Goal: Task Accomplishment & Management: Complete application form

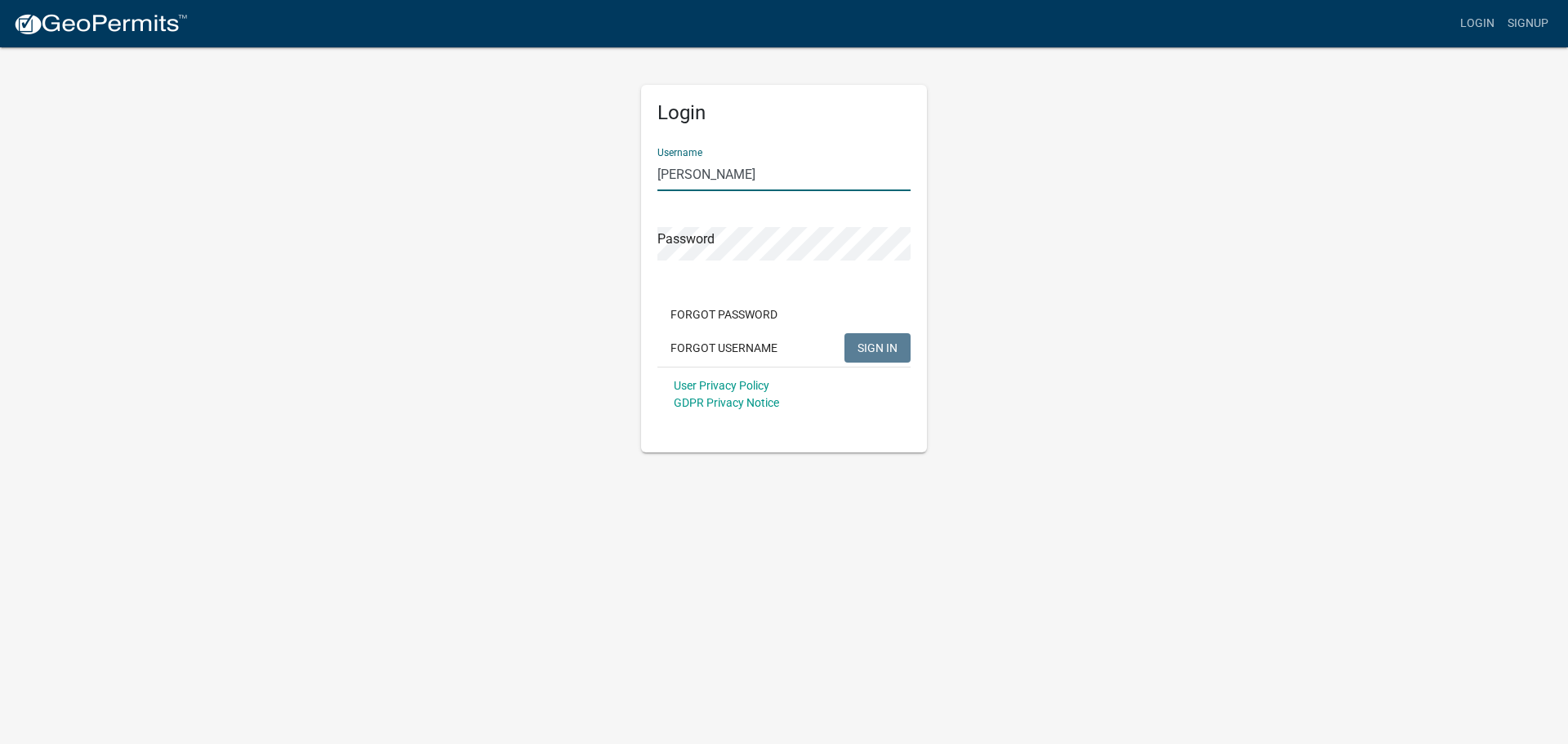
type input "[PERSON_NAME]"
click at [844, 333] on button "SIGN IN" at bounding box center [877, 348] width 66 height 29
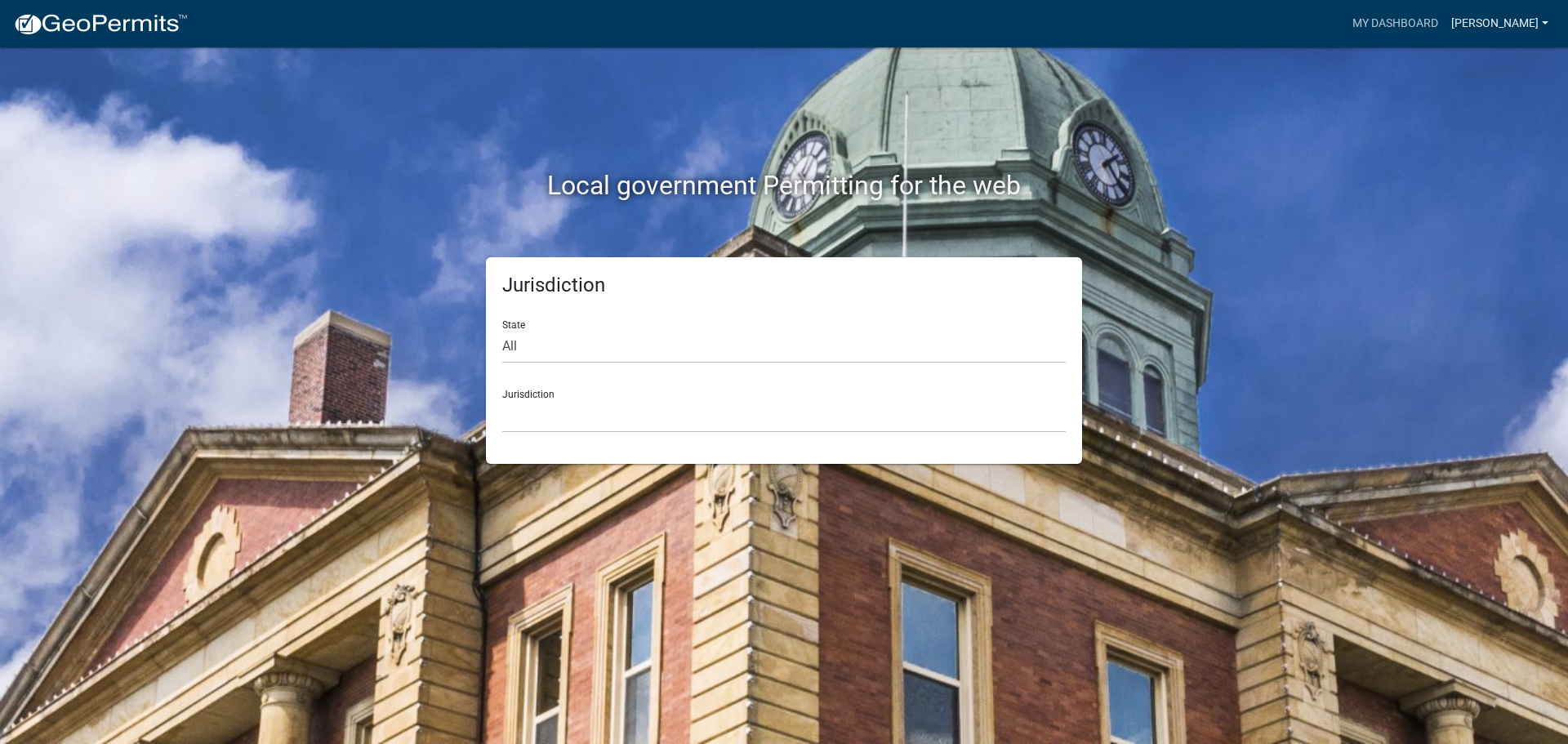
click at [1484, 37] on link "[PERSON_NAME]" at bounding box center [1500, 23] width 111 height 31
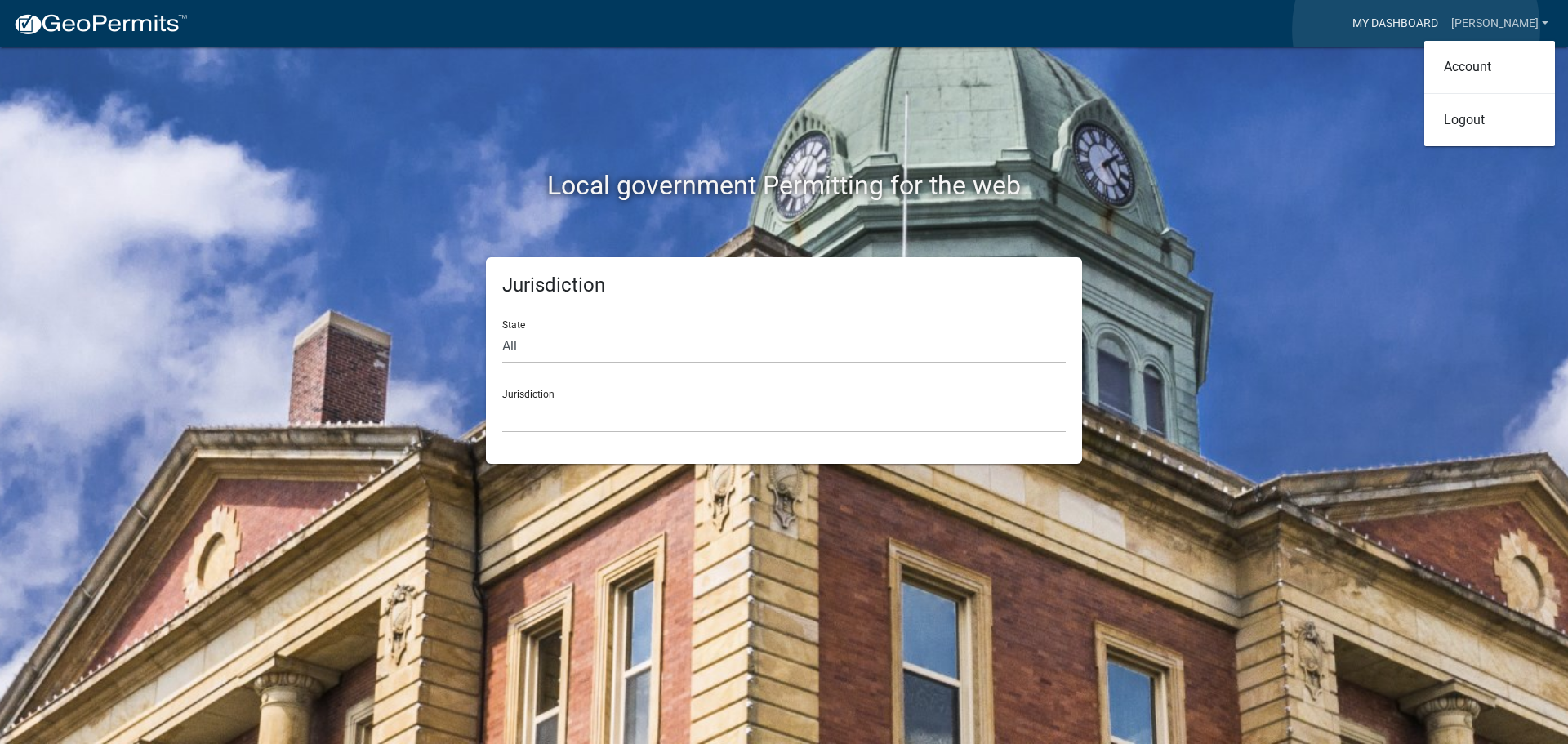
click at [1416, 29] on link "My Dashboard" at bounding box center [1395, 23] width 99 height 31
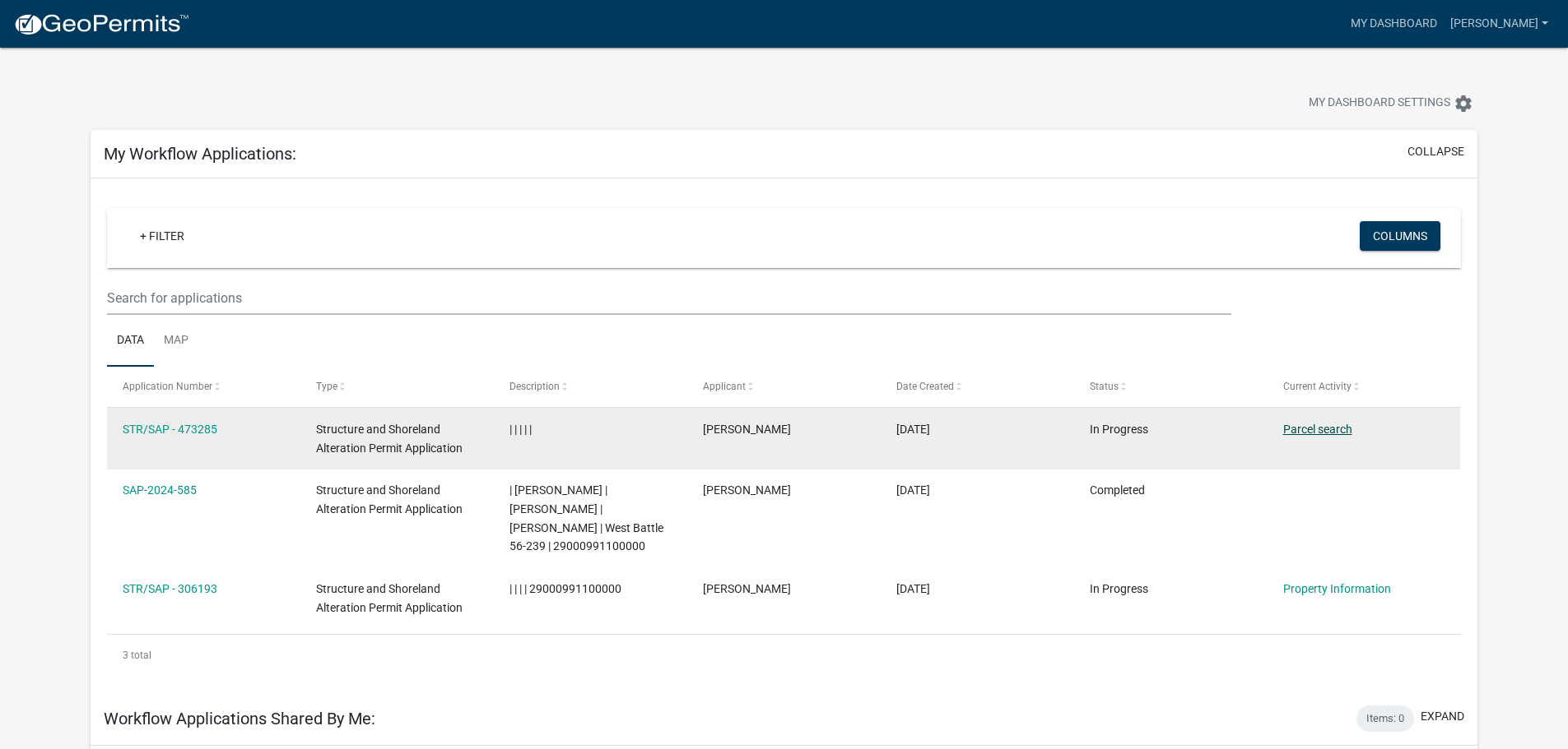
click at [1329, 428] on link "Parcel search" at bounding box center [1317, 429] width 69 height 13
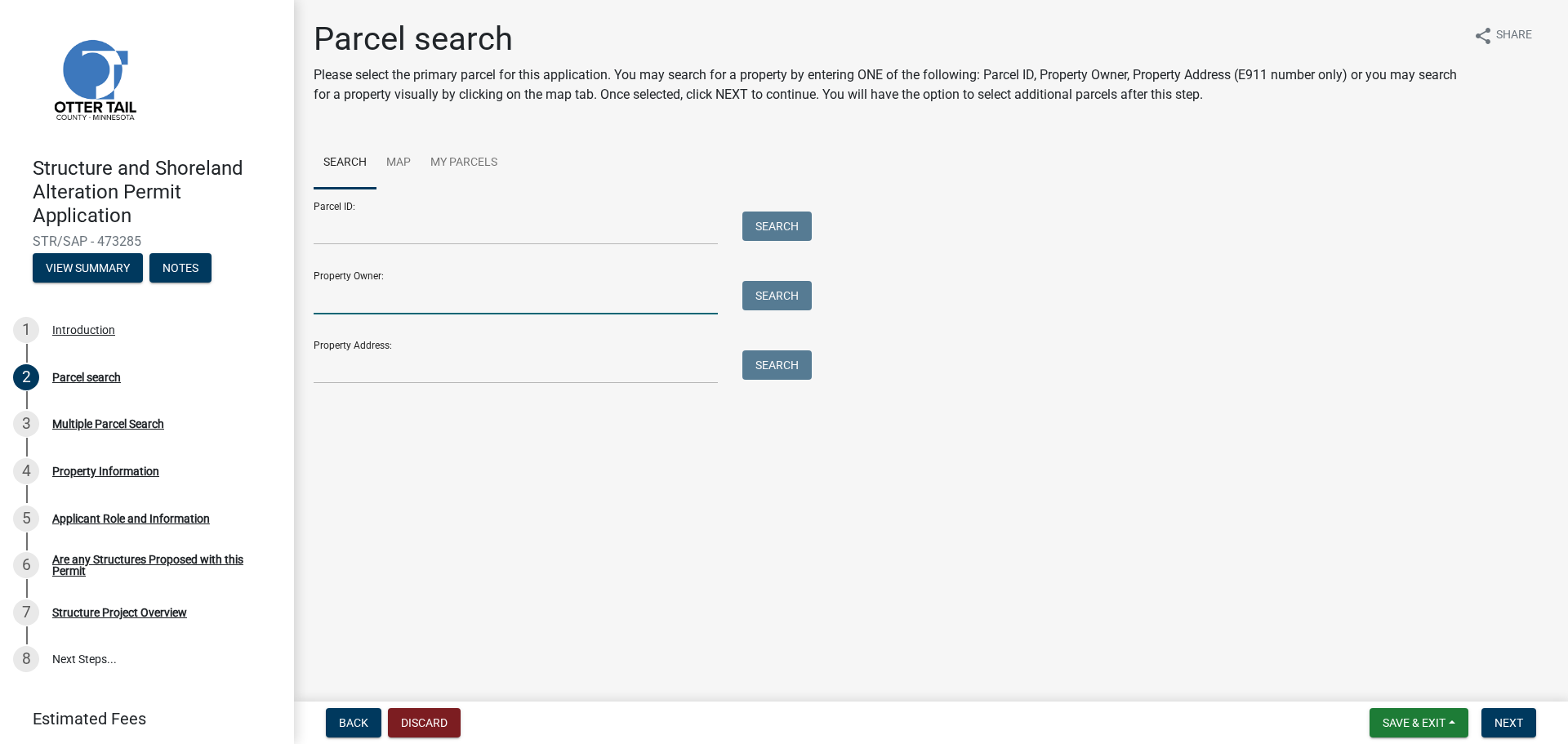
click at [327, 293] on input "Property Owner:" at bounding box center [515, 297] width 405 height 34
type input "Brain [PERSON_NAME]"
click at [770, 294] on button "Search" at bounding box center [776, 295] width 70 height 29
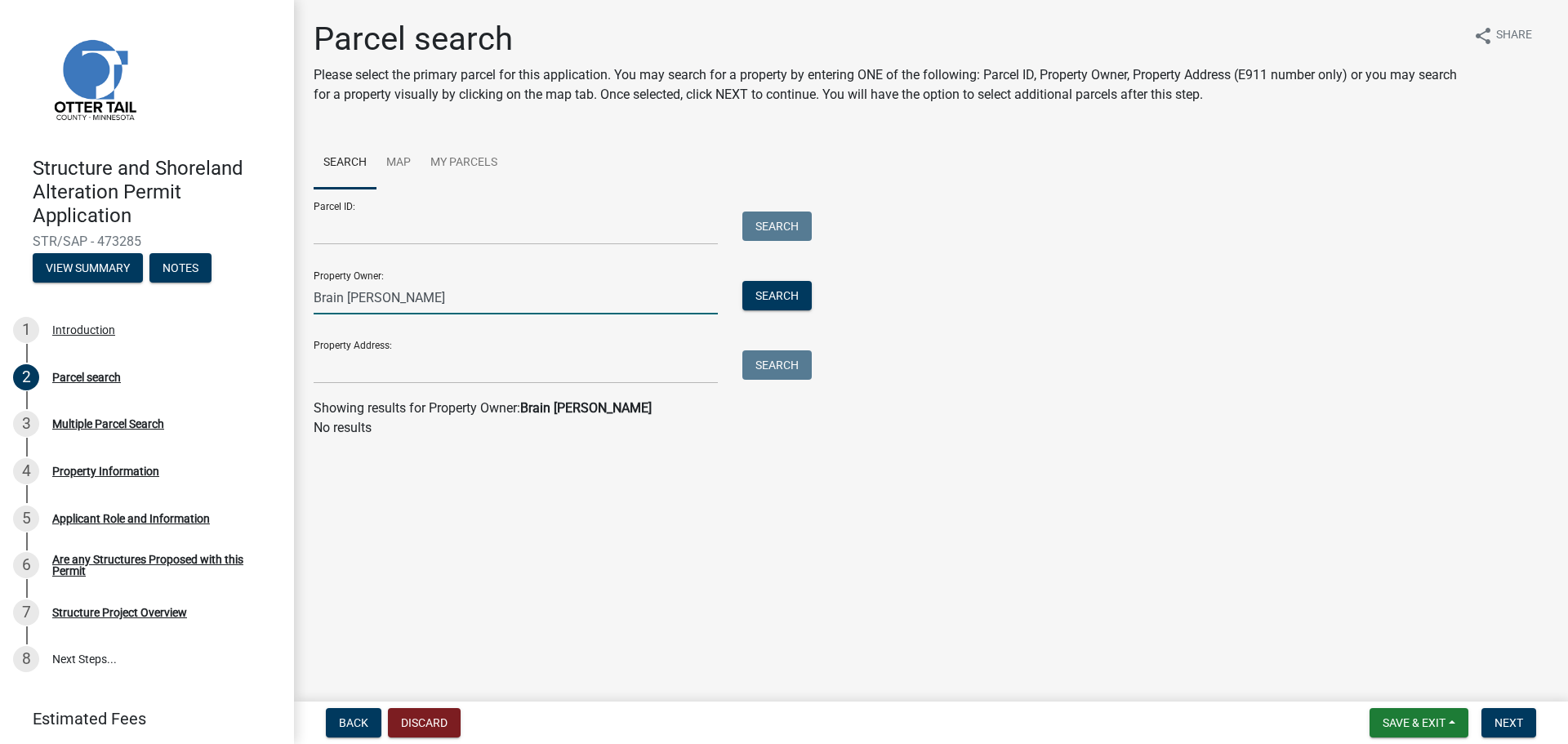
click at [342, 297] on input "Brain [PERSON_NAME]" at bounding box center [515, 297] width 405 height 34
click at [461, 172] on link "My Parcels" at bounding box center [463, 163] width 86 height 52
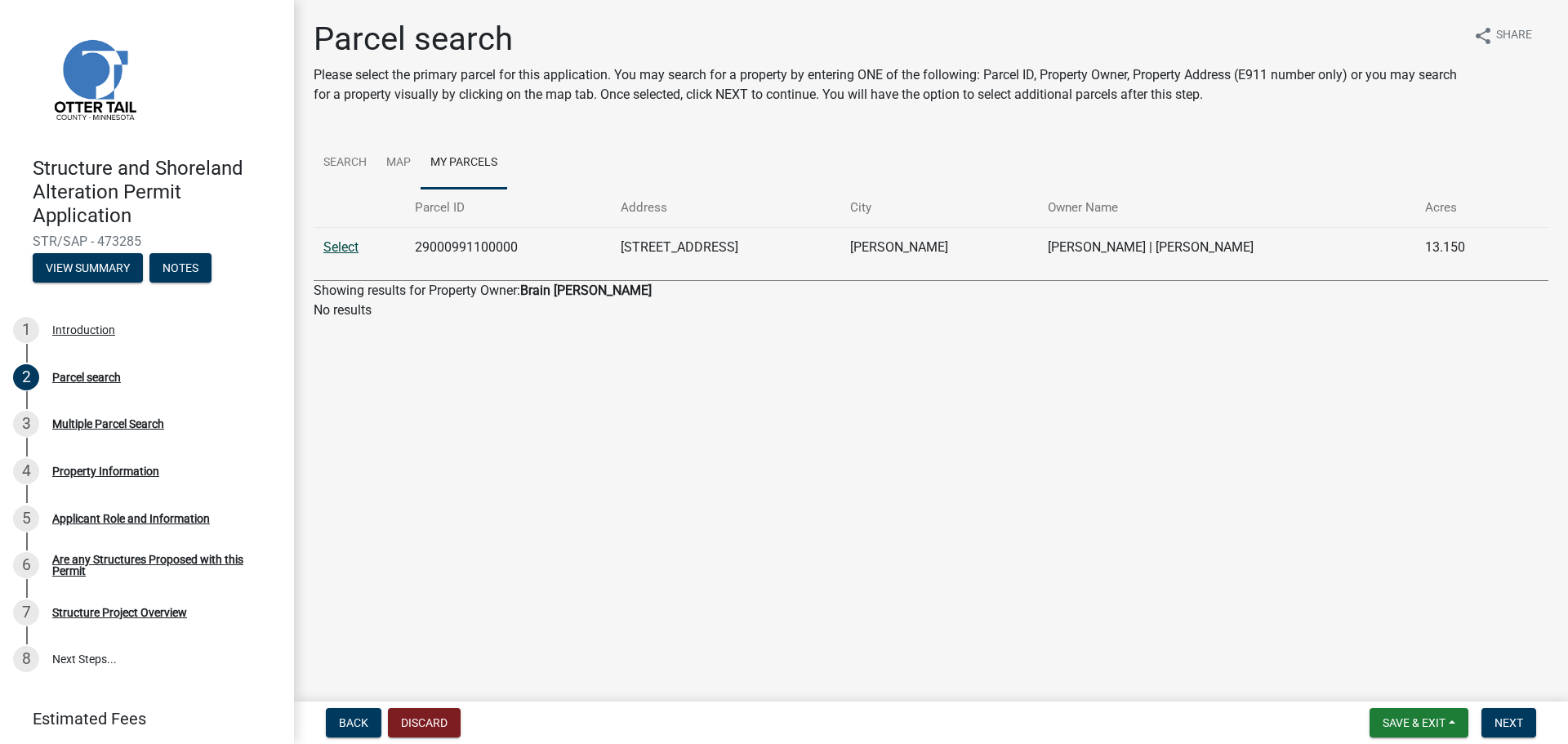
click at [339, 251] on link "Select" at bounding box center [341, 247] width 35 height 16
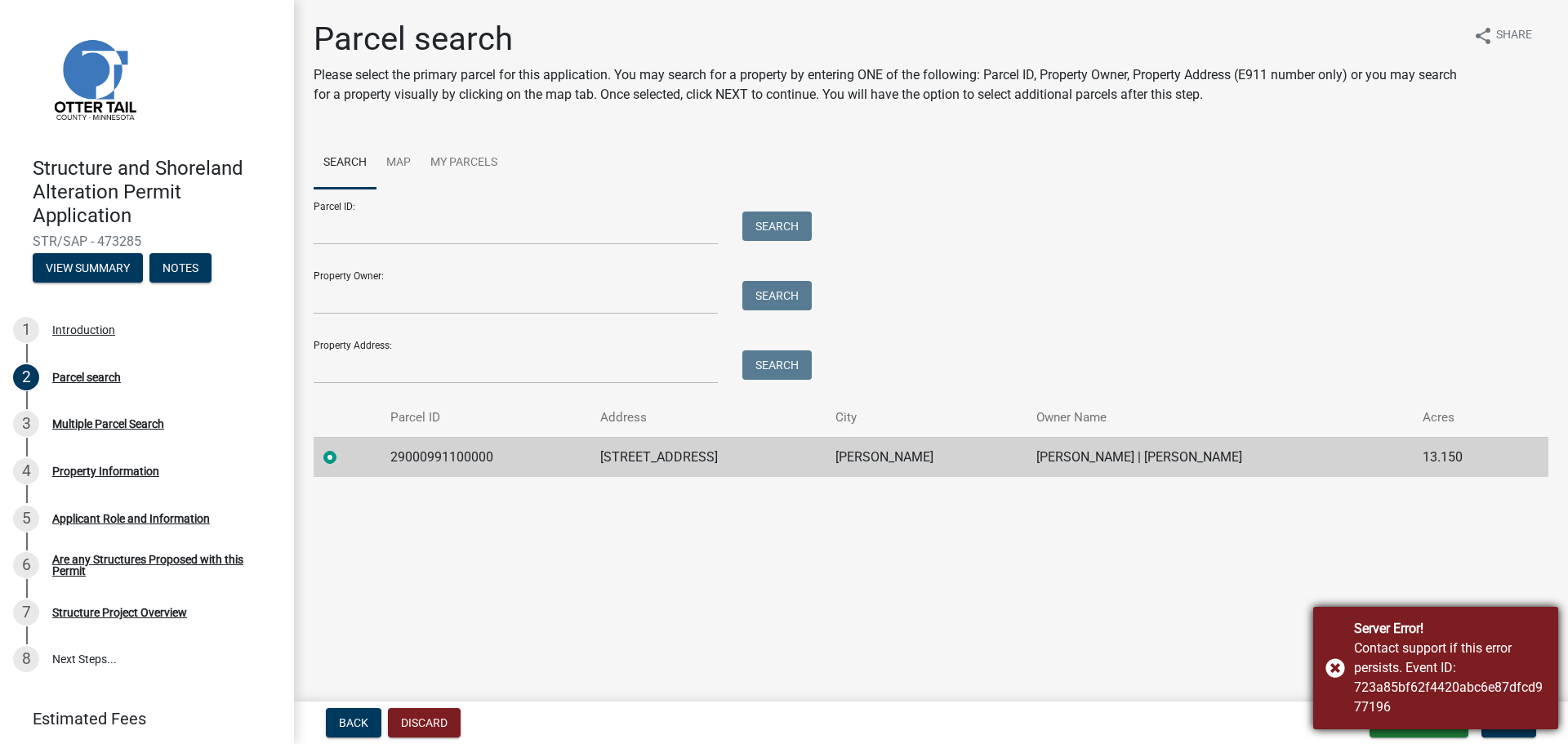
click at [1332, 670] on div "Server Error! Contact support if this error persists. Event ID: 723a85bf62f4420…" at bounding box center [1436, 669] width 245 height 122
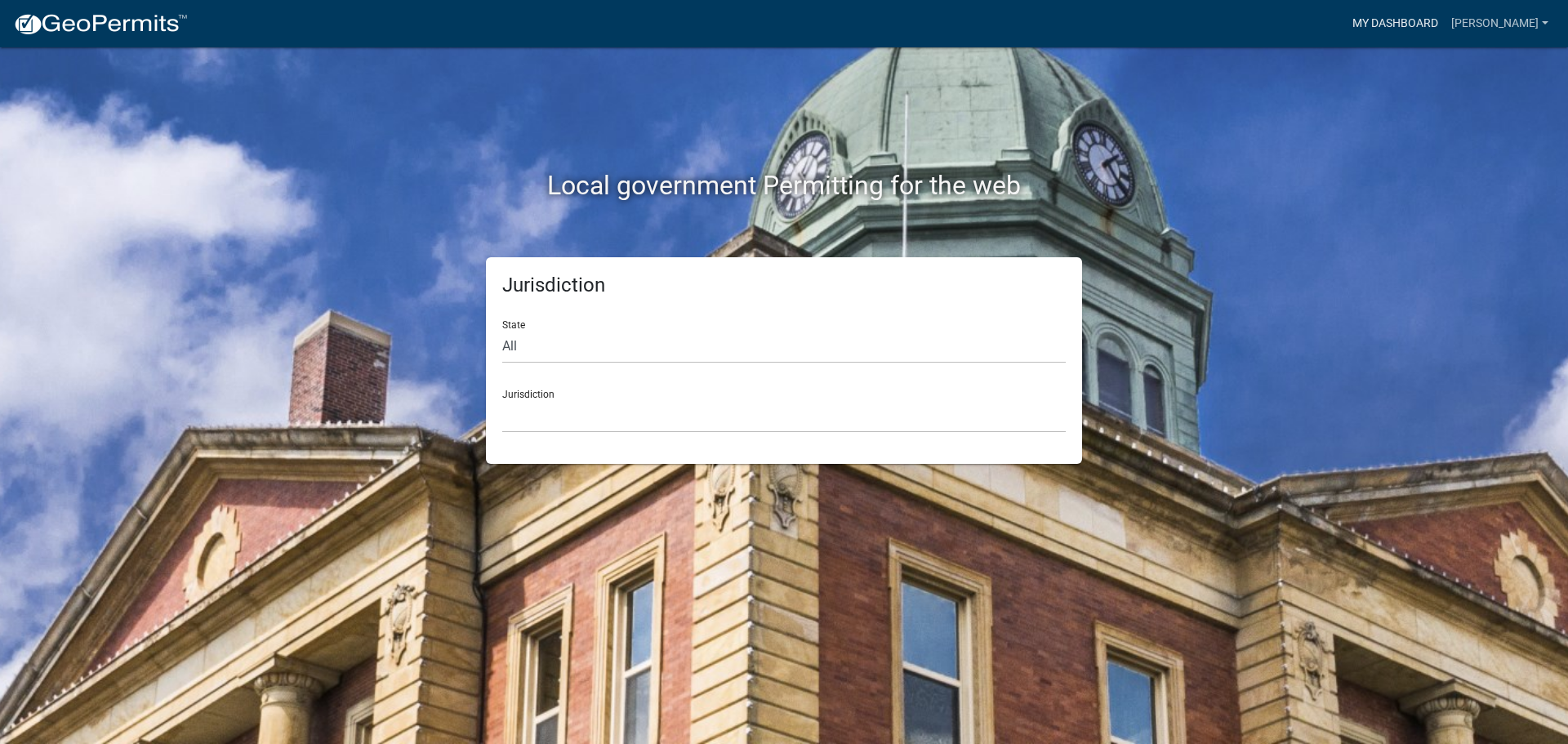
click at [1408, 27] on link "My Dashboard" at bounding box center [1395, 23] width 99 height 31
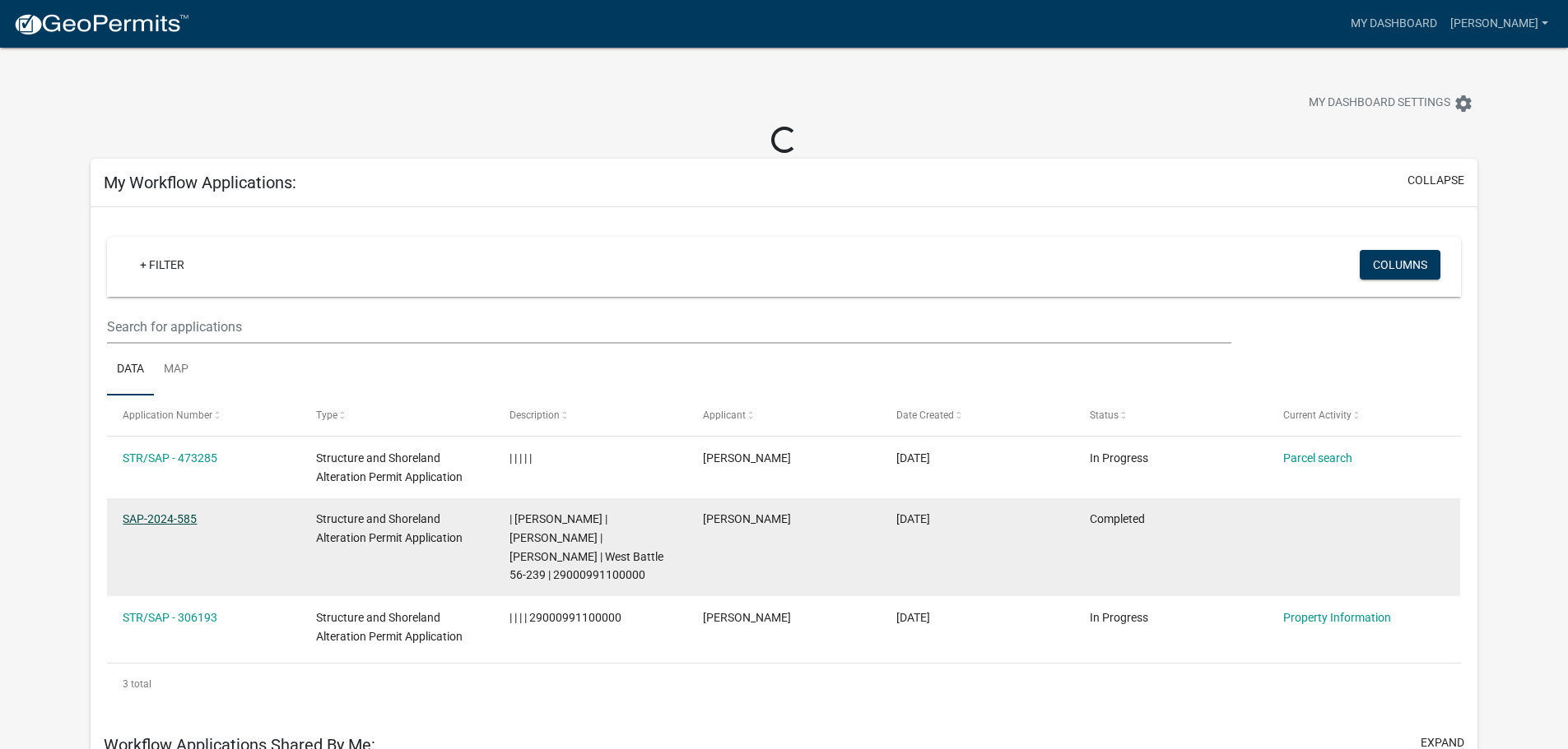
click at [161, 518] on link "SAP-2024-585" at bounding box center [160, 520] width 74 height 13
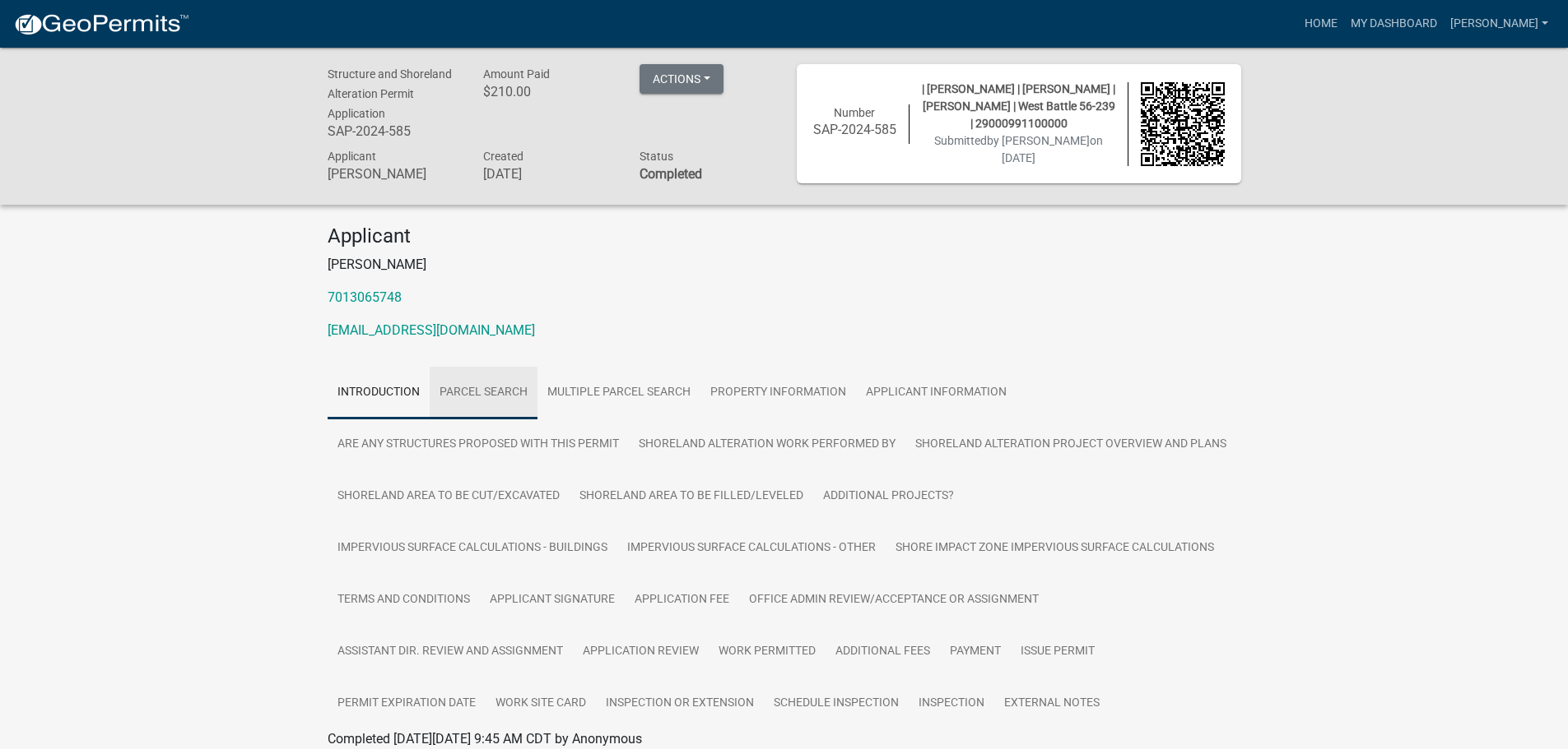
click at [479, 402] on link "Parcel search" at bounding box center [484, 393] width 108 height 52
click at [486, 392] on link "Parcel search" at bounding box center [484, 393] width 108 height 52
click at [581, 398] on link "Multiple Parcel Search" at bounding box center [619, 393] width 163 height 52
click at [716, 391] on link "Property Information" at bounding box center [778, 393] width 155 height 52
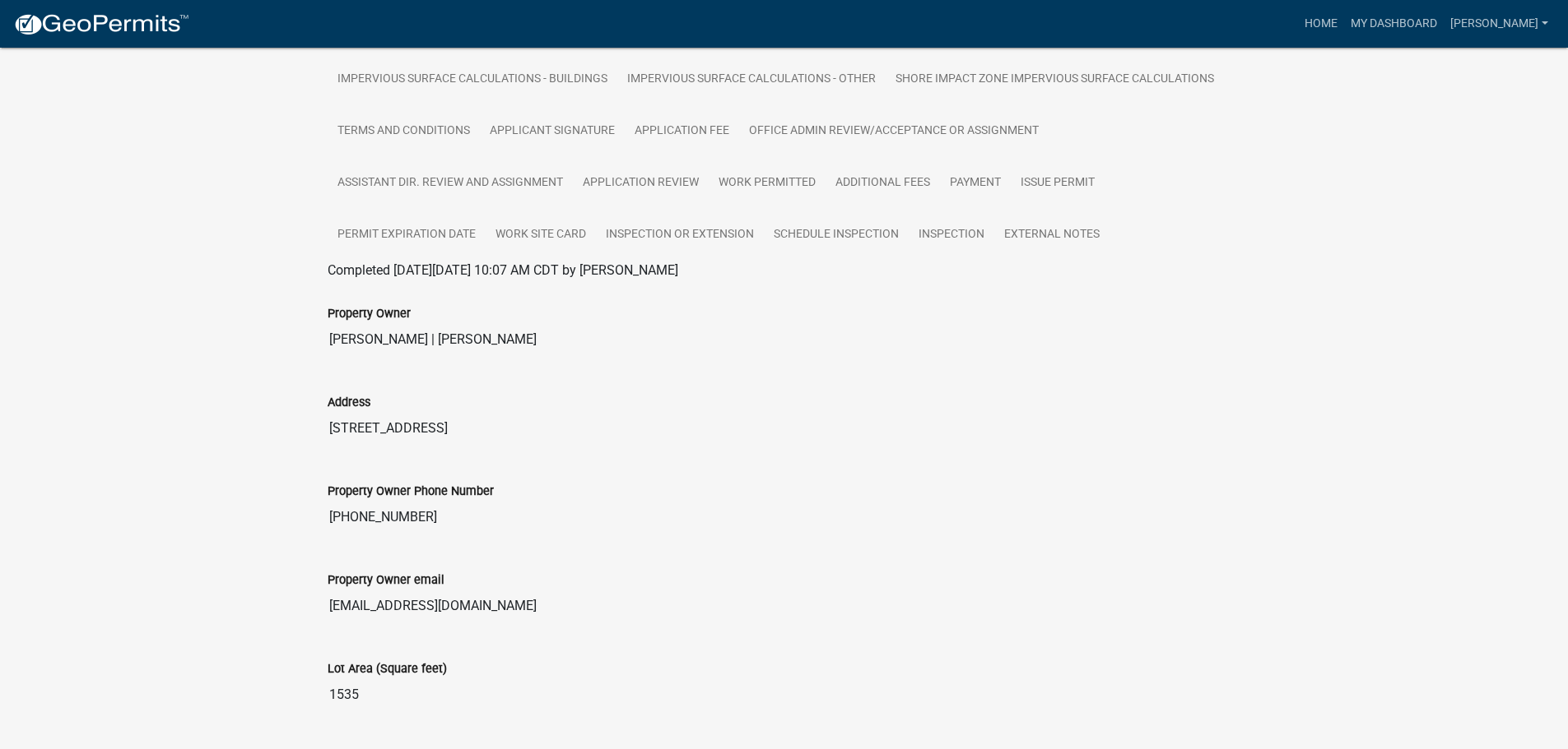
scroll to position [83, 0]
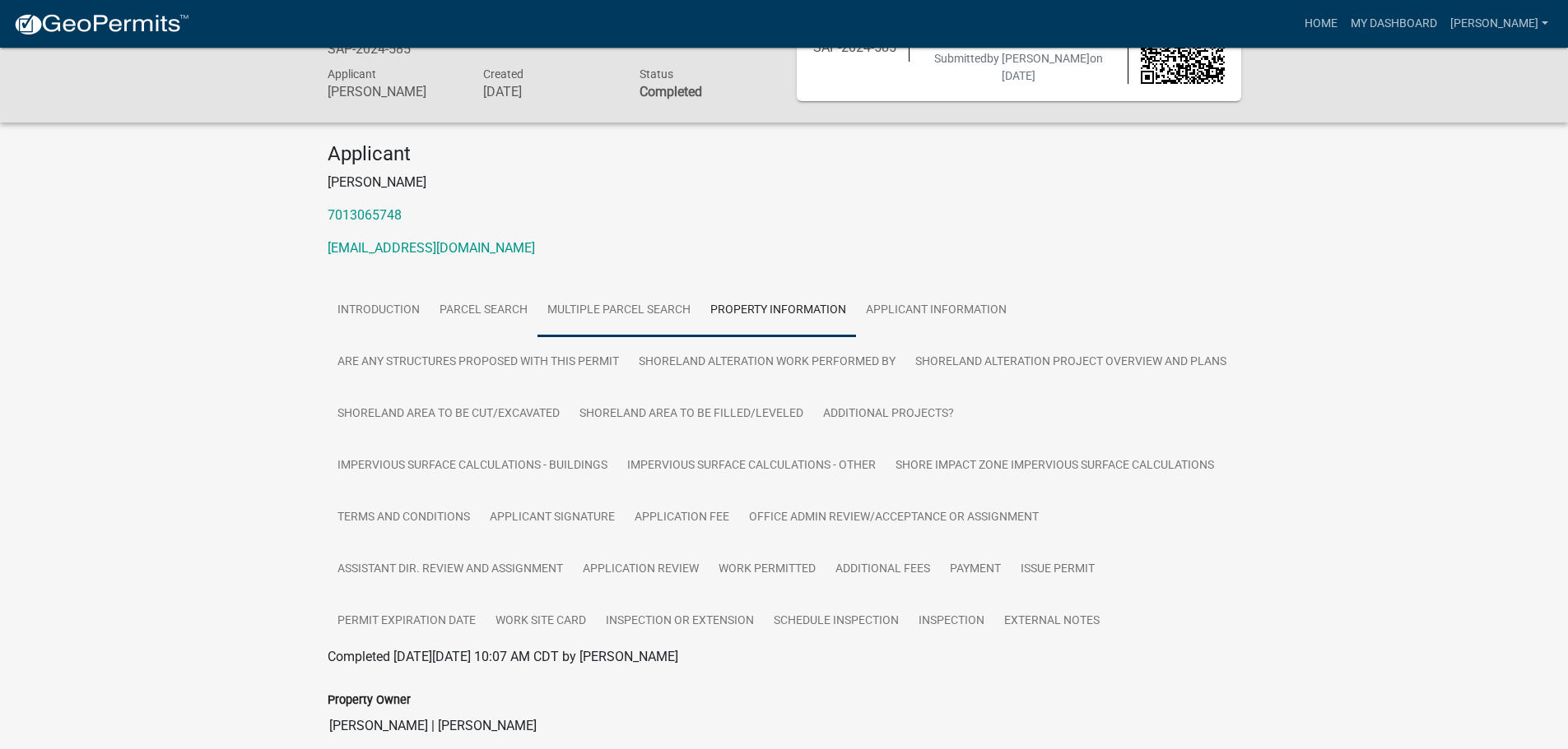
click at [644, 310] on link "Multiple Parcel Search" at bounding box center [619, 310] width 163 height 52
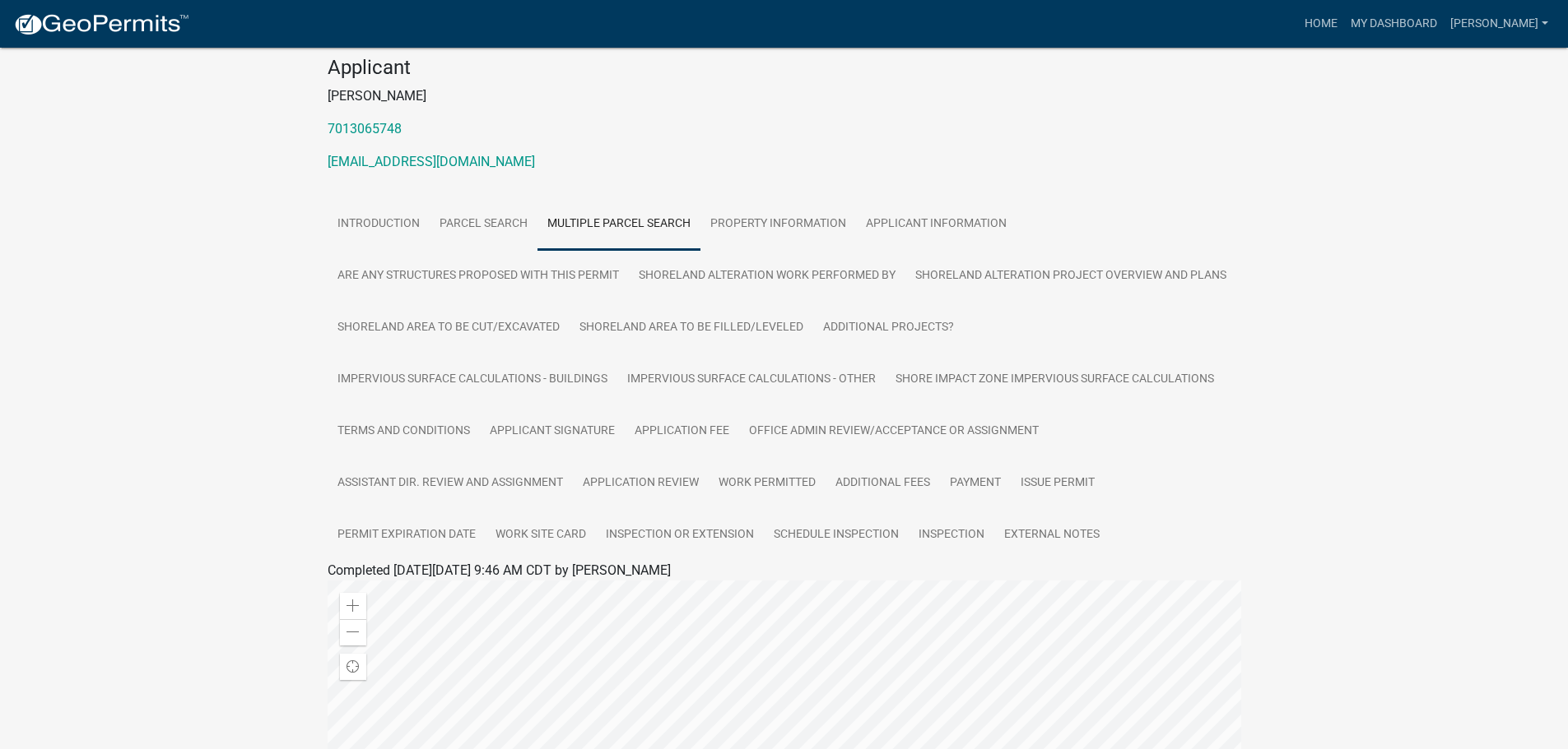
scroll to position [0, 0]
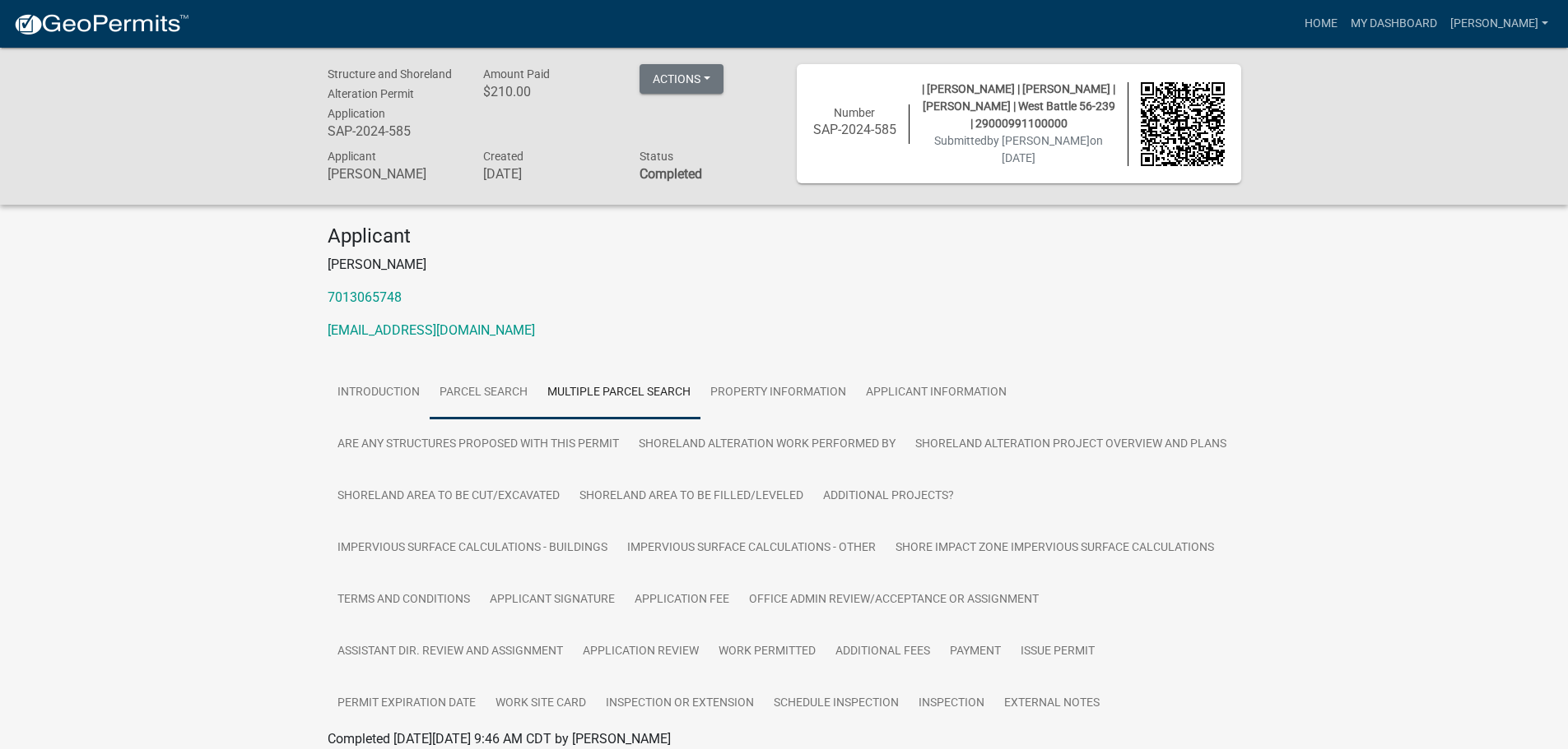
click at [478, 390] on link "Parcel search" at bounding box center [484, 393] width 108 height 52
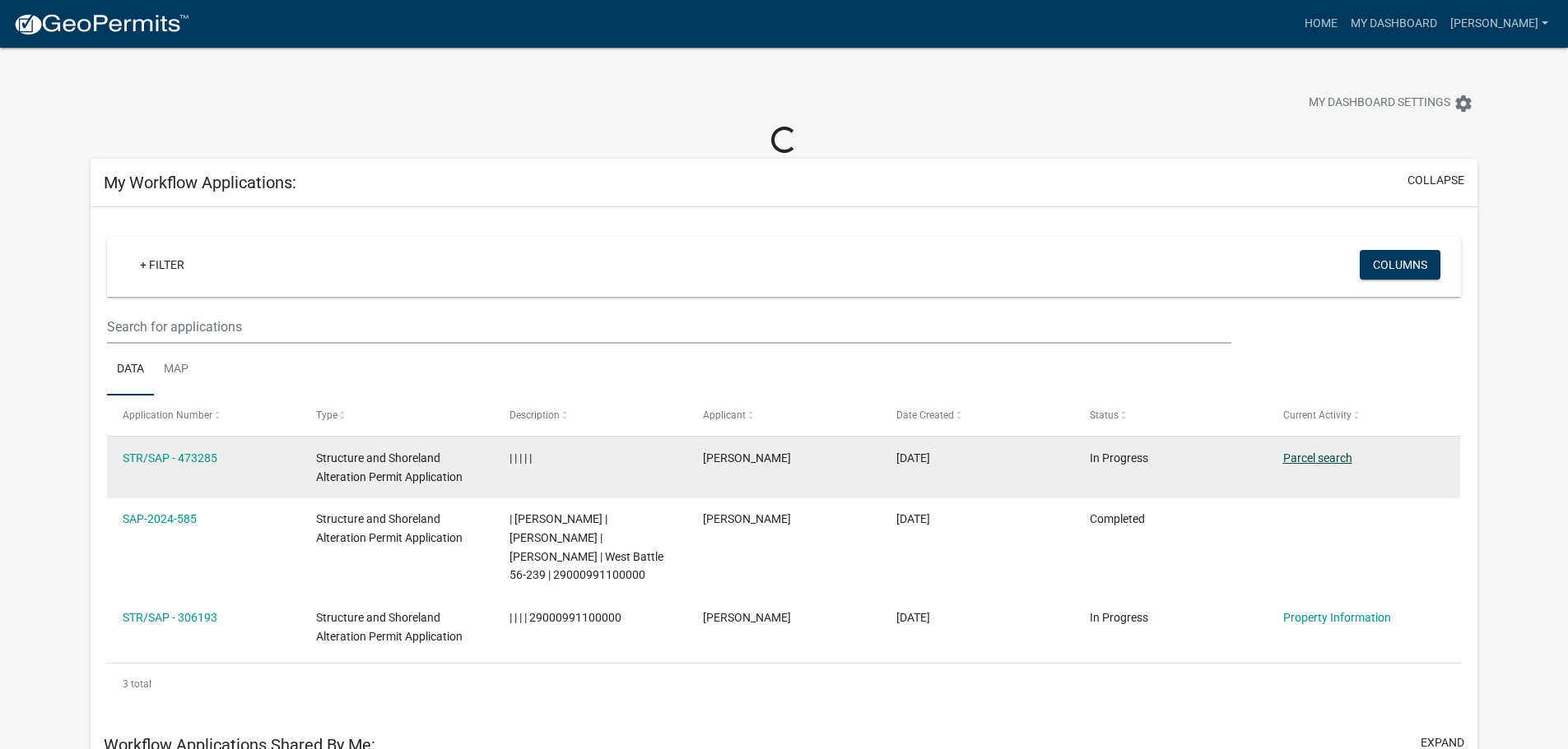
click at [1311, 459] on link "Parcel search" at bounding box center [1317, 458] width 69 height 13
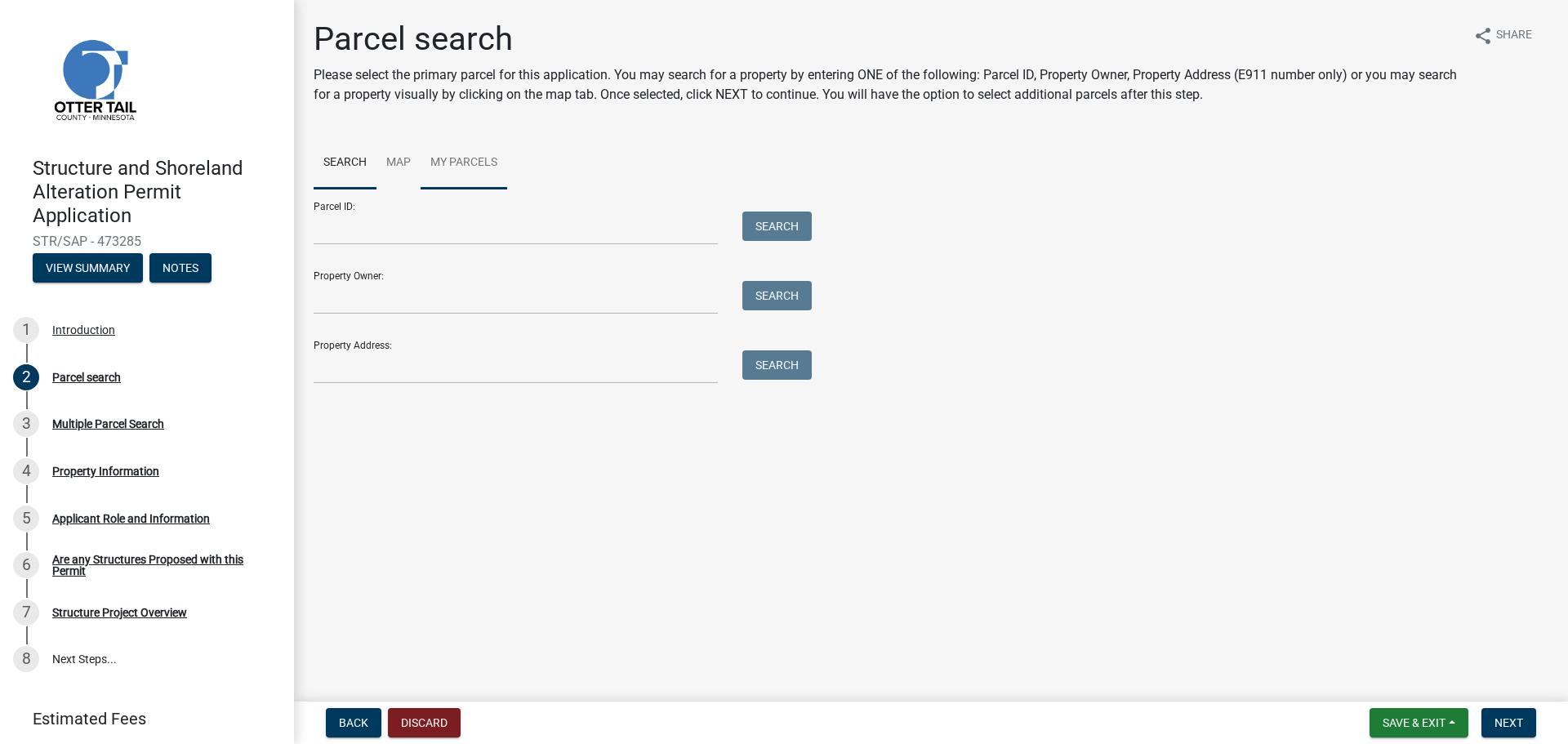
click at [451, 152] on link "My Parcels" at bounding box center [463, 163] width 86 height 52
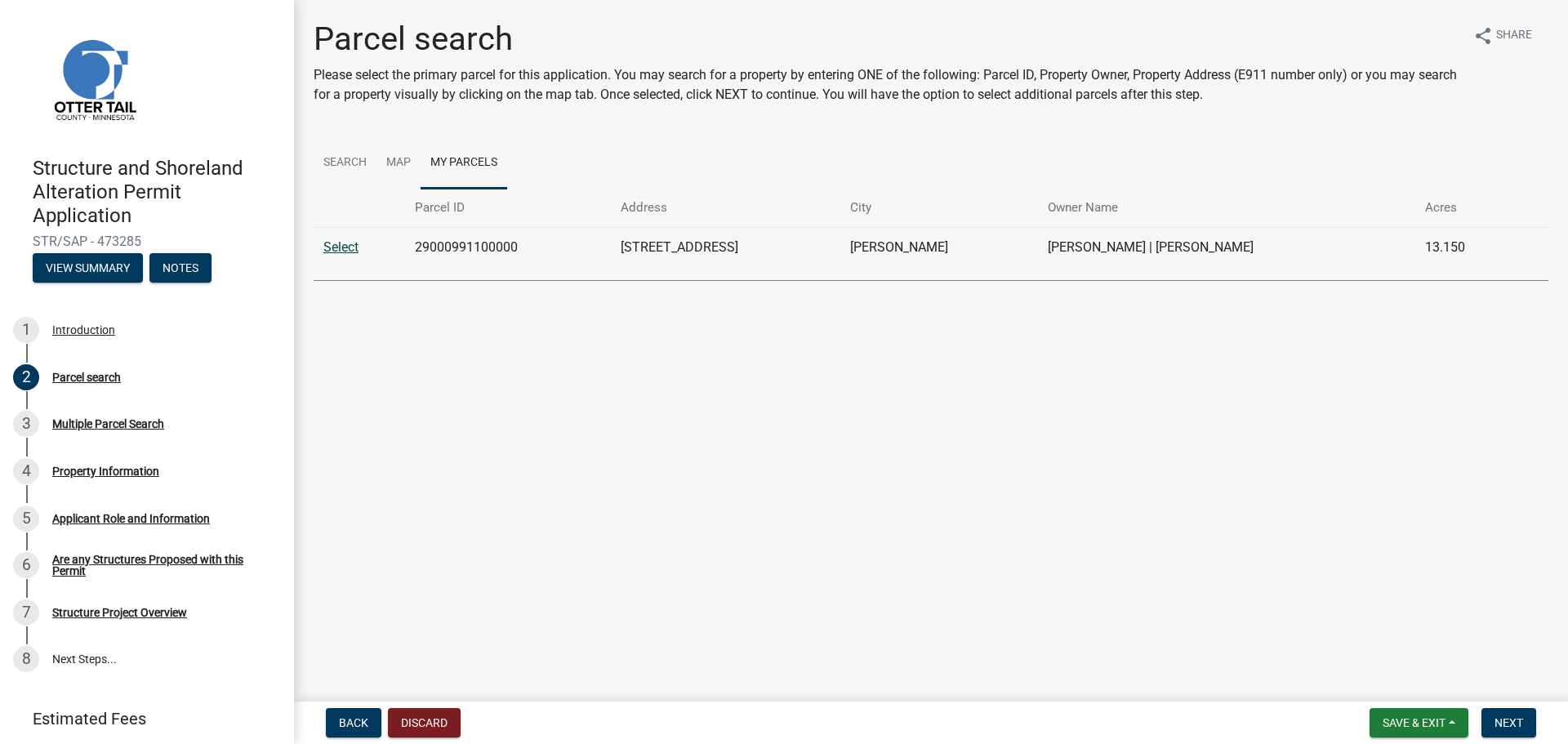
click at [339, 240] on link "Select" at bounding box center [341, 247] width 35 height 16
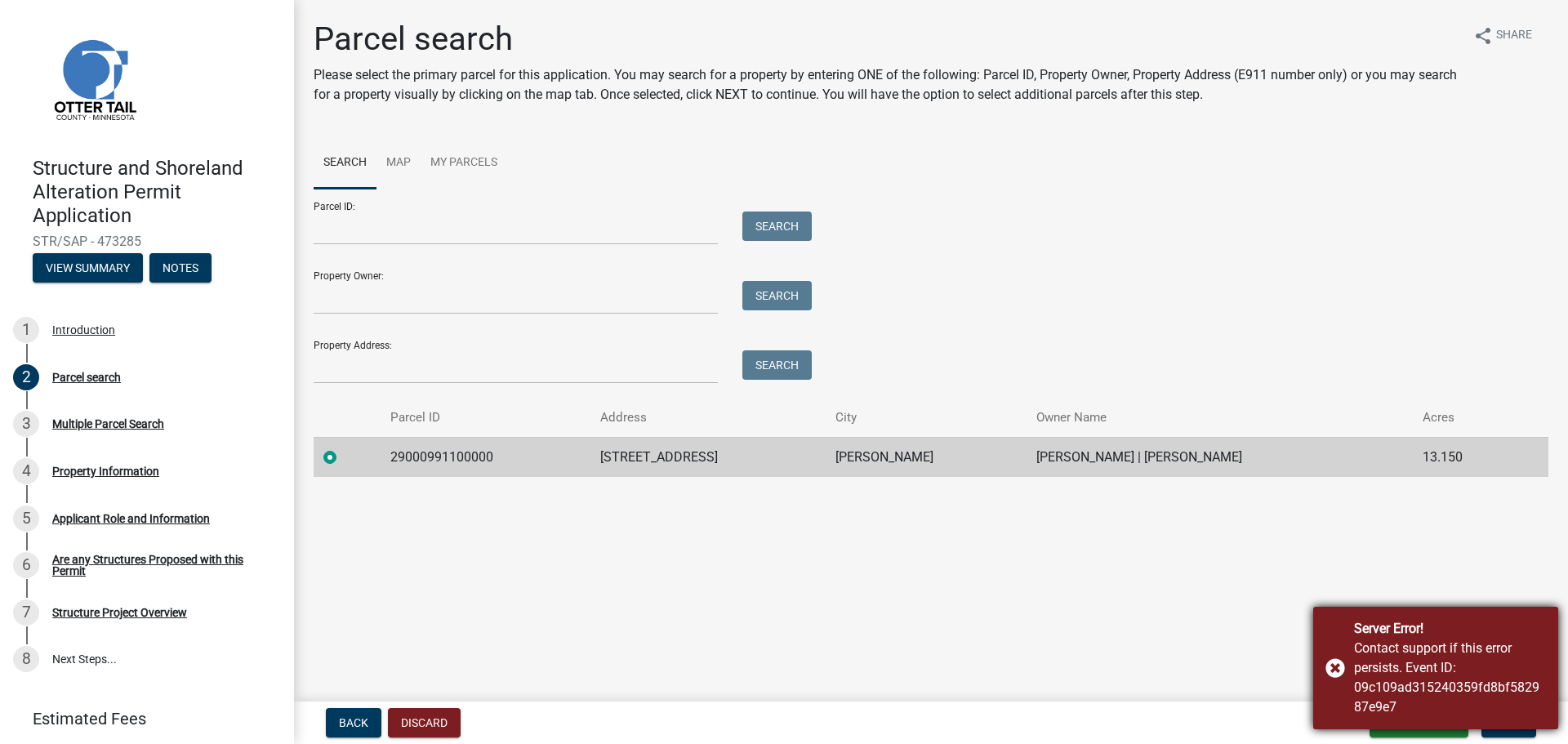
click at [1330, 673] on div "Server Error! Contact support if this error persists. Event ID: 09c109ad3152403…" at bounding box center [1436, 669] width 245 height 122
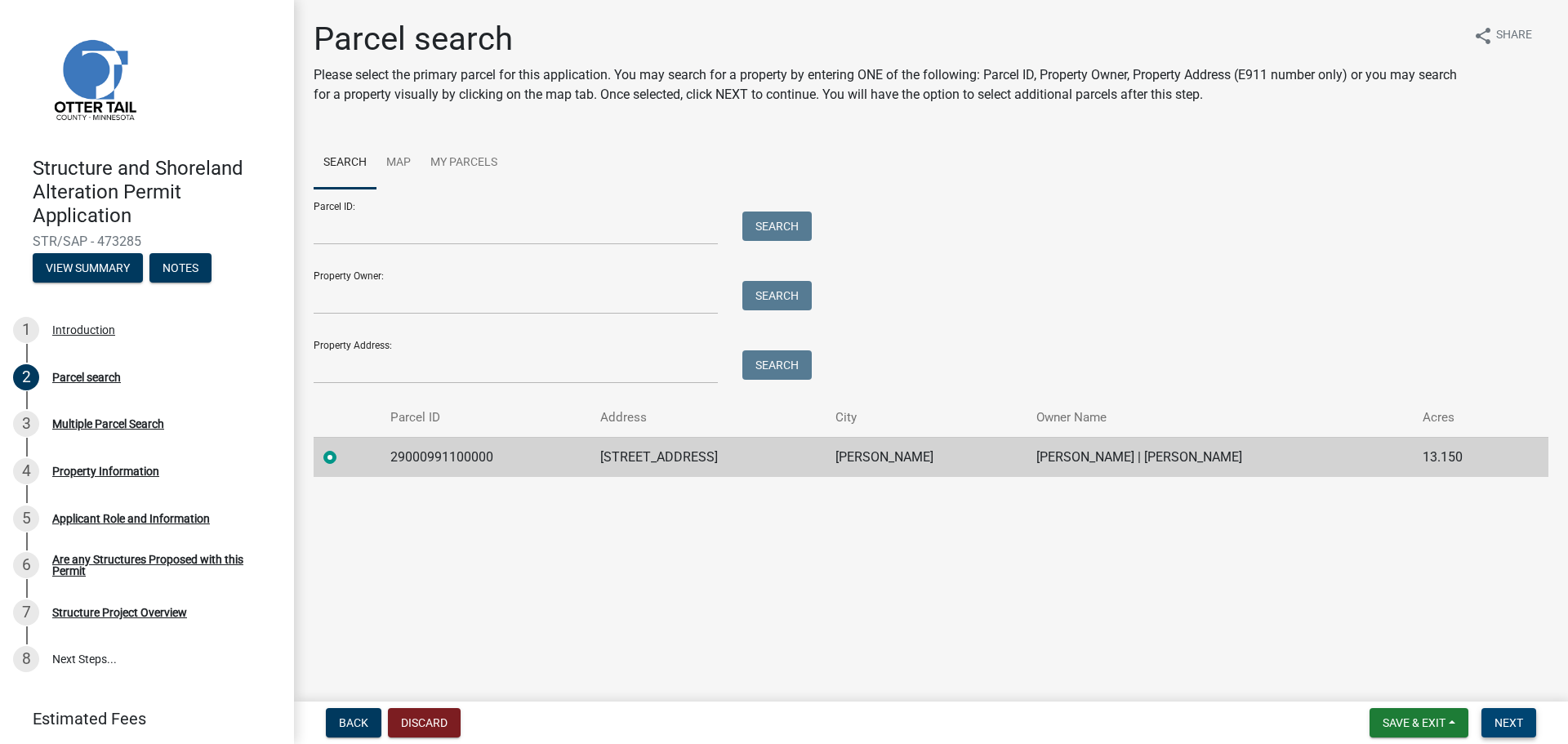
click at [1496, 719] on span "Next" at bounding box center [1509, 723] width 28 height 13
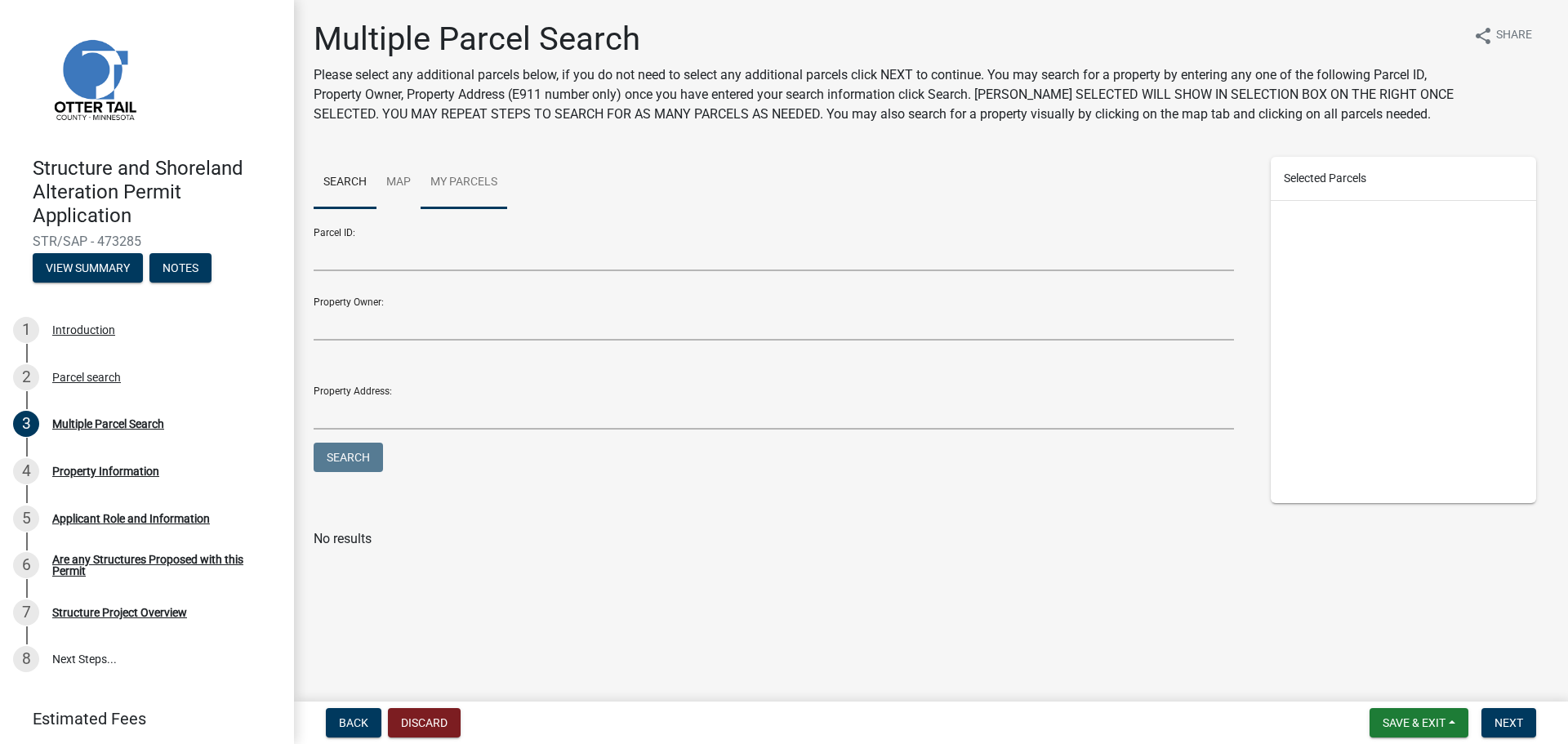
click at [462, 198] on link "My Parcels" at bounding box center [463, 183] width 86 height 52
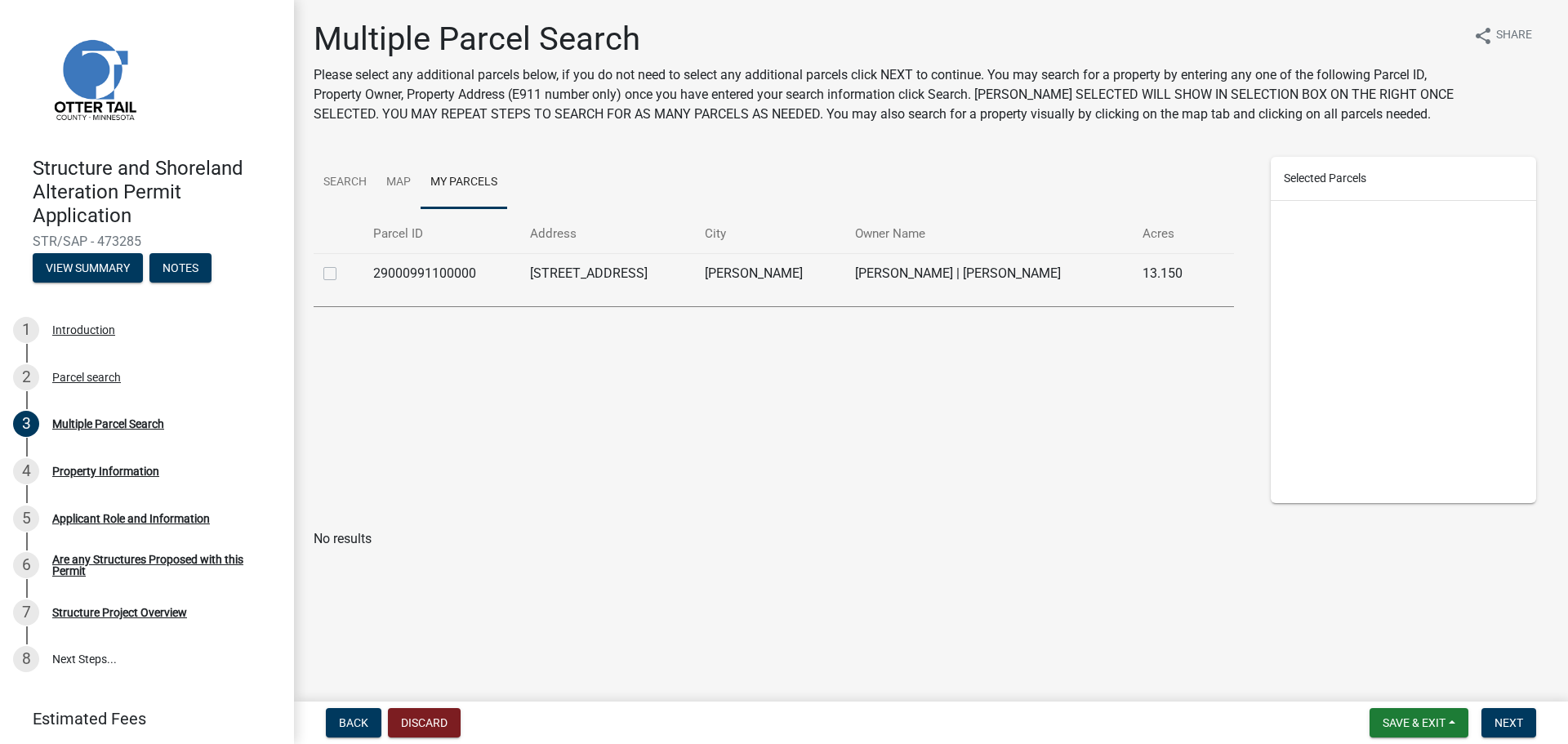
click at [343, 264] on label at bounding box center [343, 264] width 0 height 0
click at [343, 271] on input "checkbox" at bounding box center [348, 269] width 11 height 11
checkbox input "true"
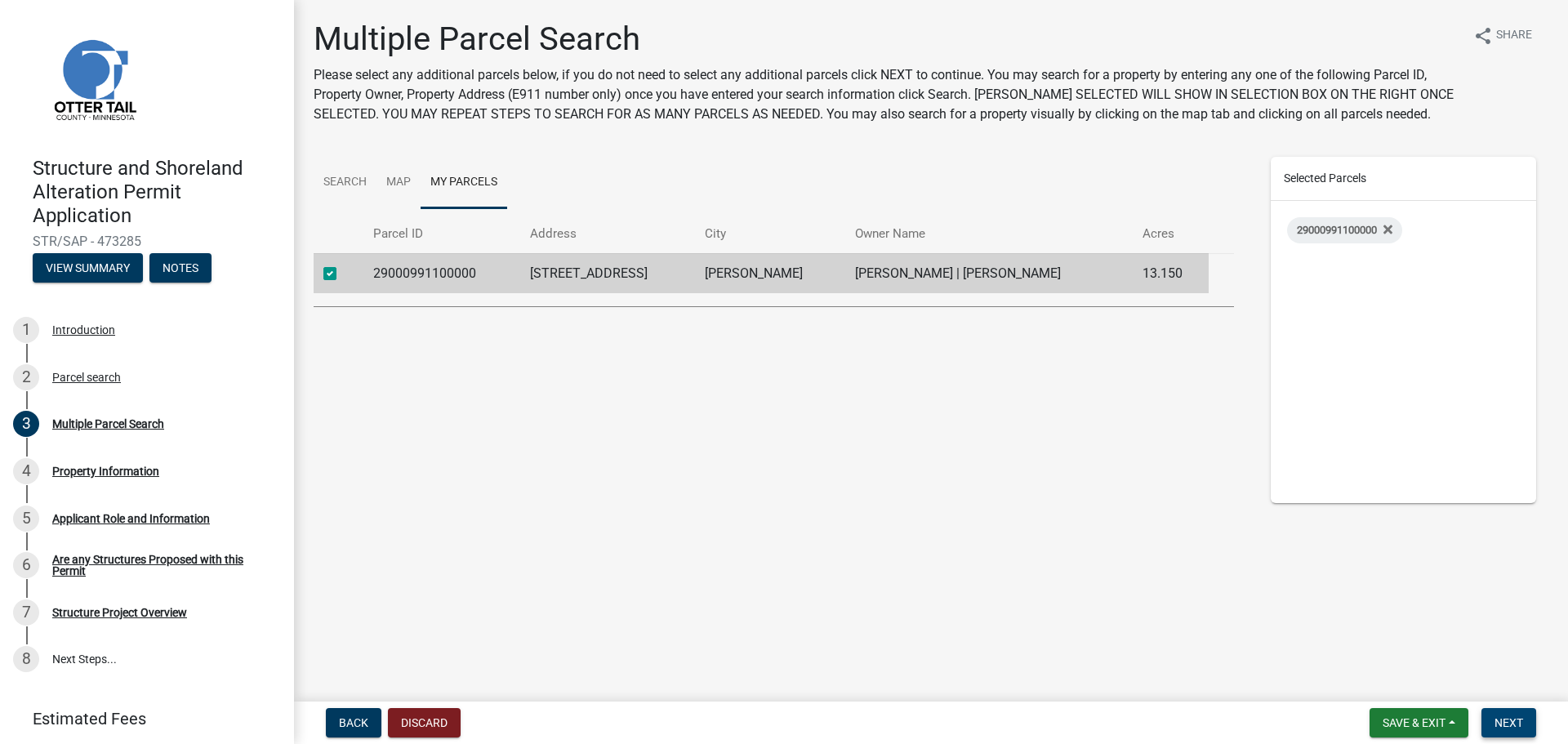
click at [1504, 728] on span "Next" at bounding box center [1509, 723] width 28 height 13
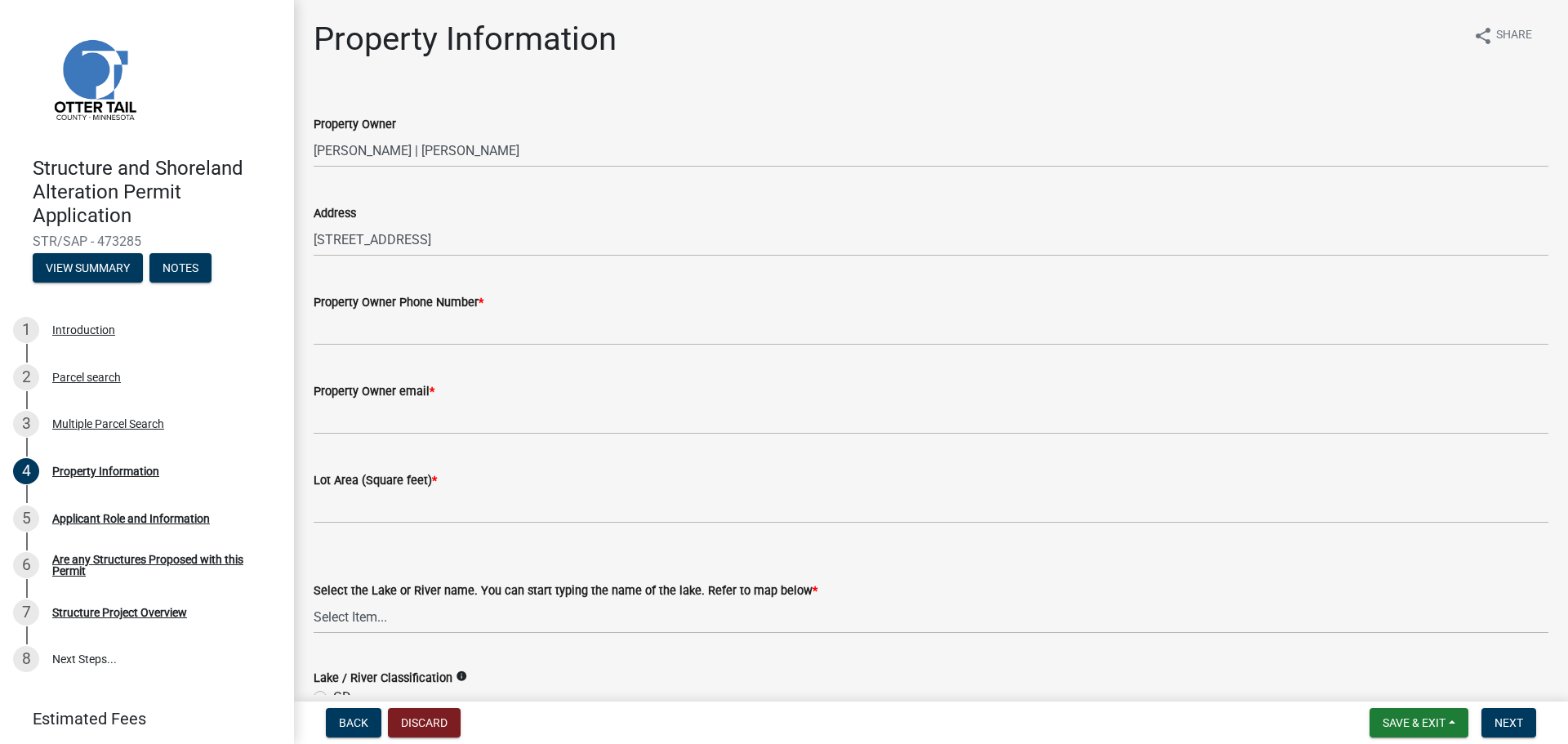
click at [321, 311] on div "Property Owner Phone Number *" at bounding box center [931, 302] width 1235 height 19
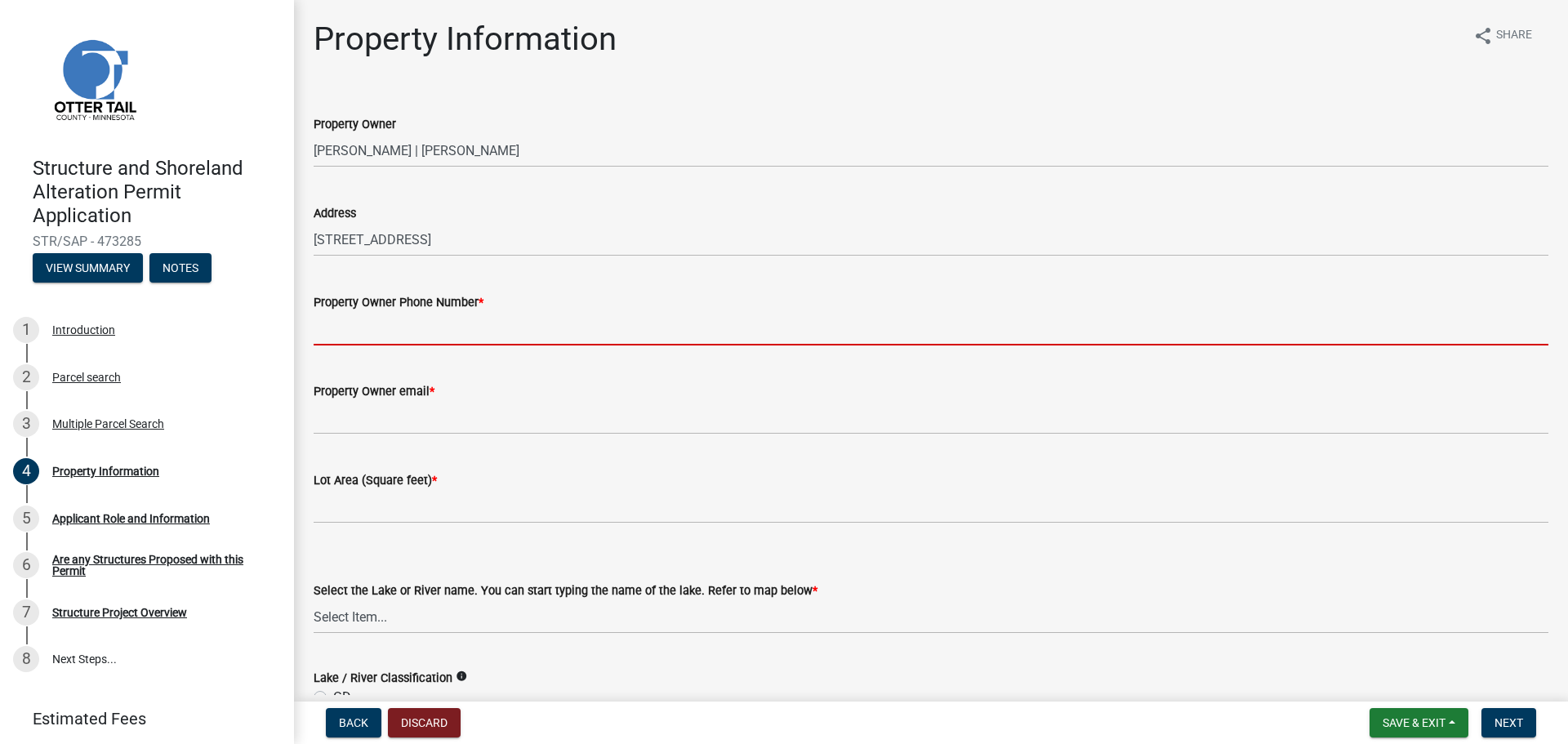
click at [320, 323] on input "Property Owner Phone Number *" at bounding box center [931, 329] width 1235 height 34
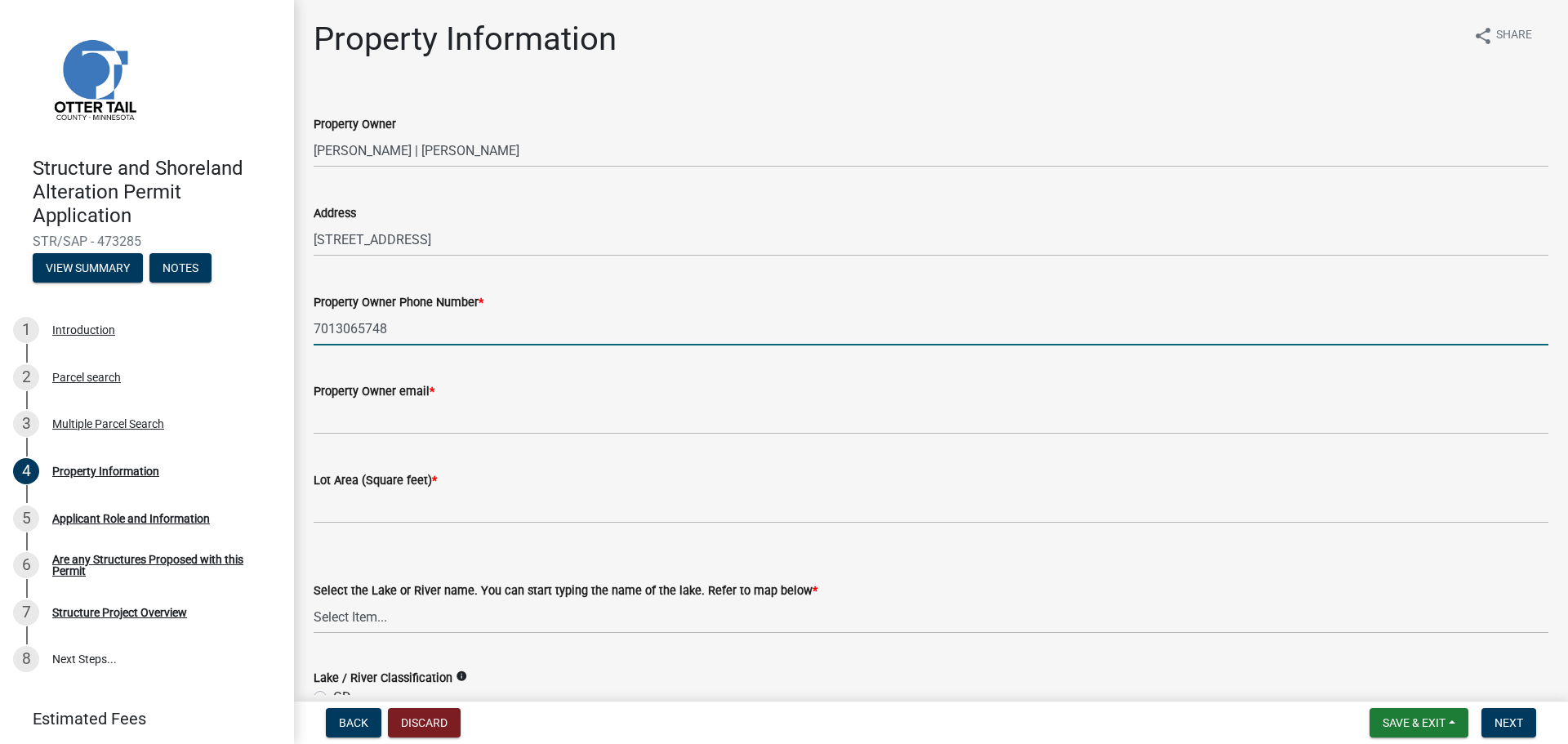
type input "7013065748"
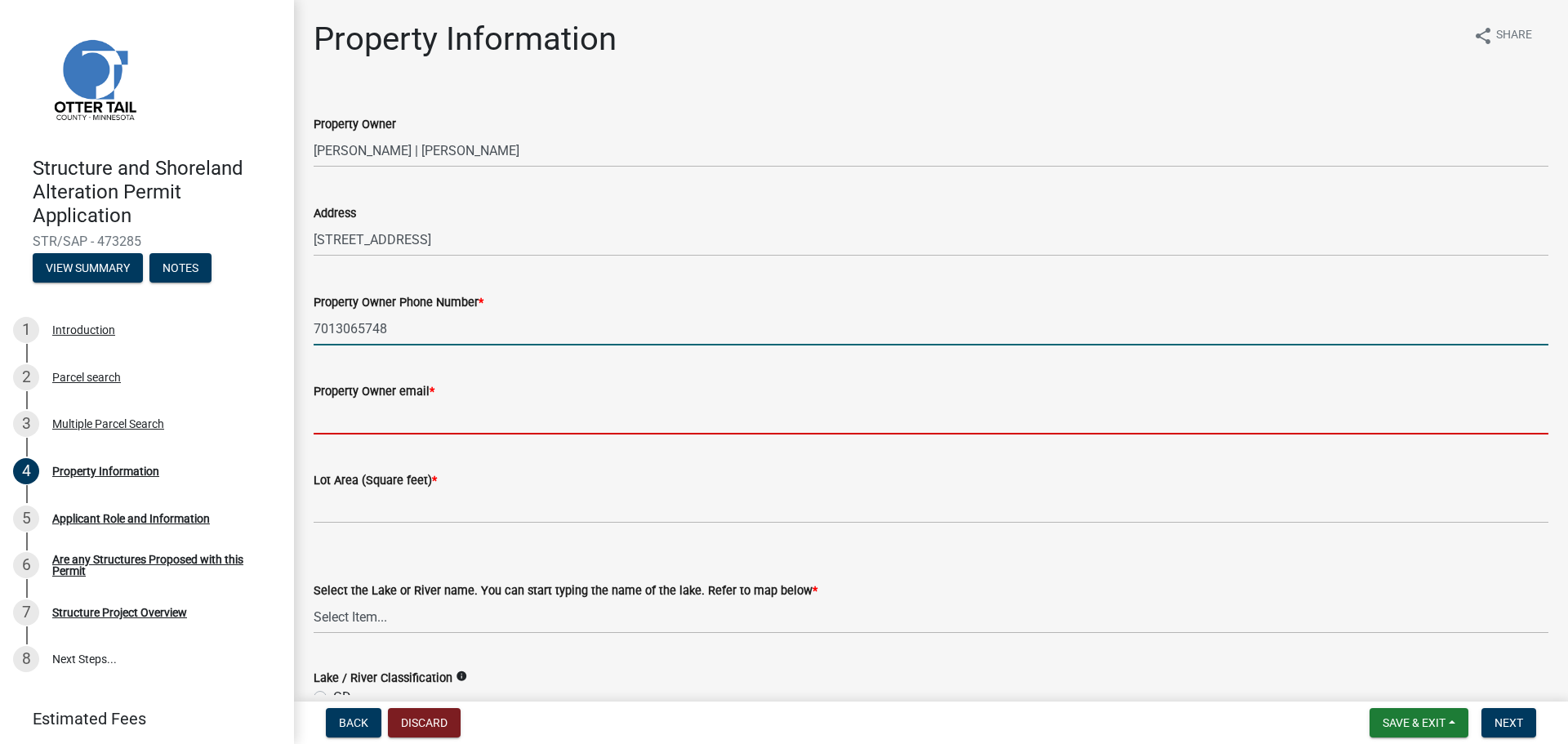
click at [402, 418] on input "Property Owner email *" at bounding box center [931, 418] width 1235 height 34
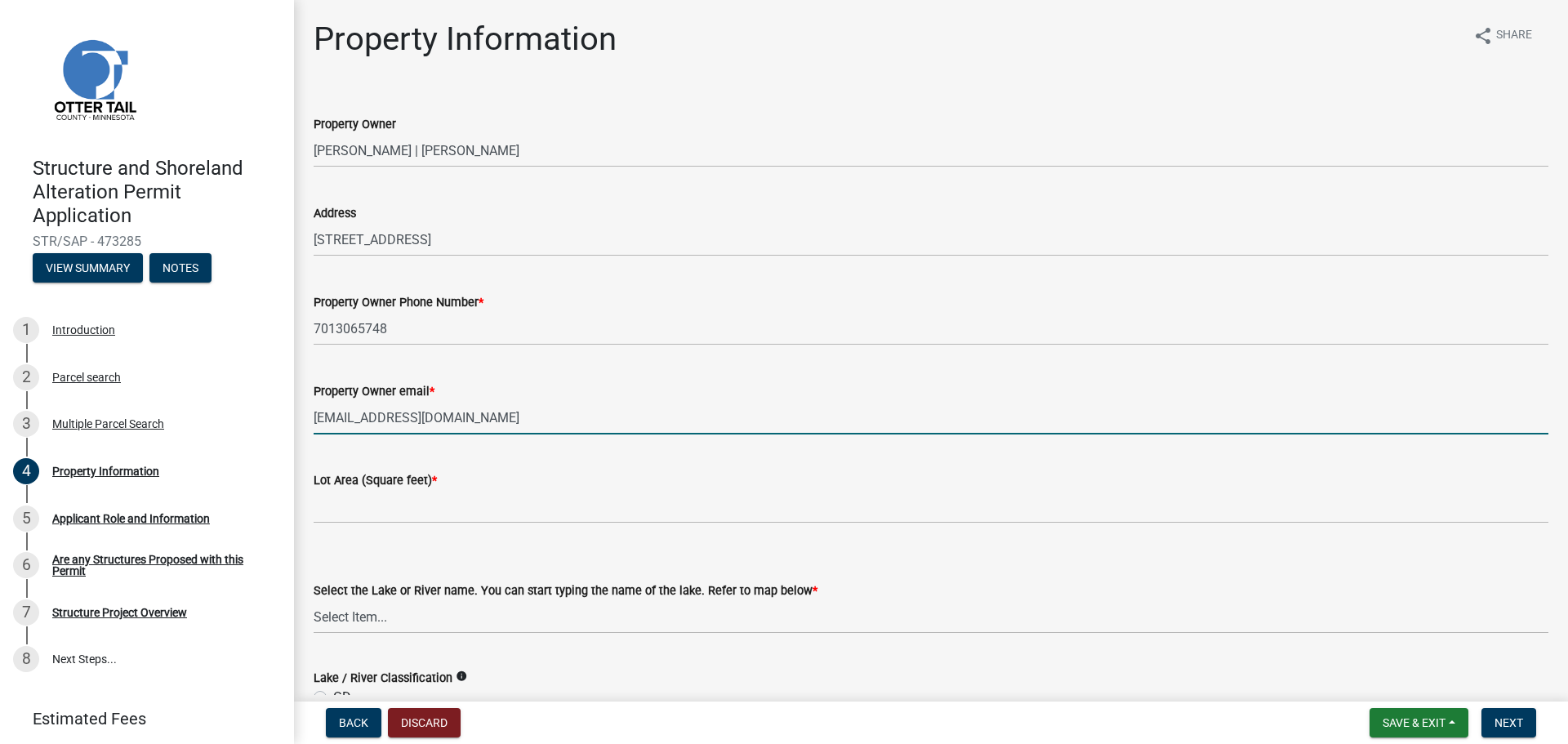
type input "[EMAIL_ADDRESS][DOMAIN_NAME]"
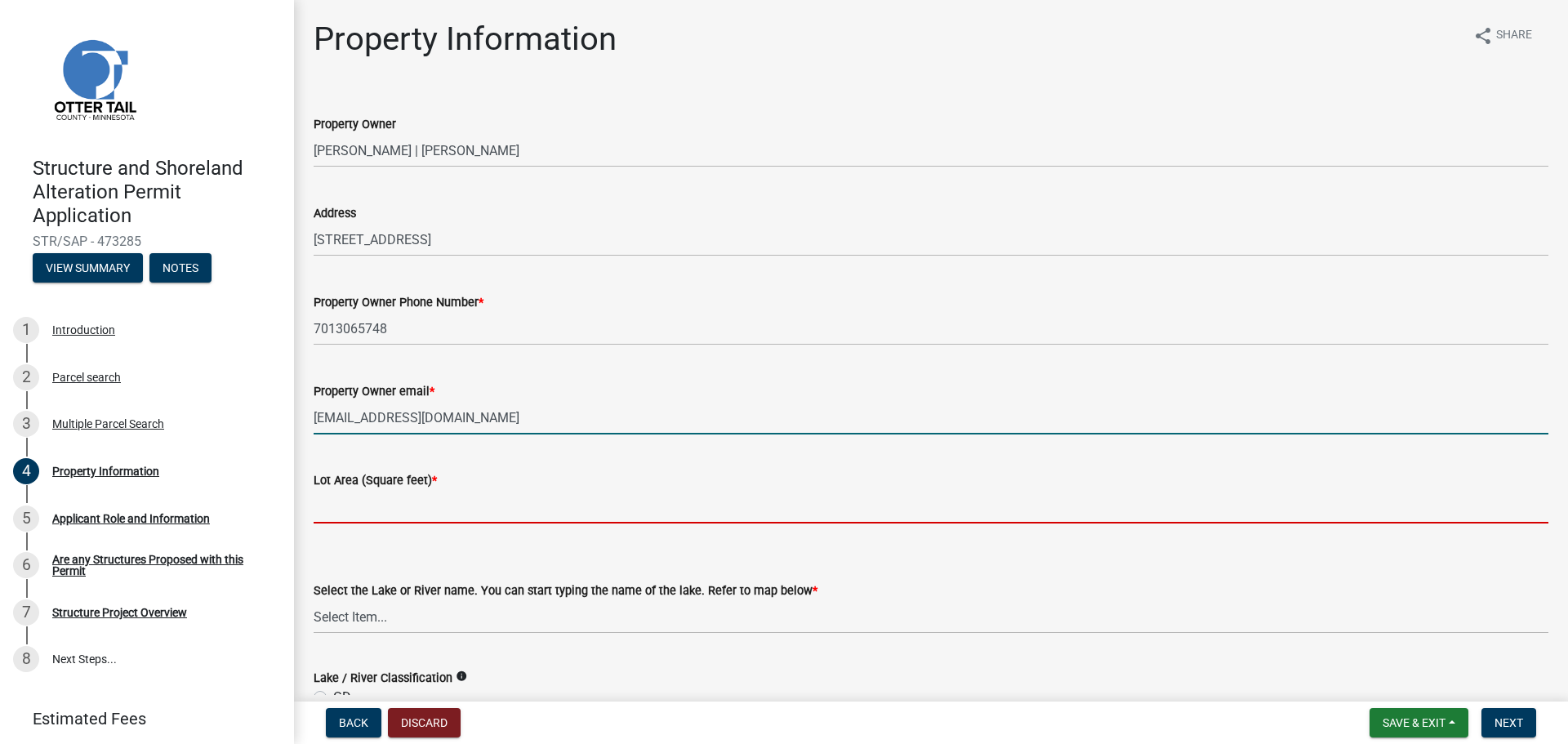
click at [354, 511] on input "text" at bounding box center [931, 507] width 1235 height 34
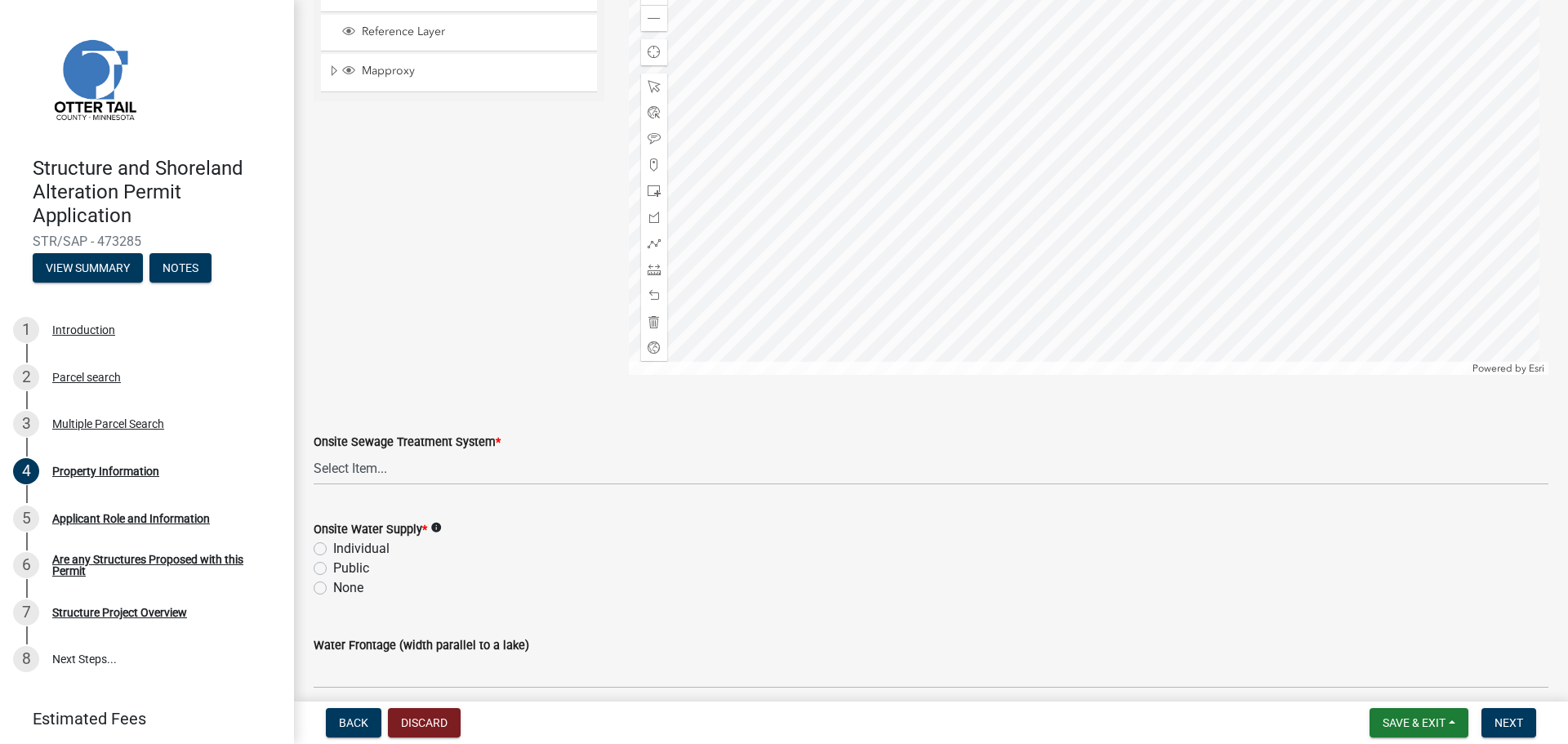
scroll to position [899, 0]
click at [333, 568] on label "Public" at bounding box center [351, 562] width 36 height 19
click at [333, 564] on input "Public" at bounding box center [338, 558] width 11 height 11
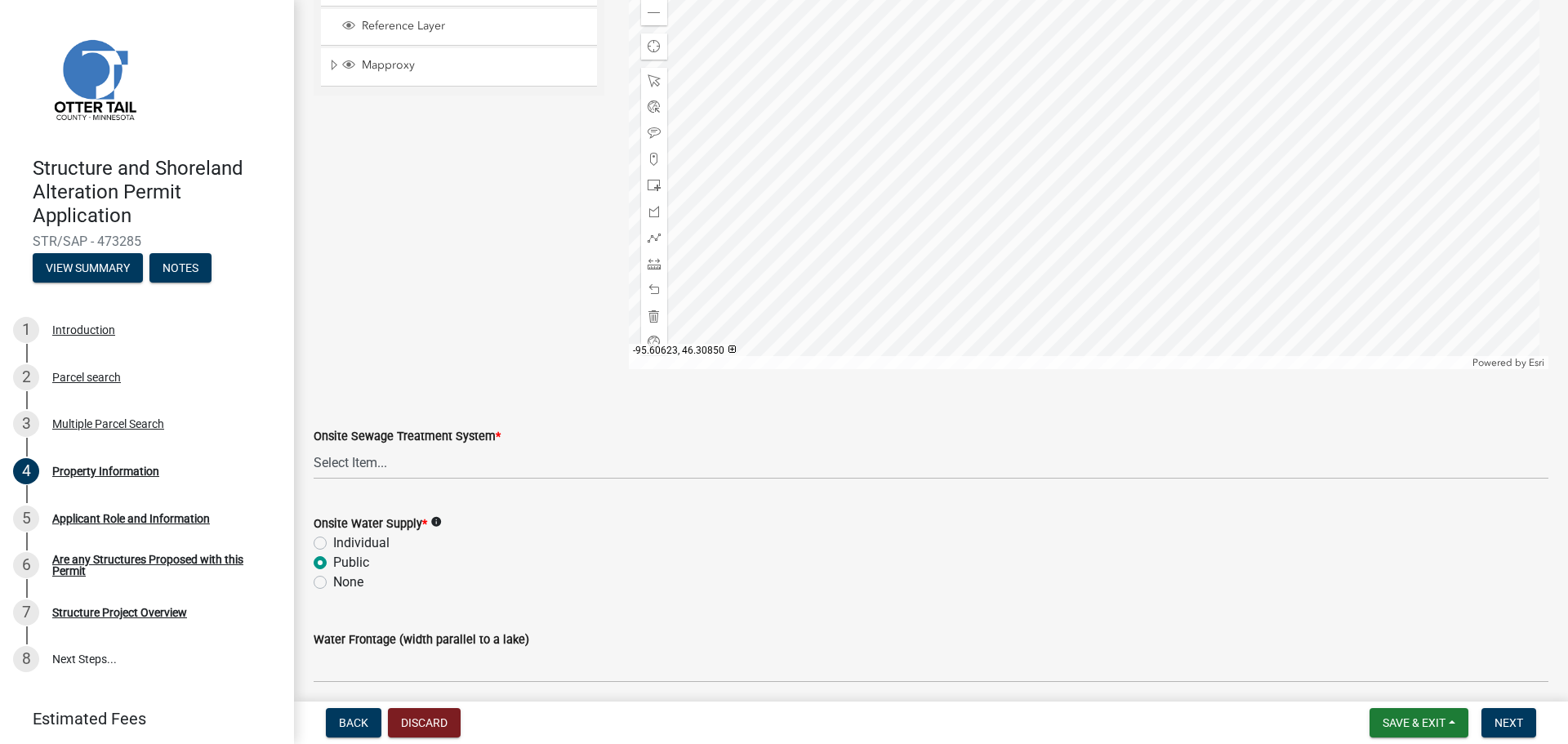
radio input "true"
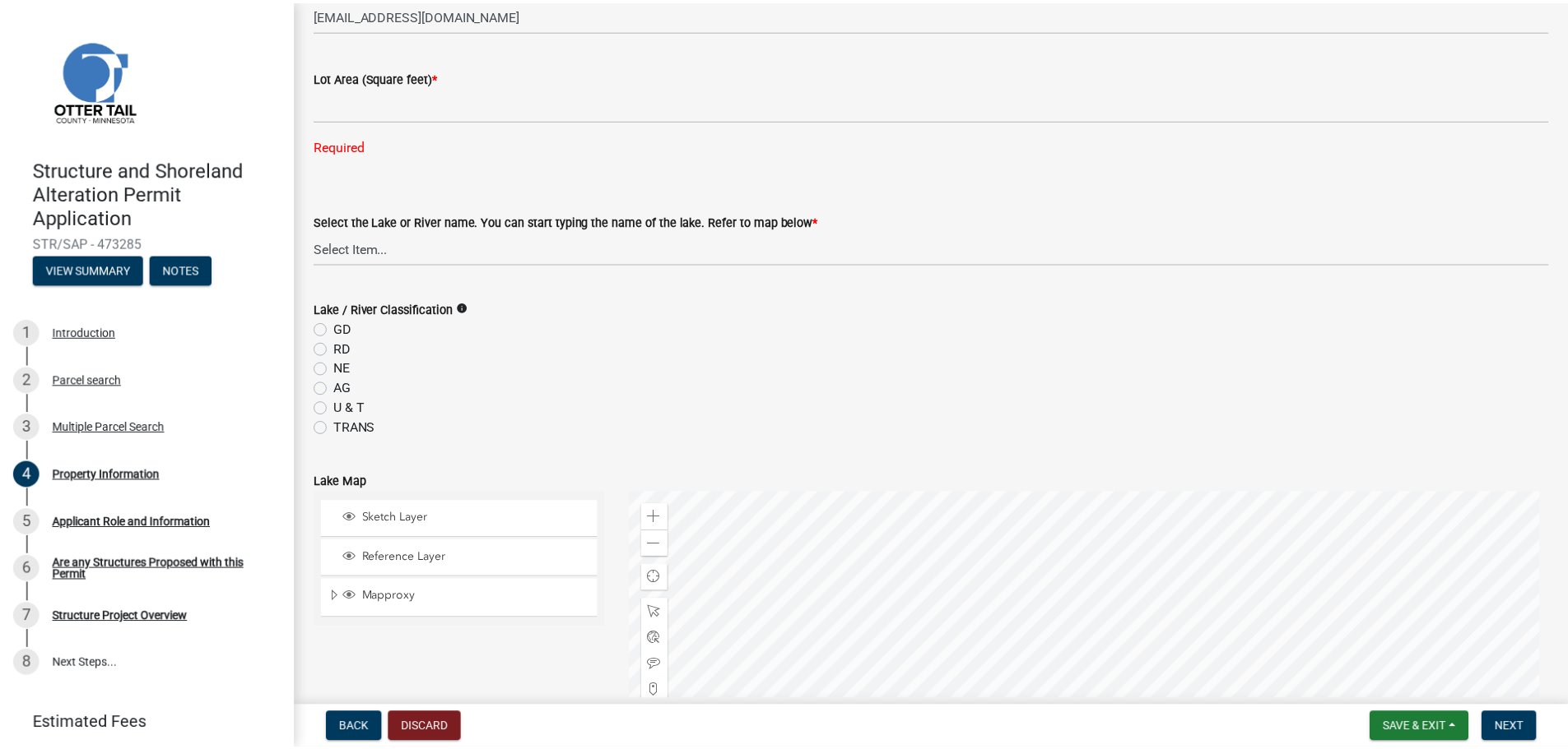
scroll to position [181, 0]
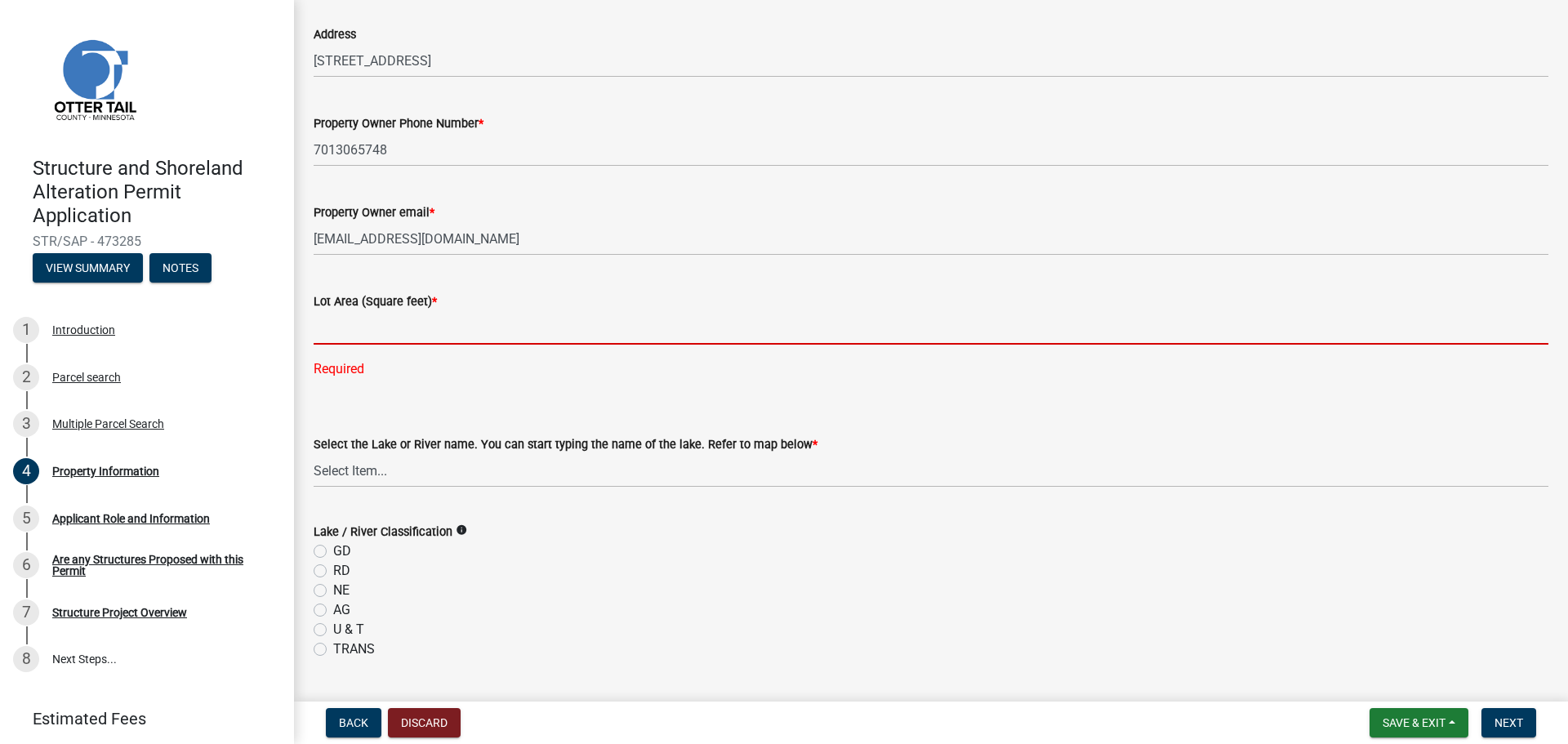
click at [324, 313] on input "text" at bounding box center [931, 328] width 1235 height 34
click at [331, 469] on select "Select Item... None [PERSON_NAME] 56-031 [PERSON_NAME] 56-118 [PERSON_NAME] 56-…" at bounding box center [931, 471] width 1235 height 34
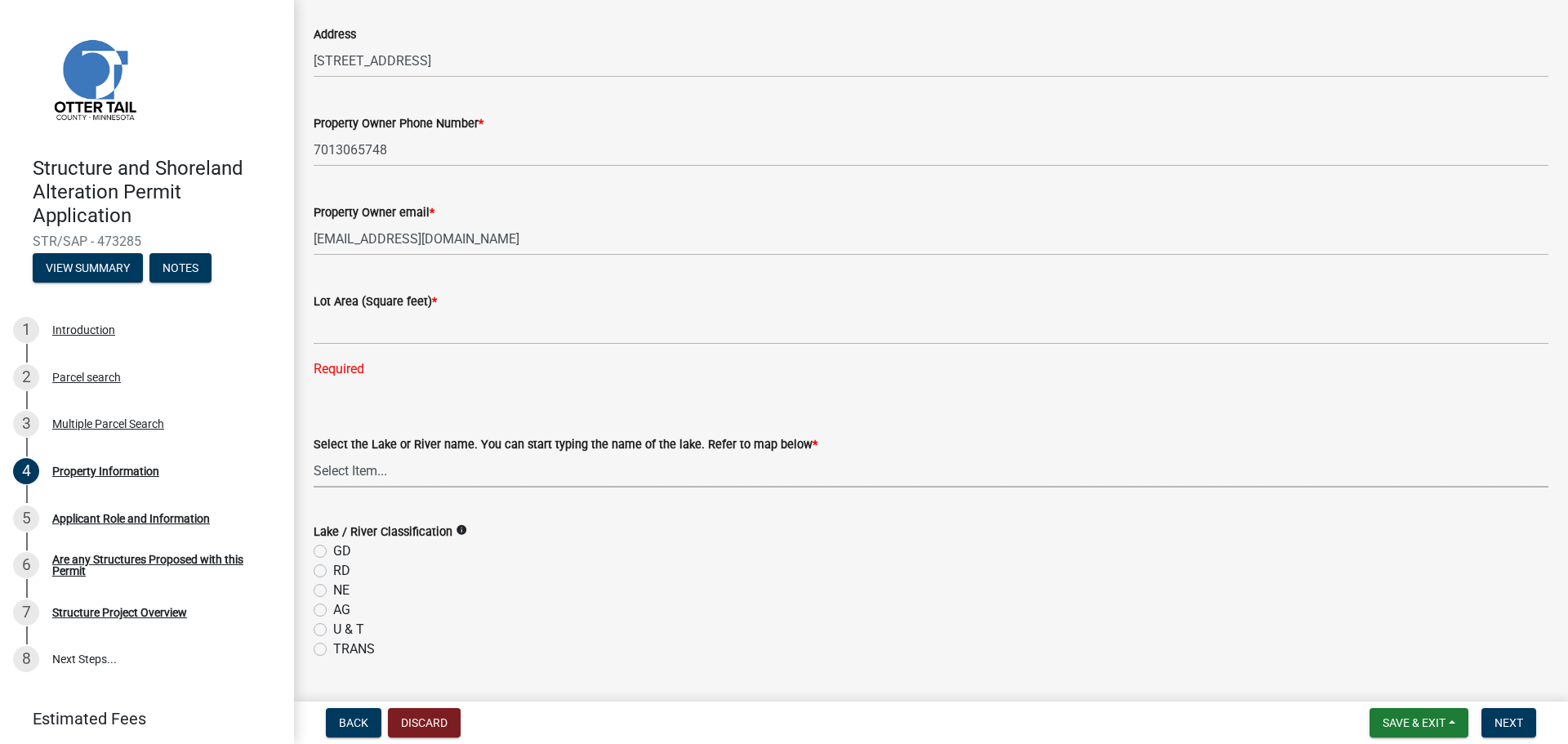
click at [328, 474] on select "Select Item... None [PERSON_NAME] 56-031 [PERSON_NAME] 56-118 [PERSON_NAME] 56-…" at bounding box center [931, 471] width 1235 height 34
click at [415, 483] on select "Select Item... None [PERSON_NAME] 56-031 [PERSON_NAME] 56-118 [PERSON_NAME] 56-…" at bounding box center [931, 471] width 1235 height 34
click at [313, 454] on select "Select Item... None [PERSON_NAME] 56-031 [PERSON_NAME] 56-118 [PERSON_NAME] 56-…" at bounding box center [931, 471] width 1235 height 34
select select "4e1281d9-a122-458a-80e3-8ca1aefebfd7"
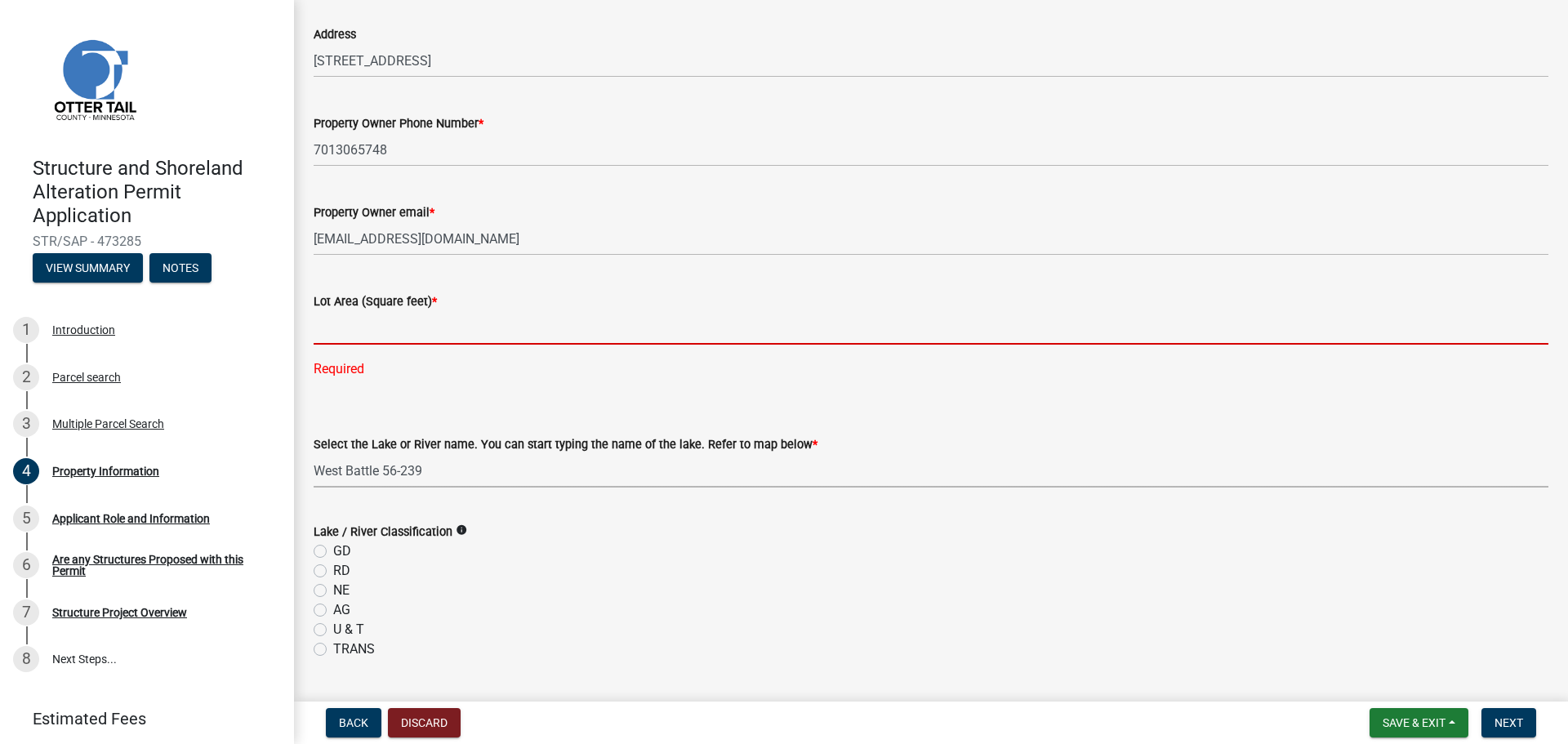
click at [341, 338] on input "text" at bounding box center [931, 328] width 1235 height 34
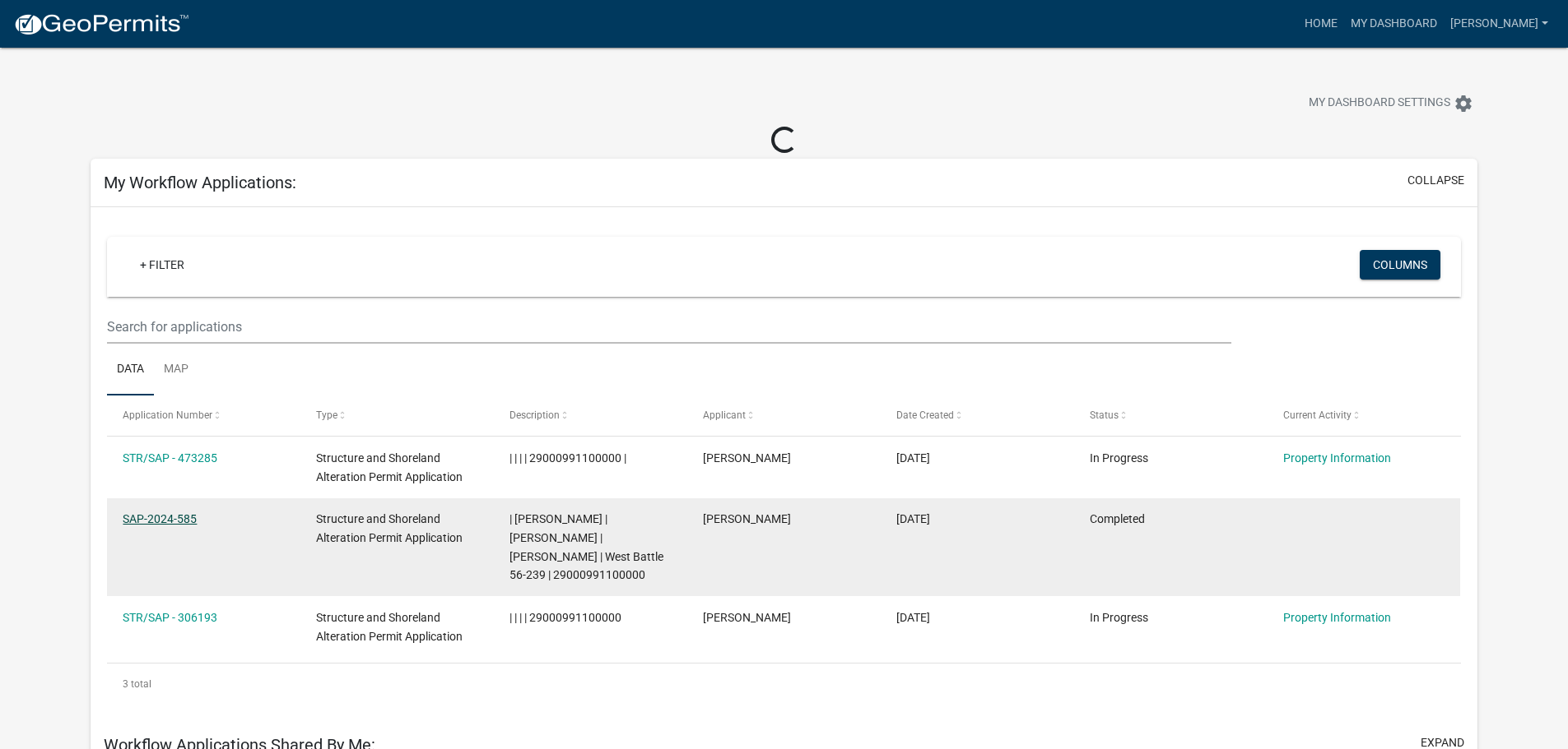
click at [170, 522] on link "SAP-2024-585" at bounding box center [160, 520] width 74 height 13
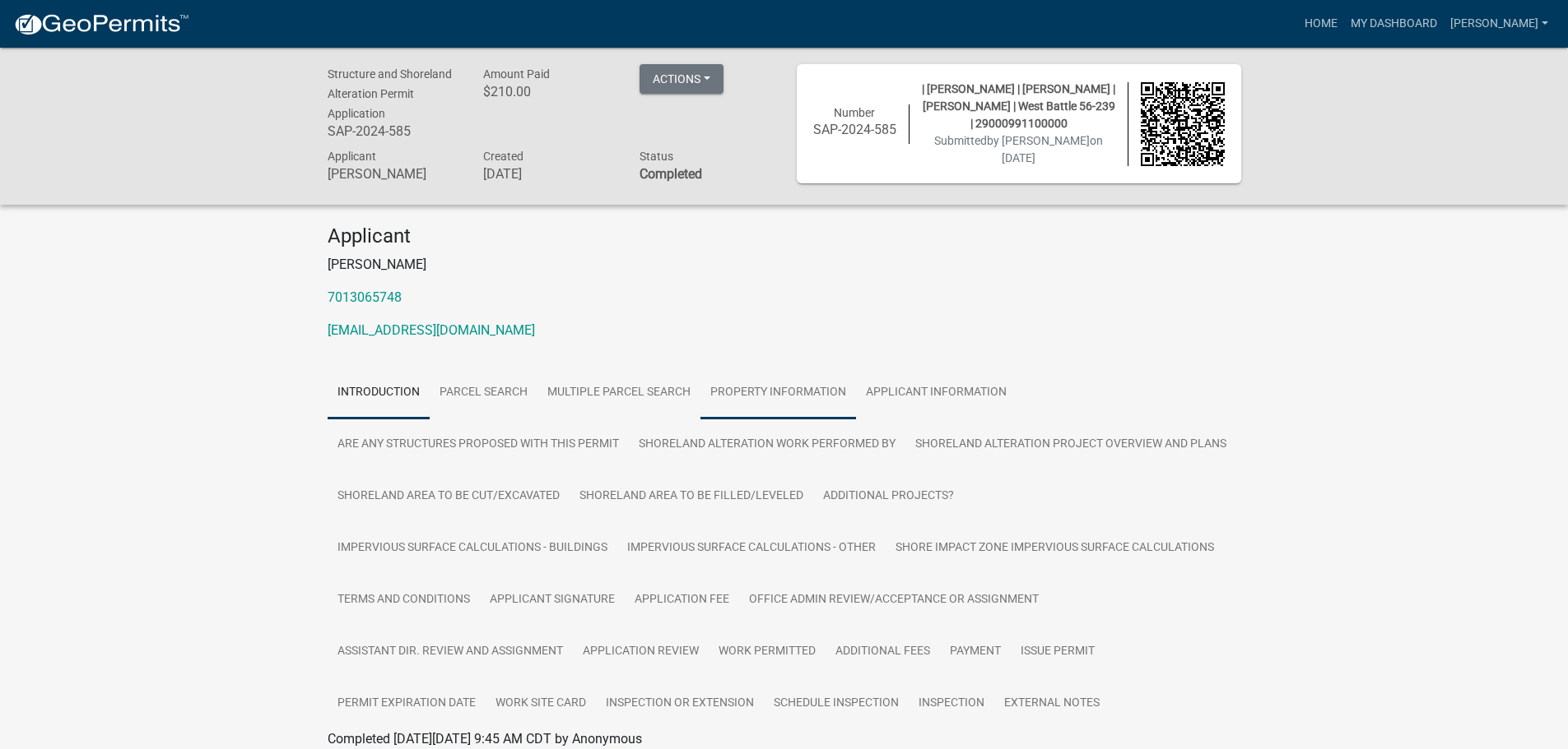
click at [794, 395] on link "Property Information" at bounding box center [778, 393] width 155 height 52
click at [710, 80] on button "Actions" at bounding box center [681, 78] width 84 height 30
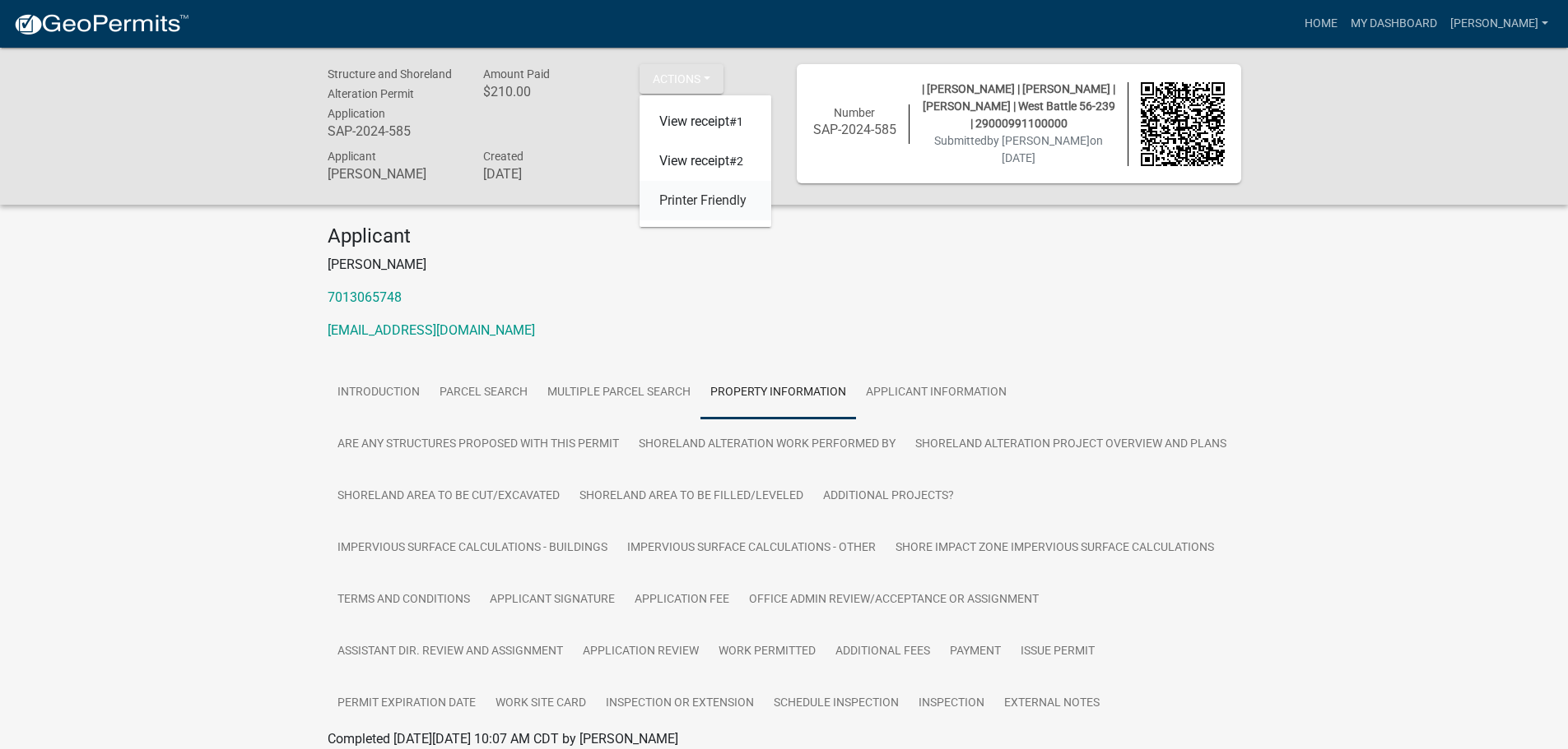
click at [714, 203] on link "Printer Friendly" at bounding box center [706, 201] width 132 height 40
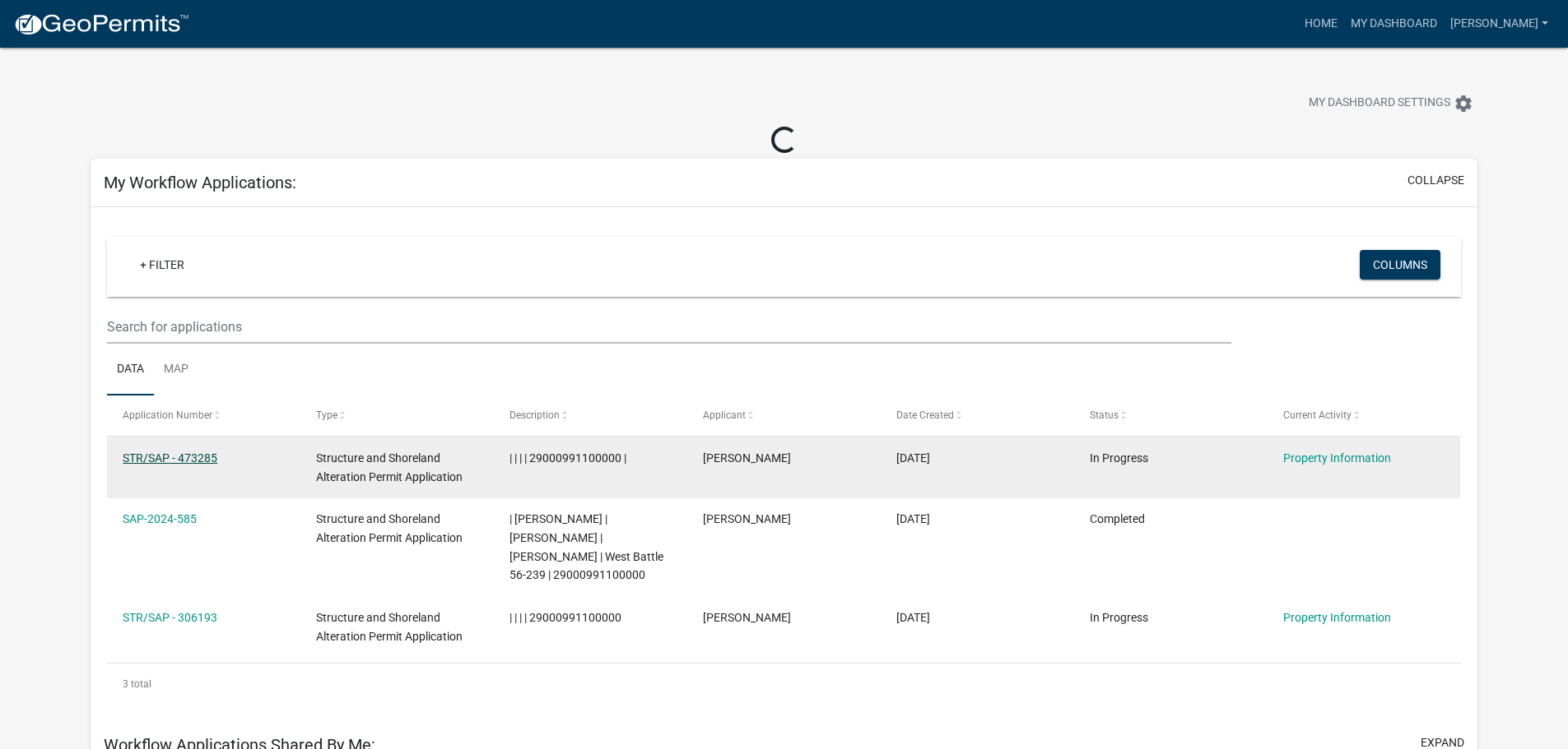
click at [186, 461] on link "STR/SAP - 473285" at bounding box center [170, 458] width 95 height 13
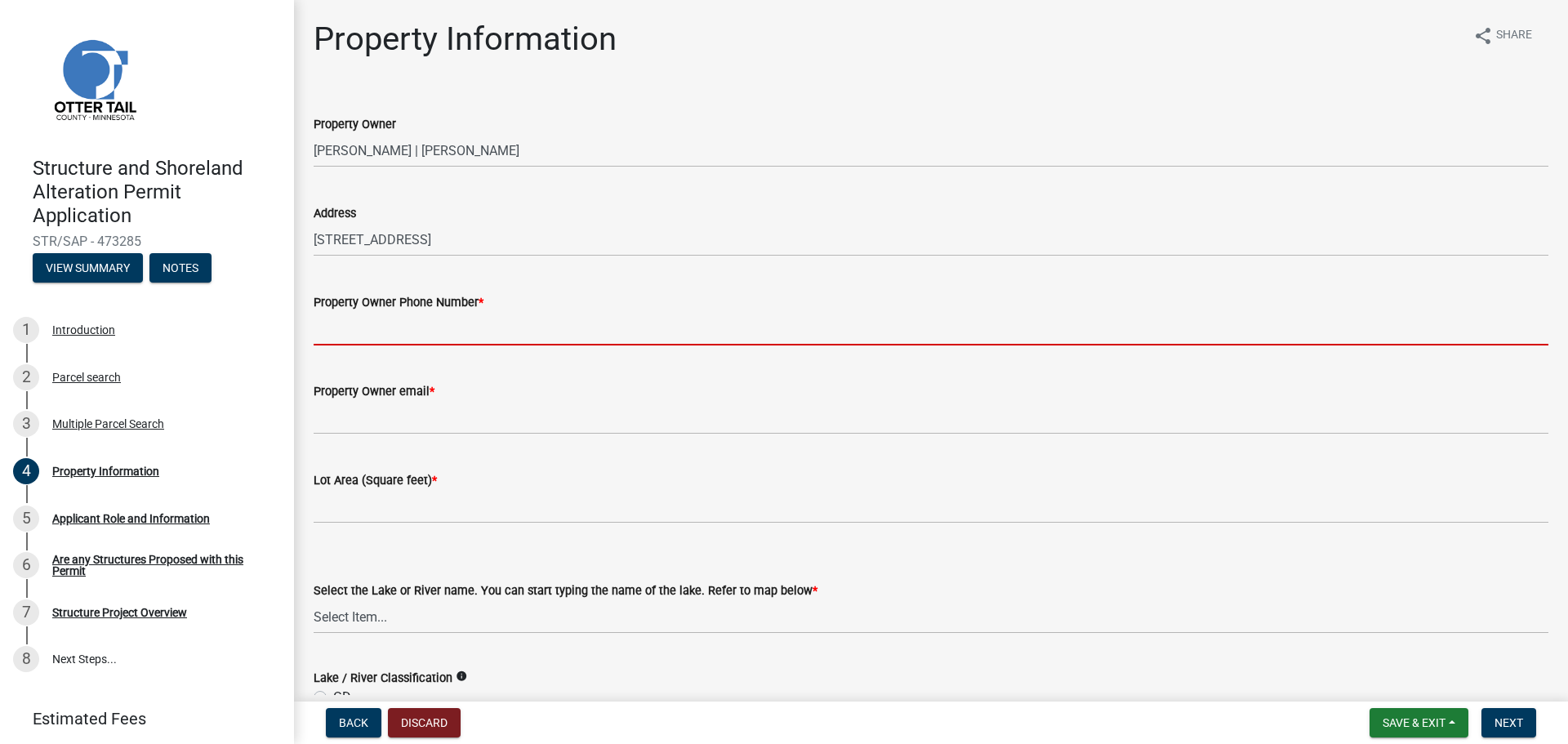
click at [378, 340] on input "Property Owner Phone Number *" at bounding box center [931, 329] width 1235 height 34
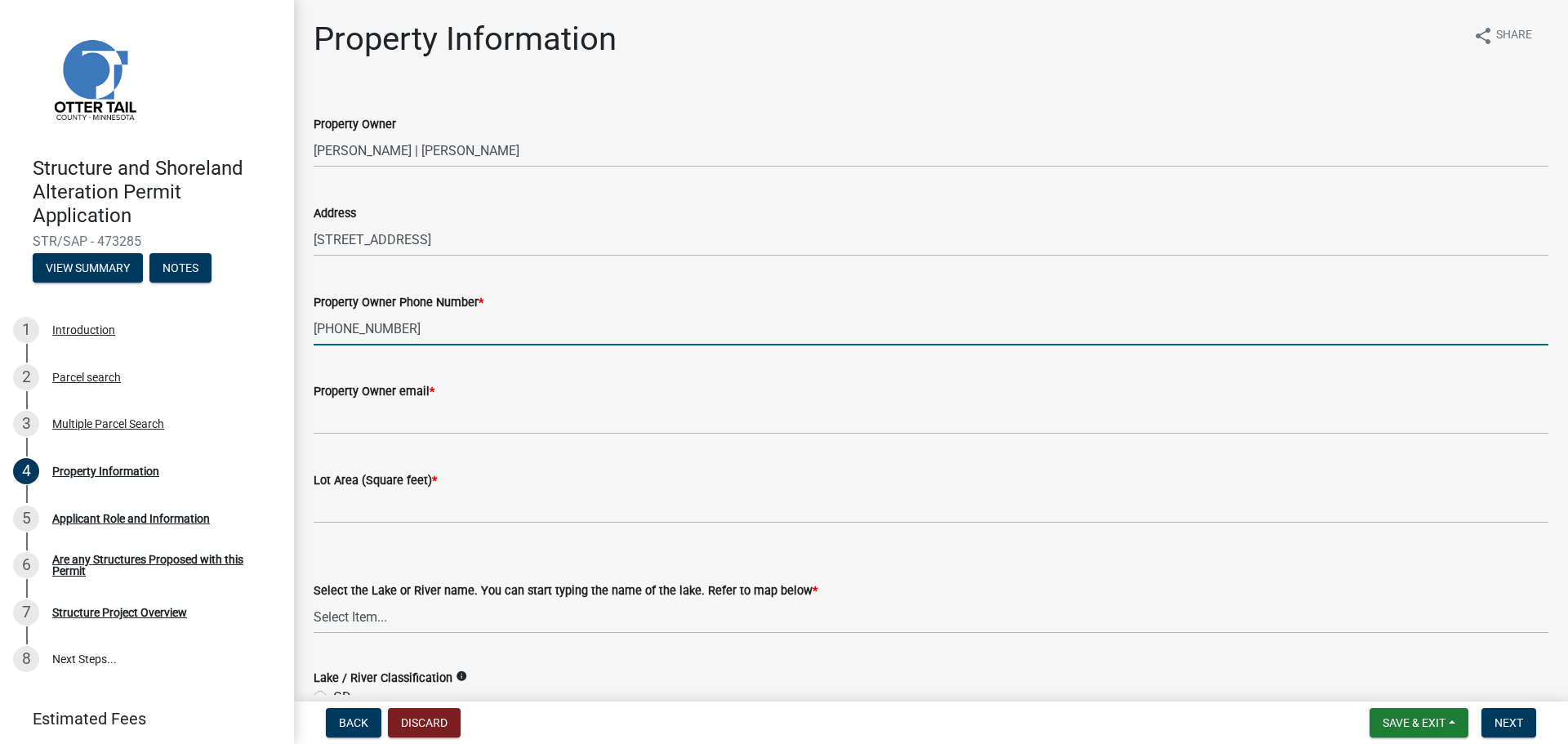
type input "[PHONE_NUMBER]"
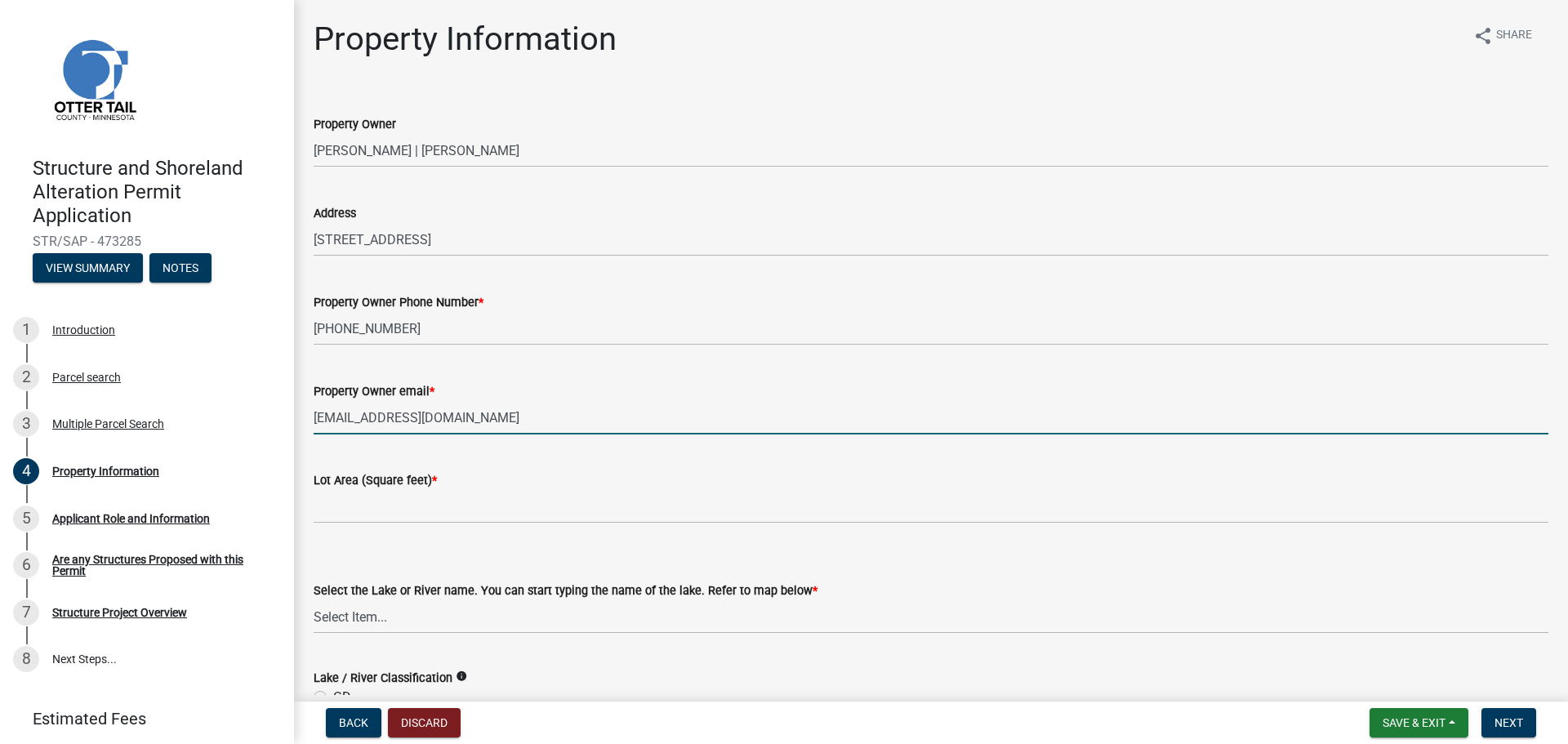
type input "[EMAIL_ADDRESS][DOMAIN_NAME]"
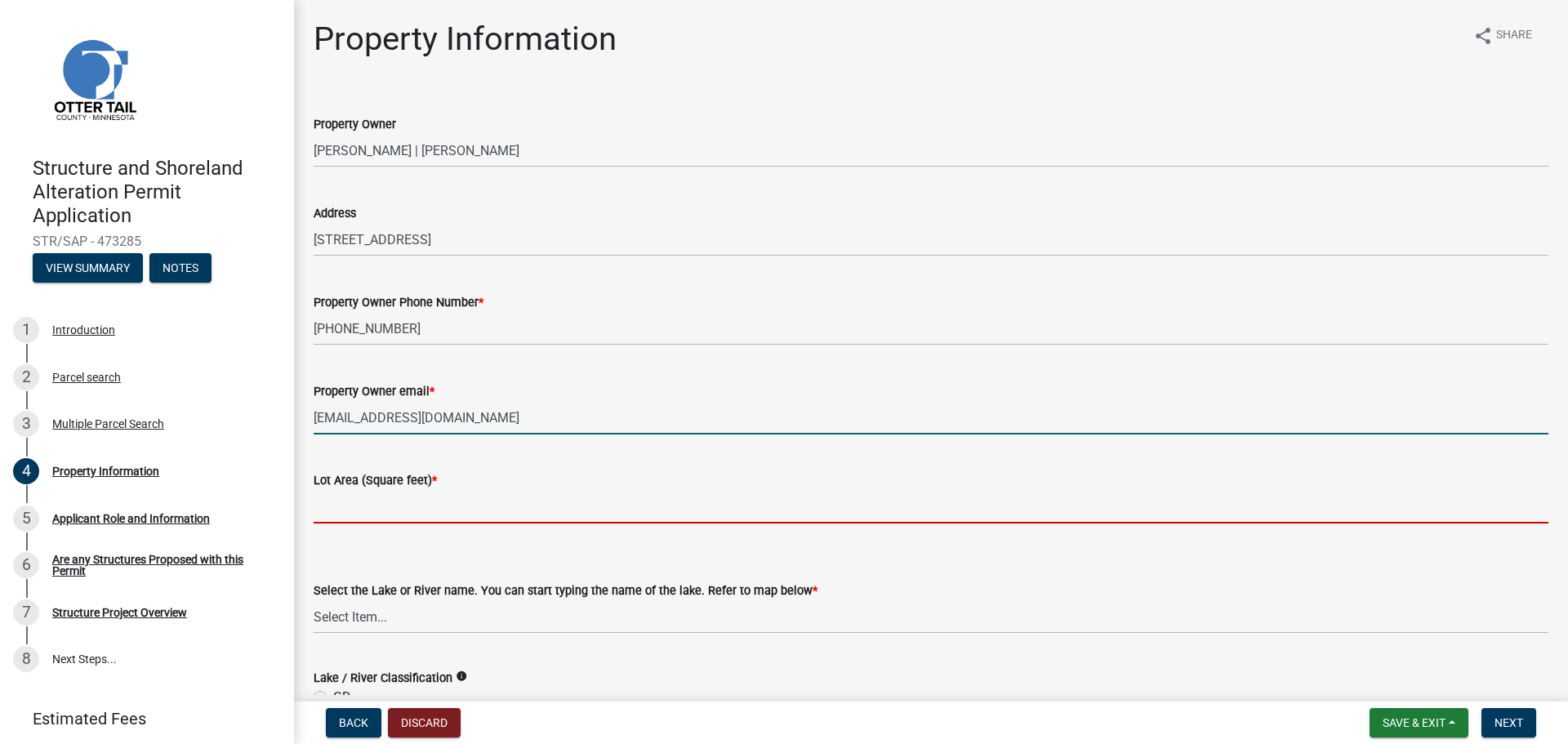
click at [324, 499] on input "text" at bounding box center [931, 507] width 1235 height 34
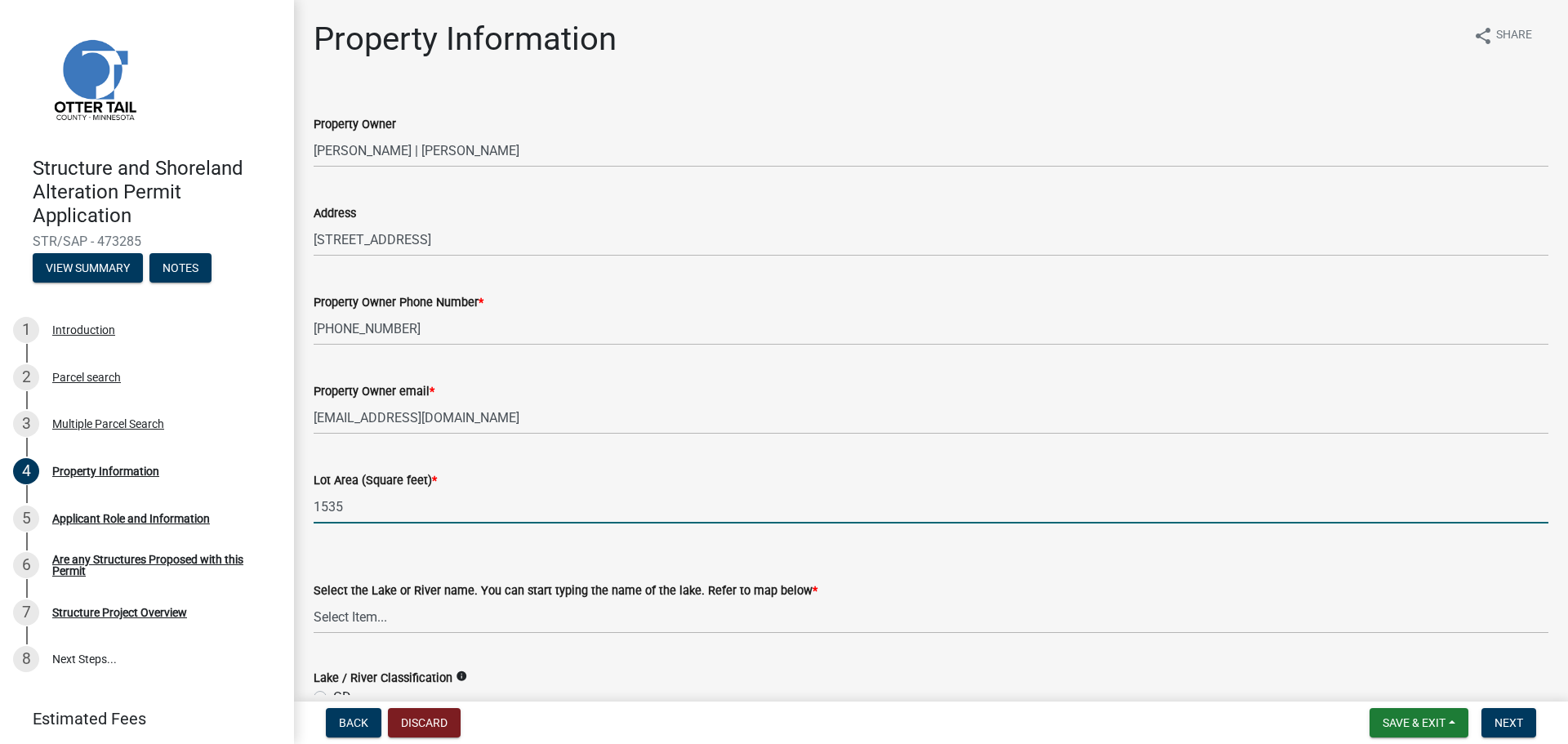
type input "1535"
click at [375, 623] on select "Select Item... None [PERSON_NAME] 56-031 [PERSON_NAME] 56-118 [PERSON_NAME] 56-…" at bounding box center [931, 617] width 1235 height 34
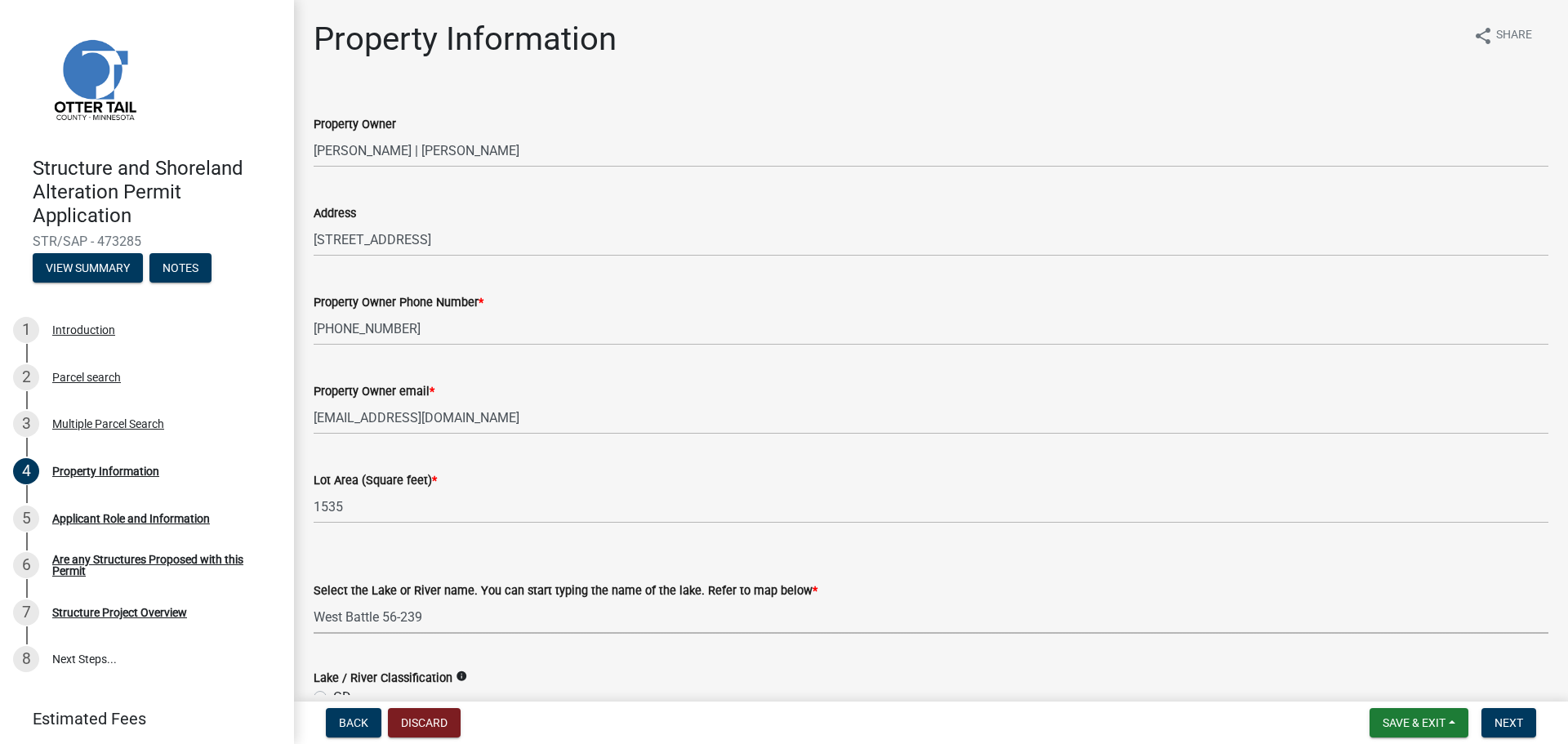
click at [313, 601] on select "Select Item... None [PERSON_NAME] 56-031 [PERSON_NAME] 56-118 [PERSON_NAME] 56-…" at bounding box center [931, 617] width 1235 height 34
select select "4e1281d9-a122-458a-80e3-8ca1aefebfd7"
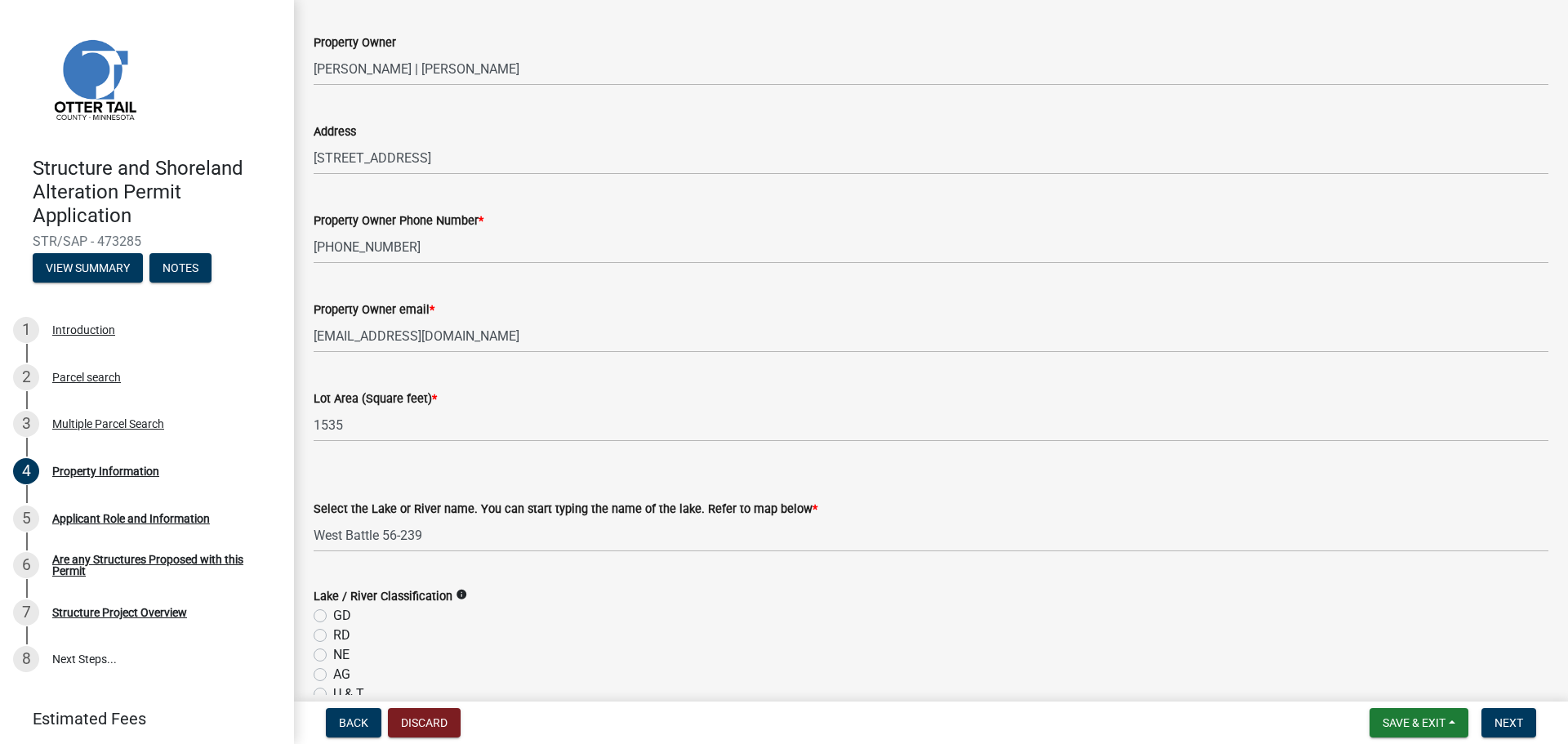
click at [333, 613] on label "GD" at bounding box center [342, 616] width 18 height 19
click at [333, 613] on input "GD" at bounding box center [338, 612] width 11 height 11
radio input "true"
click at [581, 664] on div "NE" at bounding box center [931, 654] width 1235 height 19
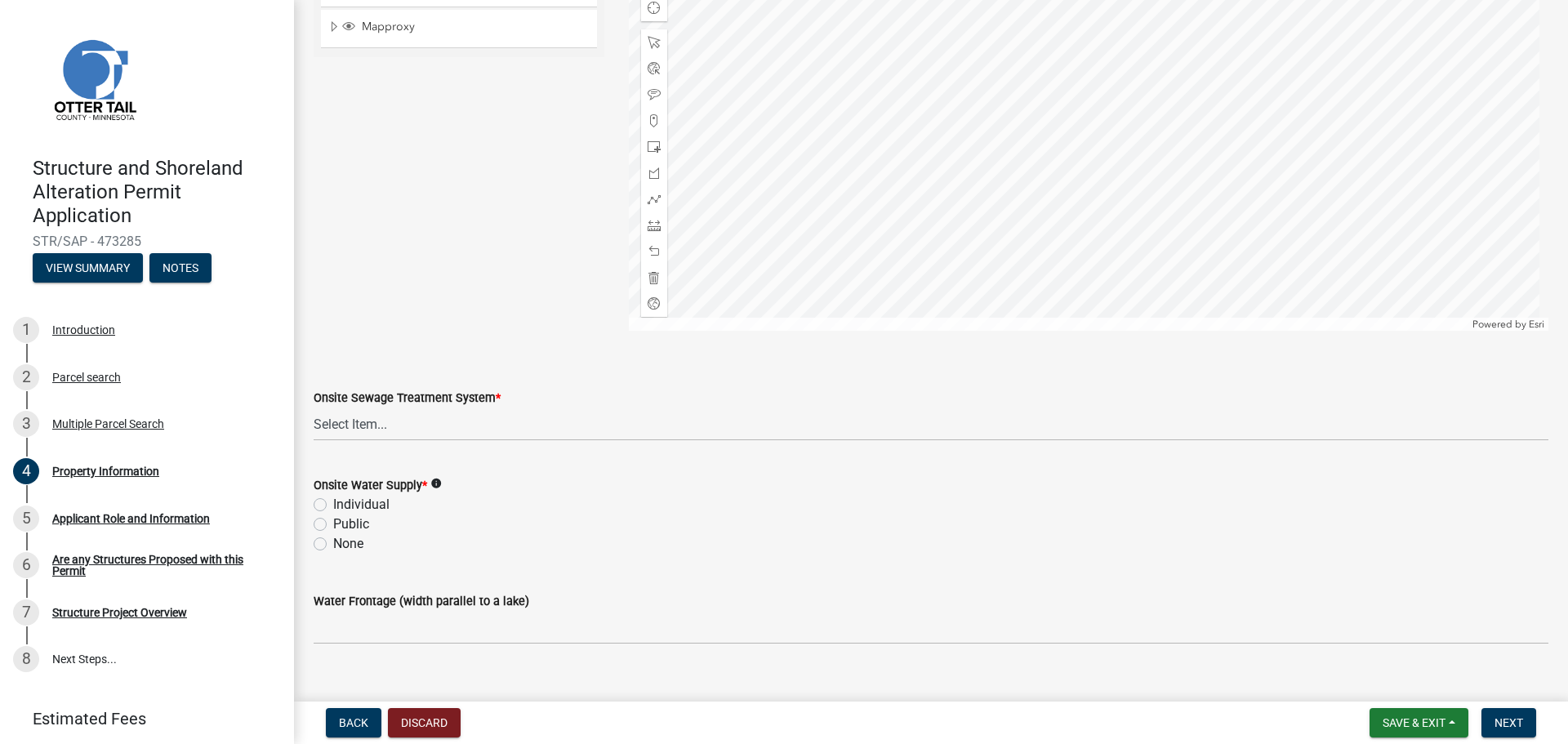
scroll to position [964, 0]
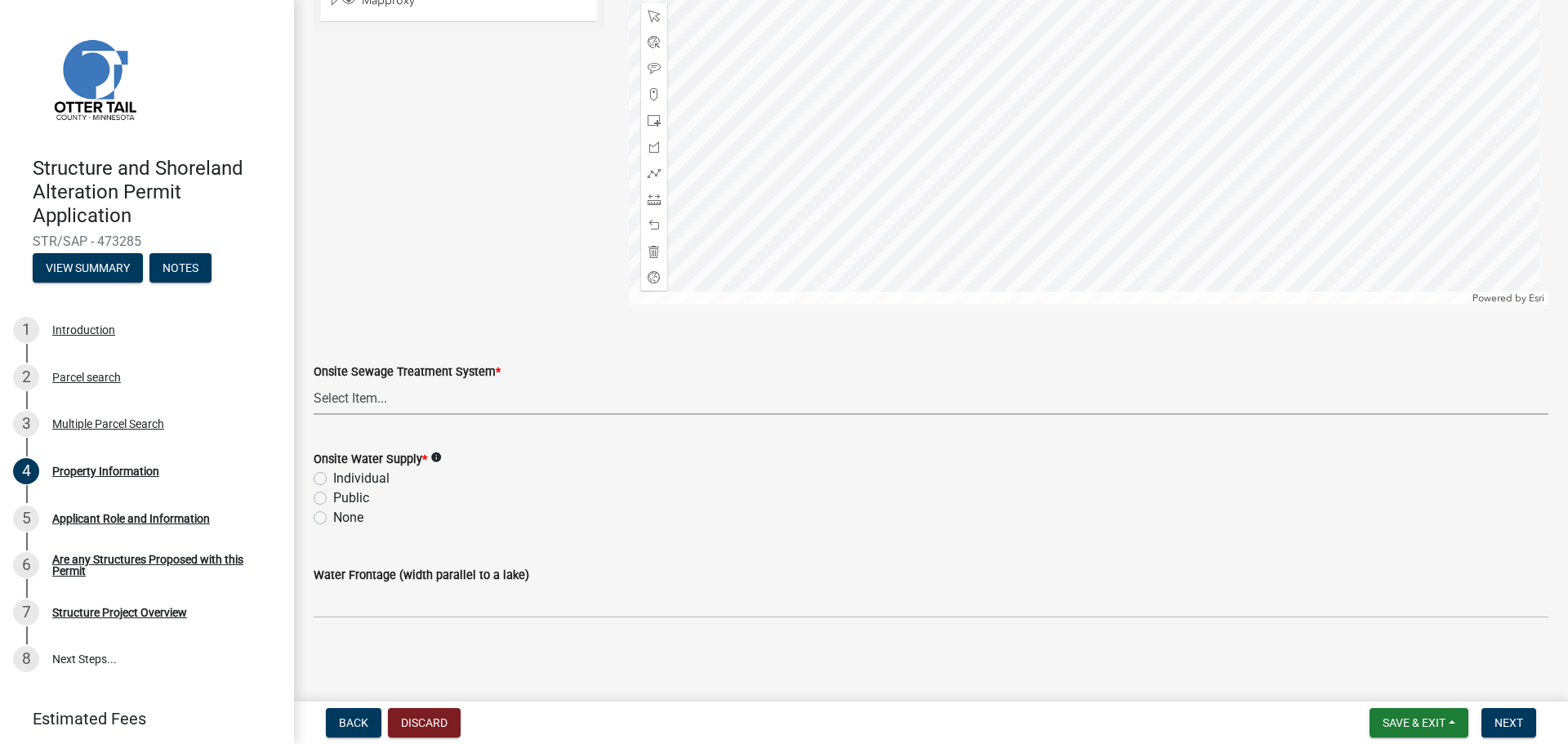
click at [335, 398] on select "Select Item... L&R Certificate of Compliance within 5yrs Compliance Inspection …" at bounding box center [931, 398] width 1235 height 34
click at [313, 381] on select "Select Item... L&R Certificate of Compliance within 5yrs Compliance Inspection …" at bounding box center [931, 398] width 1235 height 34
select select "9f52d7c9-96dd-4370-b810-ce091165f7c2"
click at [333, 504] on label "Public" at bounding box center [351, 498] width 36 height 19
click at [333, 499] on input "Public" at bounding box center [338, 493] width 11 height 11
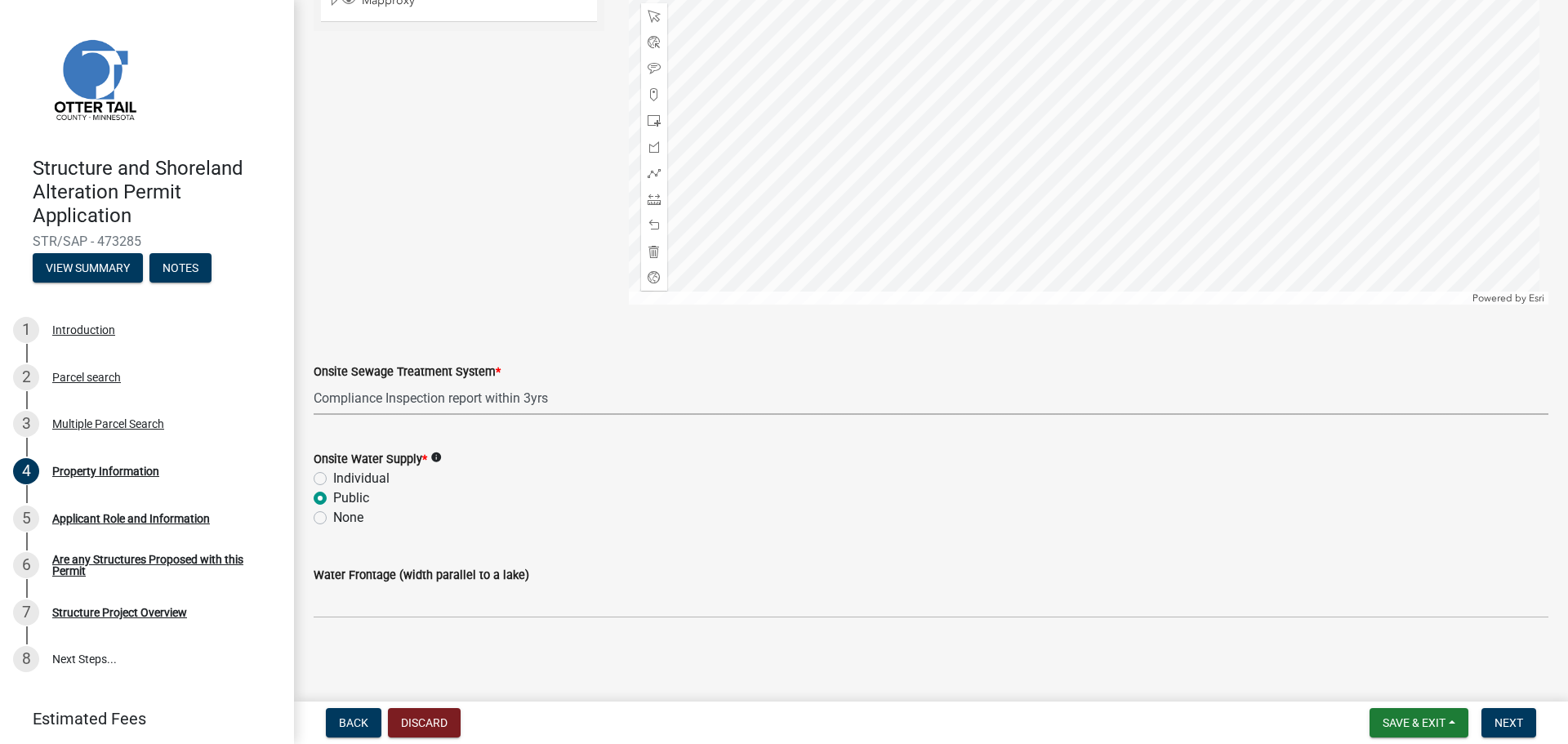
radio input "true"
click at [312, 605] on div "Water Frontage (width parallel to a lake)" at bounding box center [931, 581] width 1260 height 76
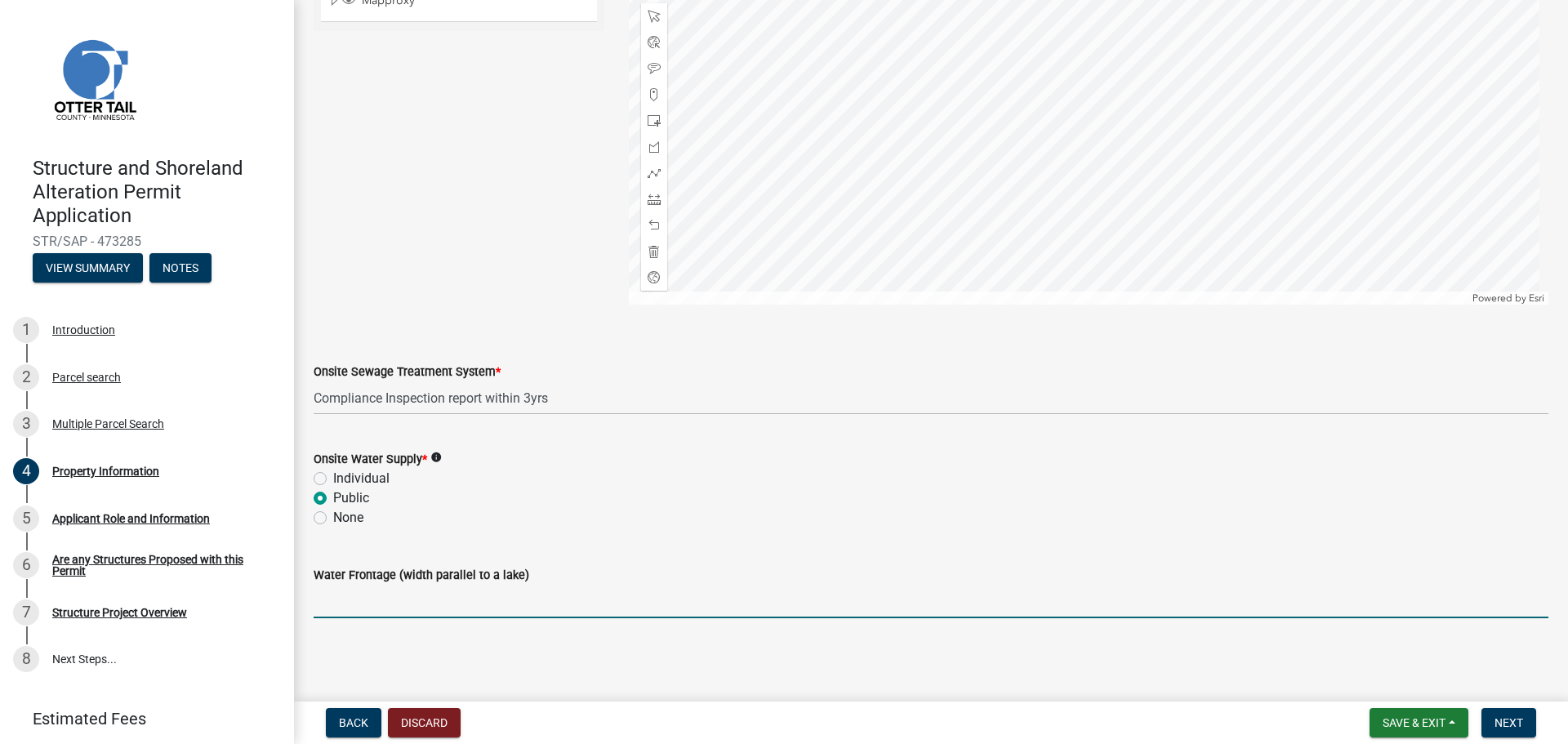
click at [319, 606] on input "Water Frontage (width parallel to a lake)" at bounding box center [931, 602] width 1235 height 34
click at [333, 474] on label "Individual" at bounding box center [361, 478] width 56 height 19
click at [333, 474] on input "Individual" at bounding box center [338, 474] width 11 height 11
radio input "true"
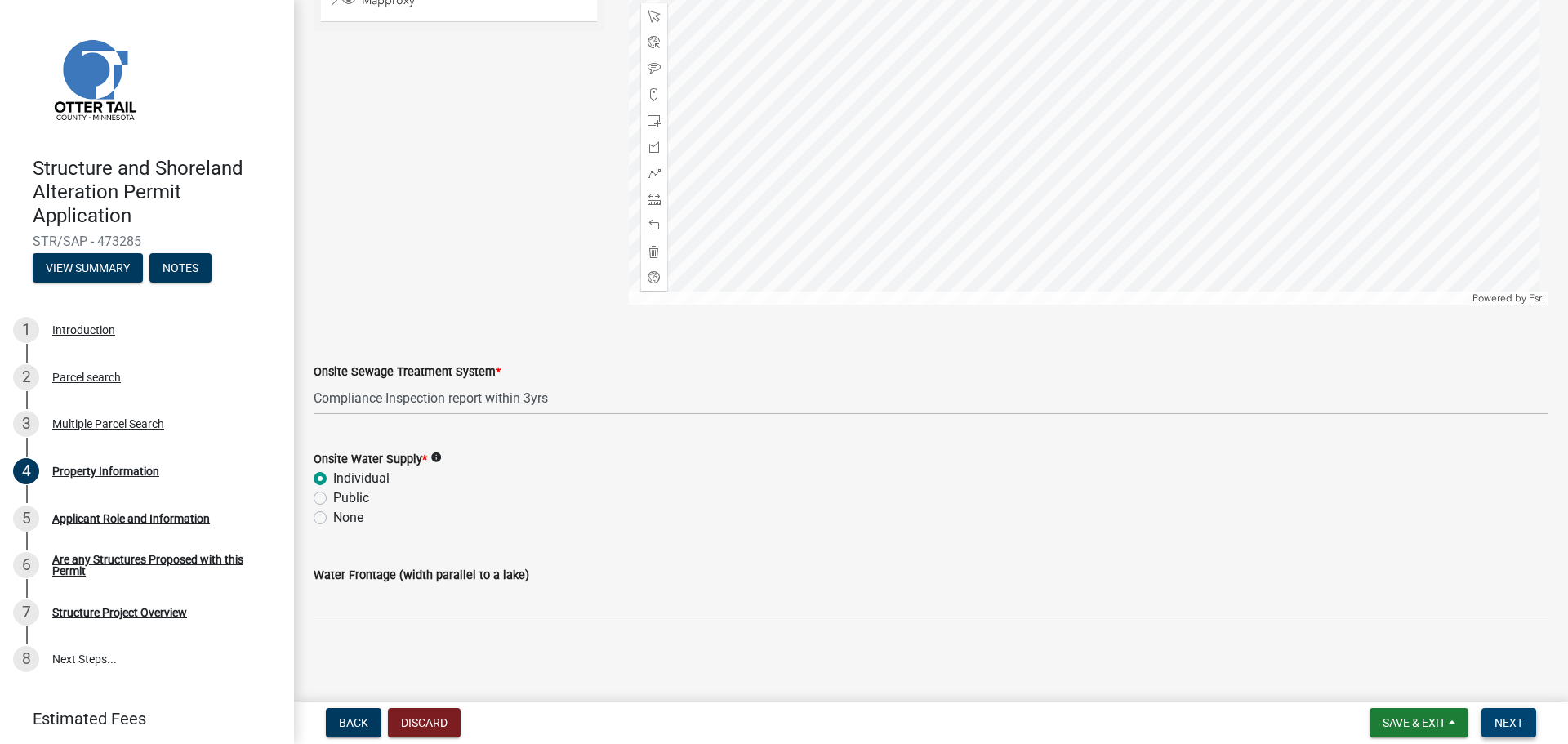
click at [1506, 729] on span "Next" at bounding box center [1509, 723] width 28 height 13
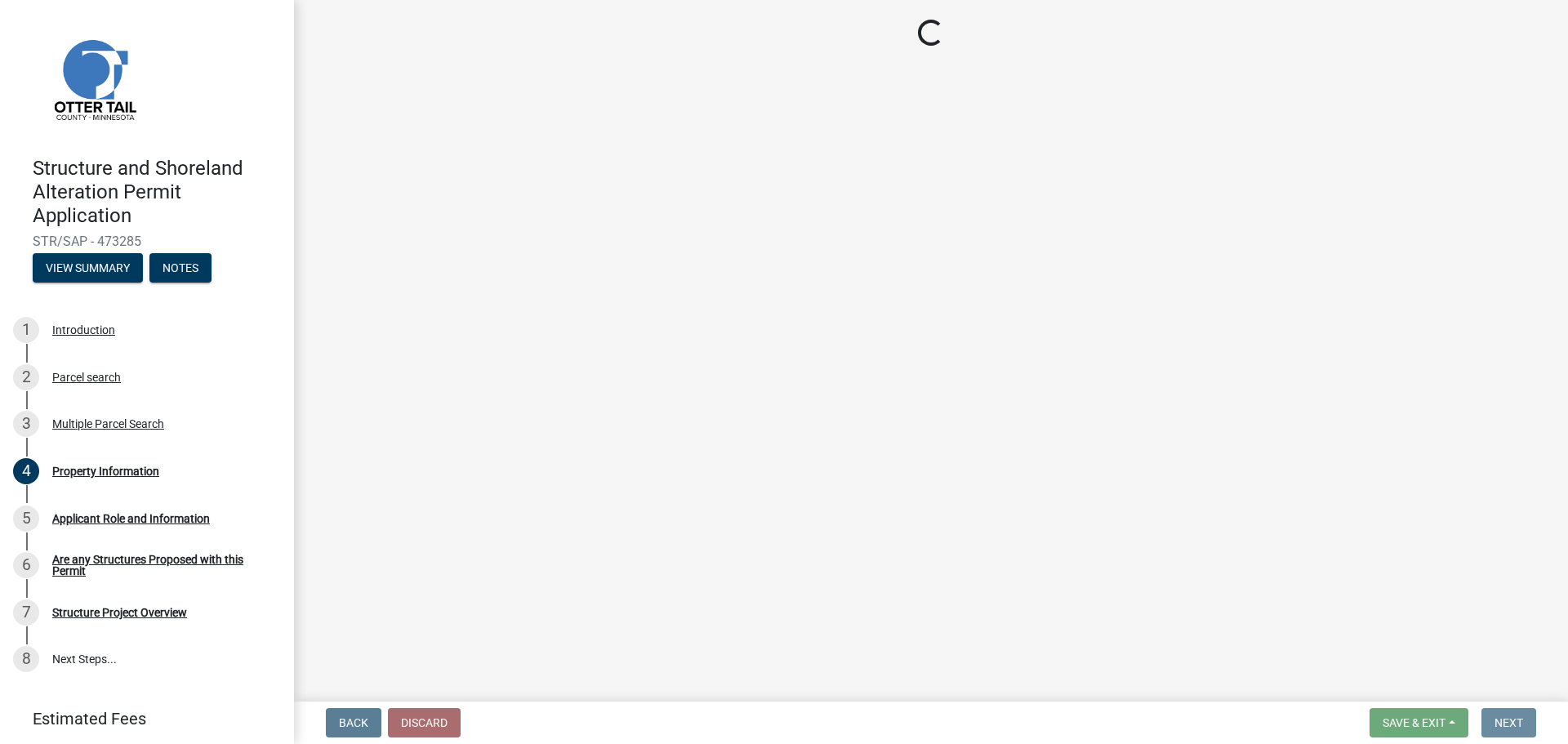
scroll to position [0, 0]
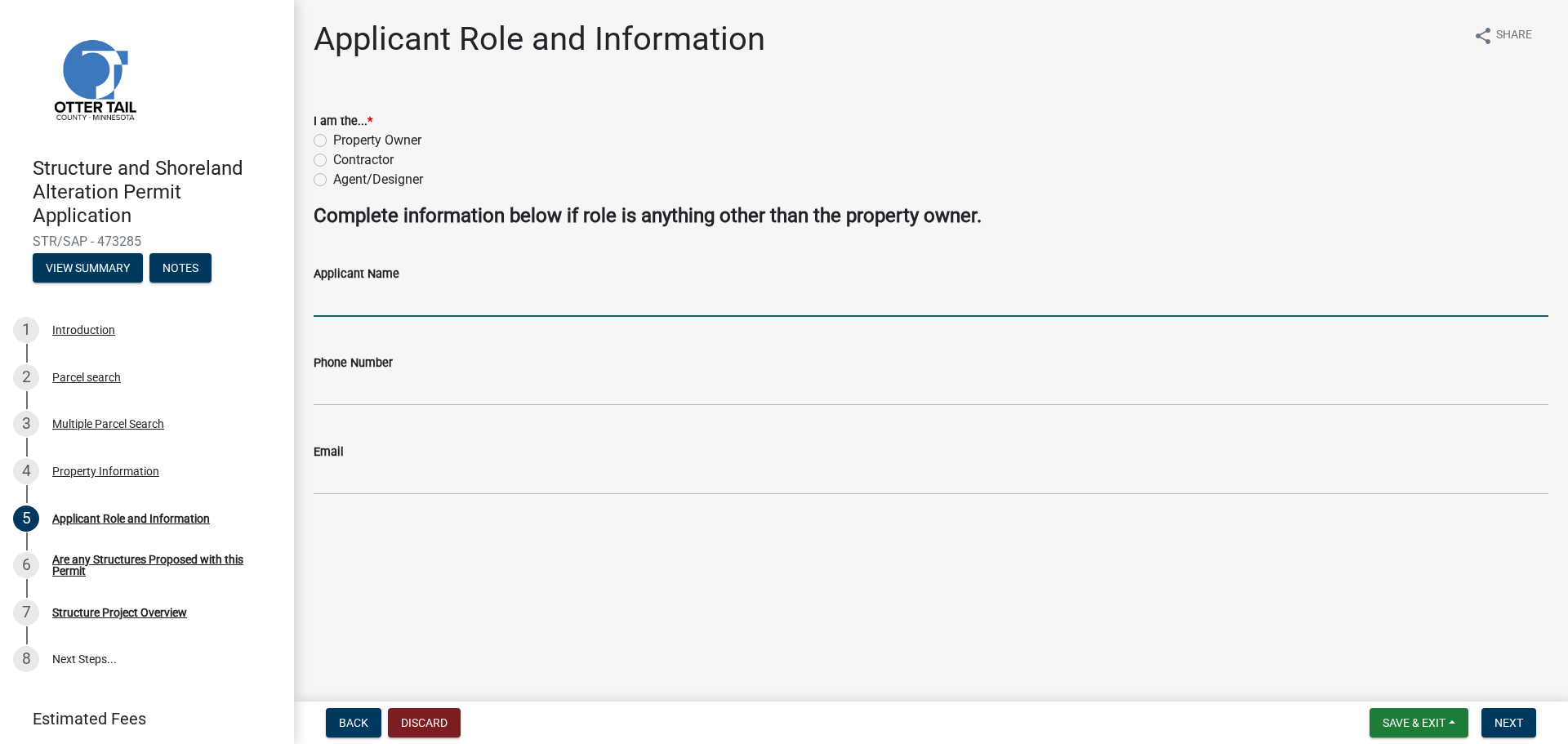
click at [337, 301] on input "Applicant Name" at bounding box center [931, 300] width 1235 height 34
click at [327, 140] on div "Property Owner" at bounding box center [931, 140] width 1235 height 19
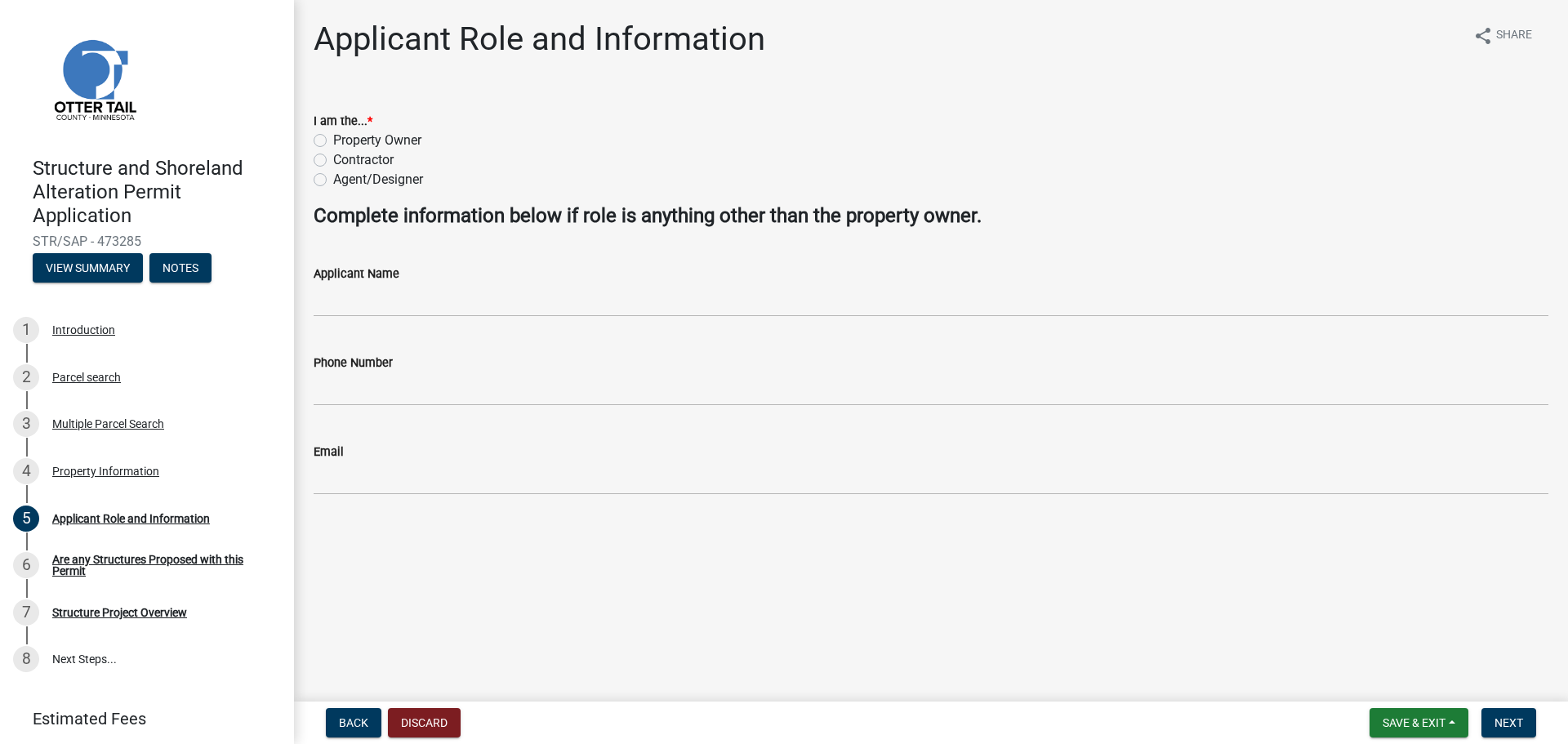
click at [333, 142] on label "Property Owner" at bounding box center [377, 140] width 88 height 19
click at [333, 142] on input "Property Owner" at bounding box center [338, 136] width 11 height 11
radio input "true"
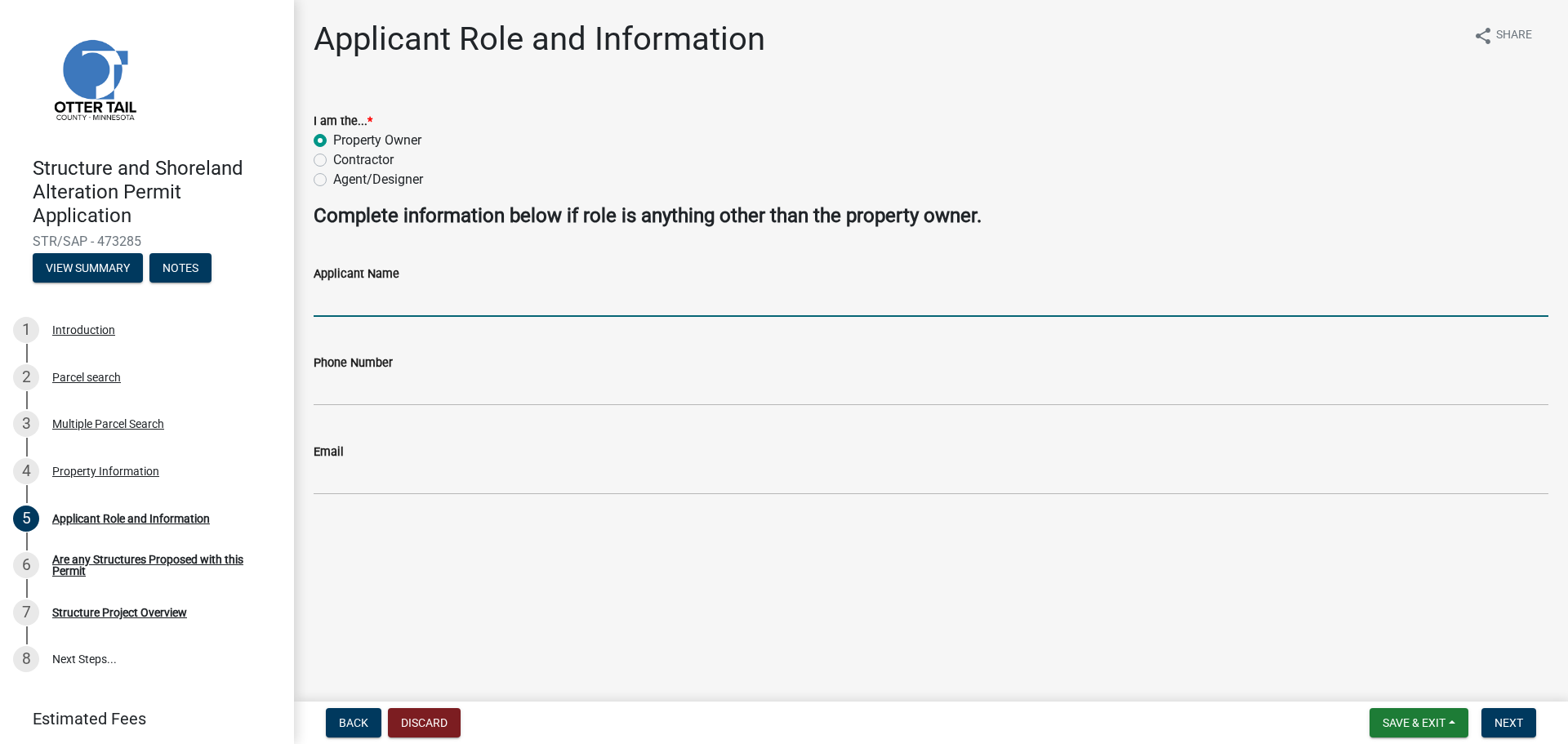
drag, startPoint x: 315, startPoint y: 287, endPoint x: 364, endPoint y: 299, distance: 50.4
click at [315, 287] on input "Applicant Name" at bounding box center [931, 300] width 1235 height 34
type input "[PERSON_NAME]"
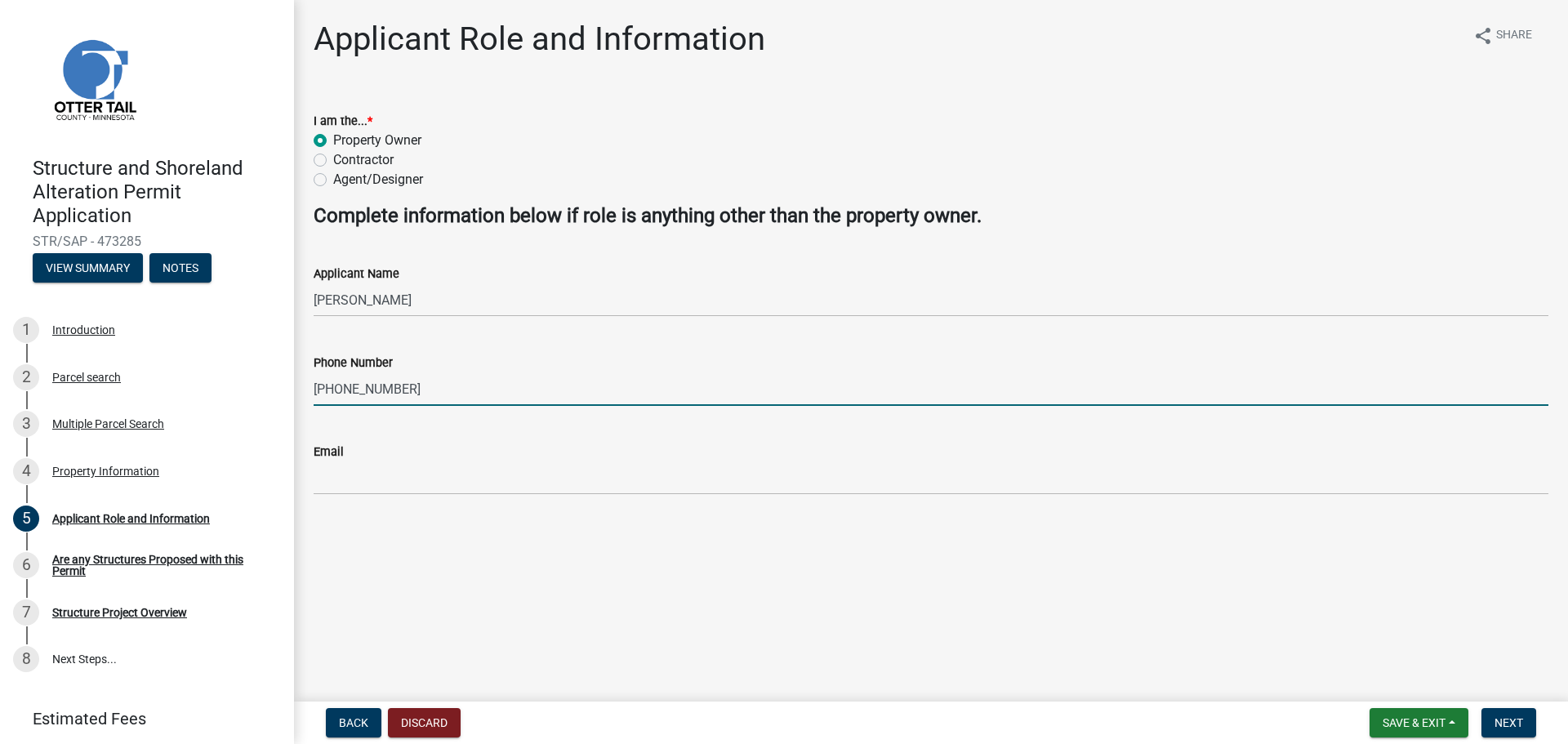
type input "[PHONE_NUMBER]"
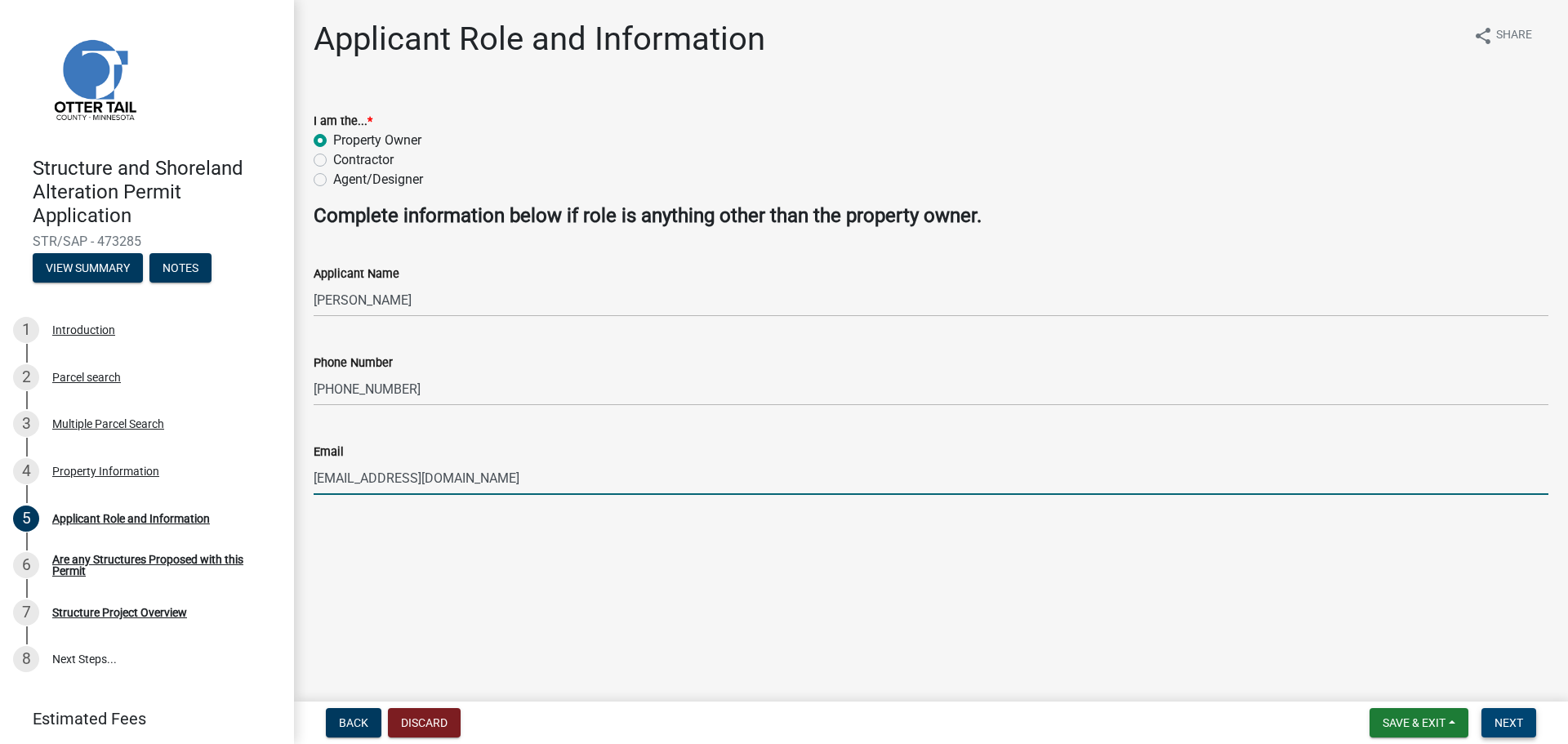
type input "[EMAIL_ADDRESS][DOMAIN_NAME]"
click at [1496, 726] on span "Next" at bounding box center [1509, 723] width 28 height 13
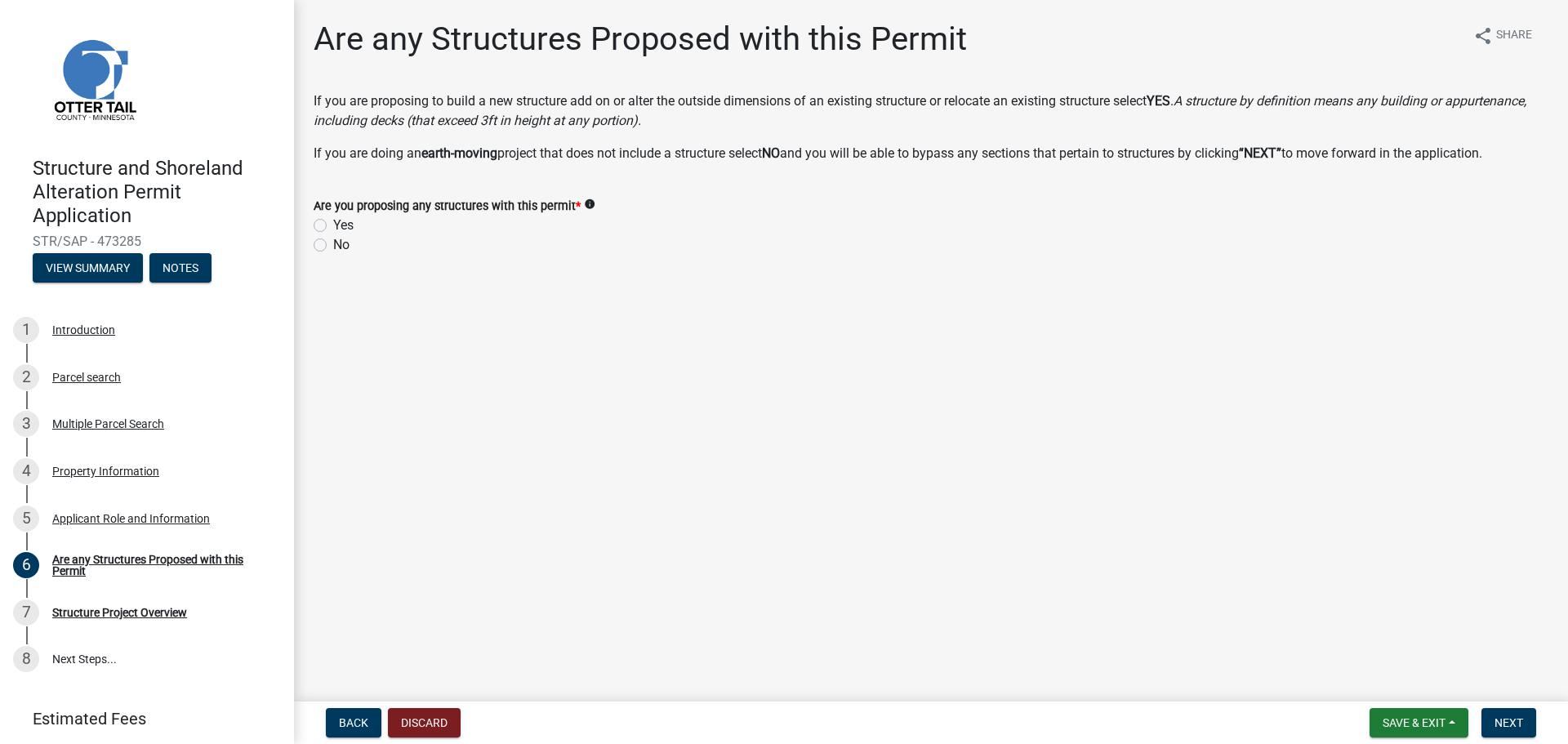
click at [333, 223] on label "Yes" at bounding box center [343, 225] width 20 height 19
click at [333, 223] on input "Yes" at bounding box center [338, 220] width 11 height 11
radio input "true"
click at [1518, 721] on span "Next" at bounding box center [1509, 723] width 28 height 13
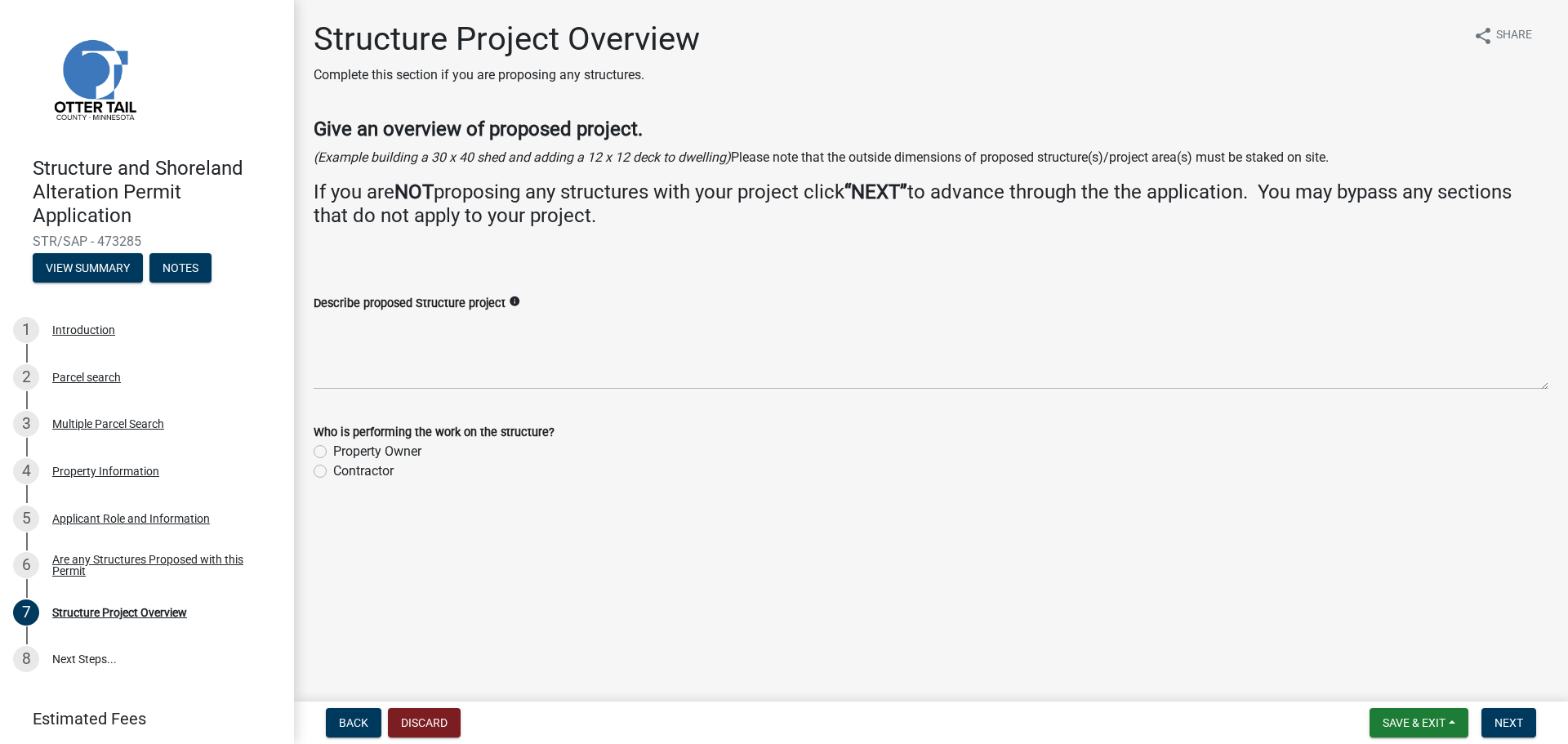
click at [333, 449] on label "Property Owner" at bounding box center [377, 452] width 88 height 19
click at [333, 449] on input "Property Owner" at bounding box center [338, 447] width 11 height 11
radio input "true"
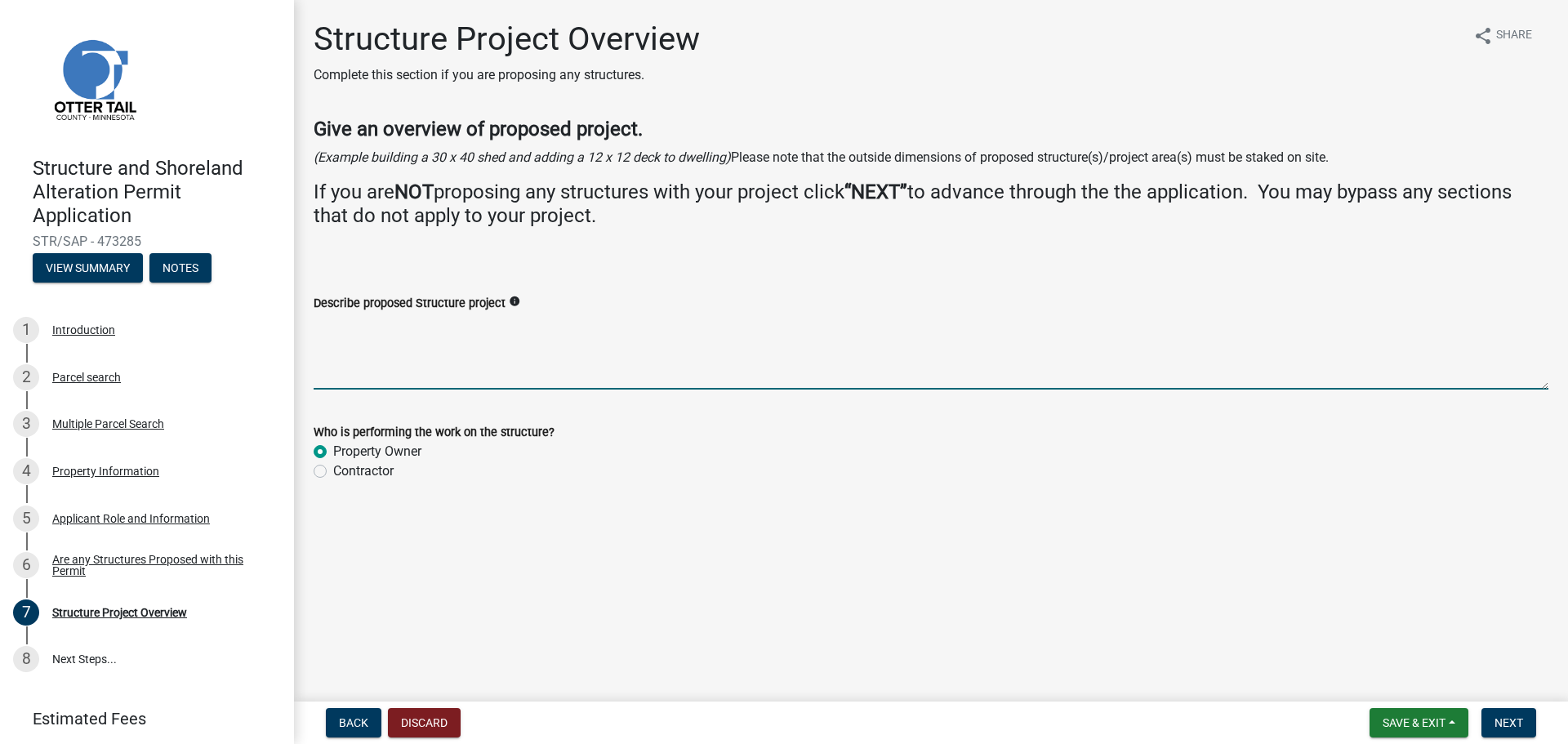
click at [355, 345] on textarea "Describe proposed Structure project" at bounding box center [931, 351] width 1235 height 77
drag, startPoint x: 622, startPoint y: 333, endPoint x: 310, endPoint y: 332, distance: 312.0
click at [310, 332] on div "Describe proposed Structure project info enclosing part of our patio with a scr…" at bounding box center [931, 330] width 1260 height 119
type textarea "a"
type textarea "screening in part of our patio off park model"
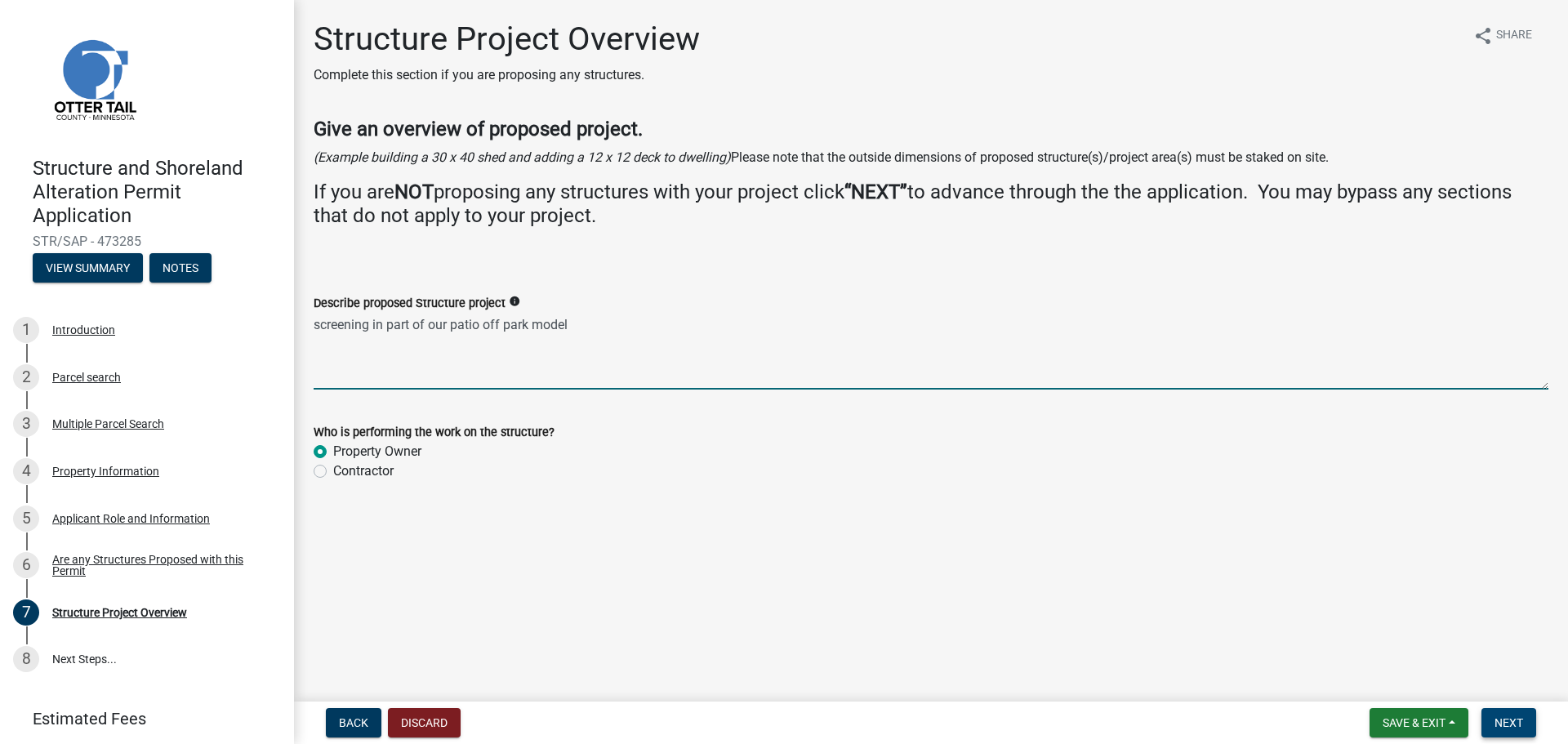
click at [1500, 713] on button "Next" at bounding box center [1509, 722] width 54 height 29
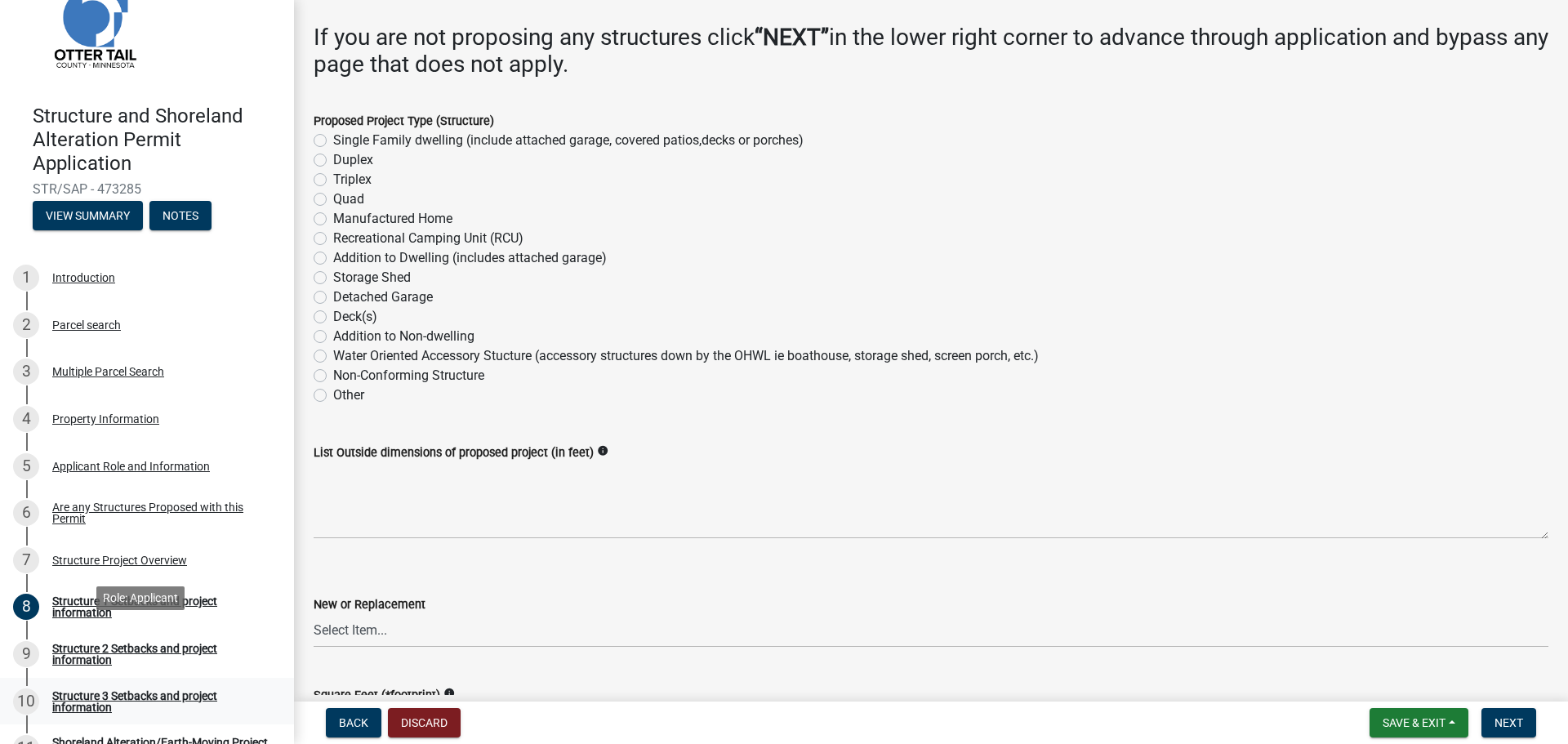
scroll to position [82, 0]
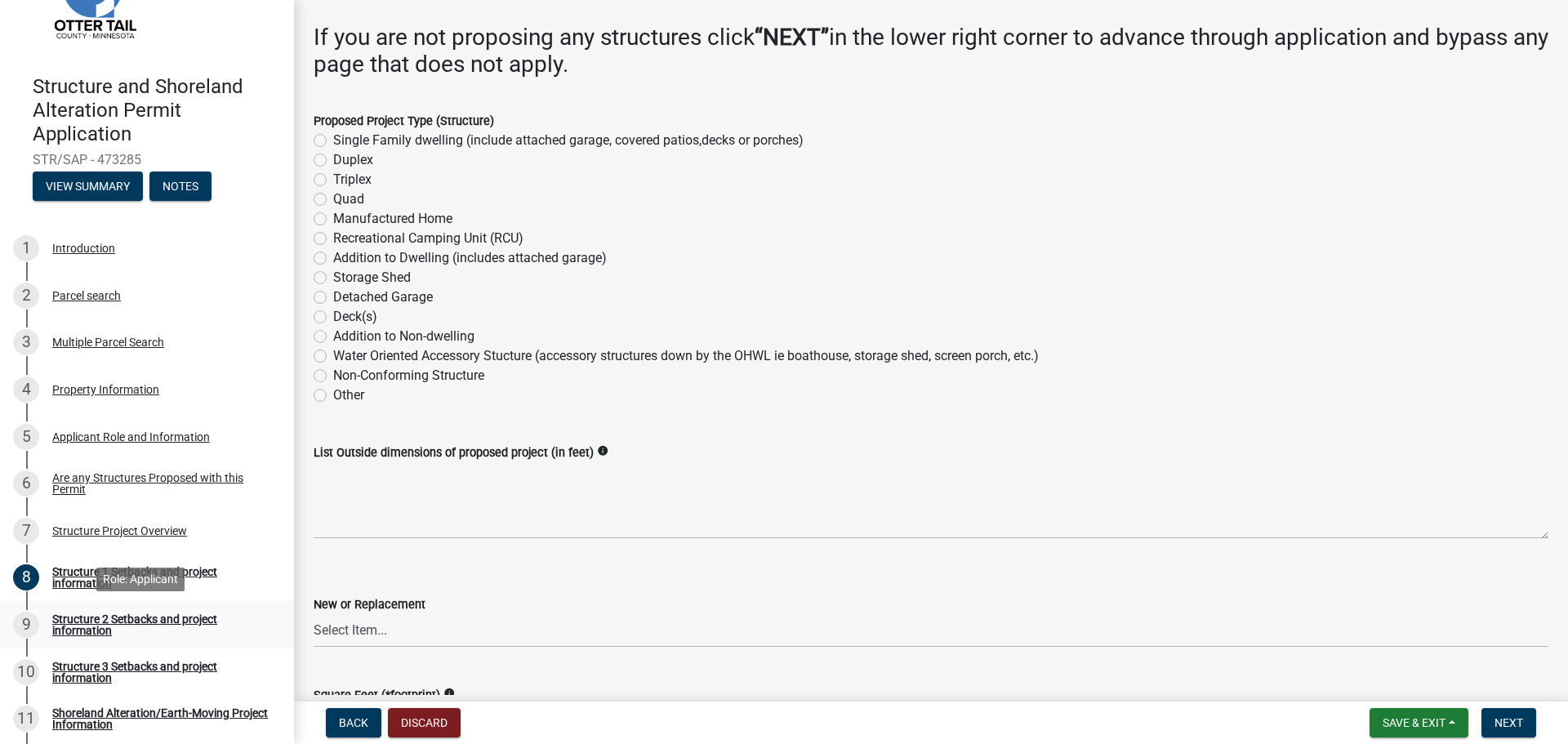
click at [191, 621] on div "Structure 2 Setbacks and project information" at bounding box center [159, 624] width 215 height 23
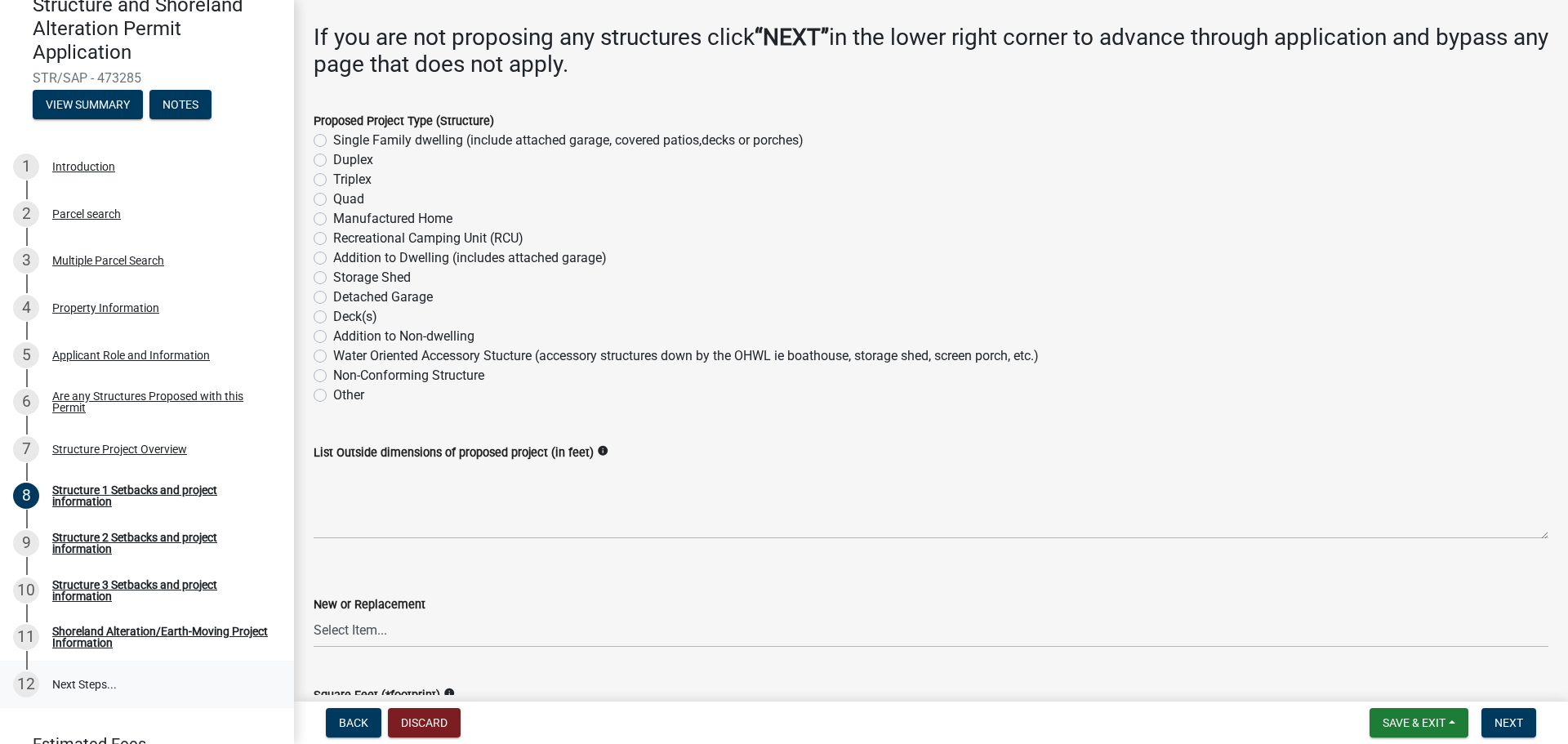
scroll to position [243, 0]
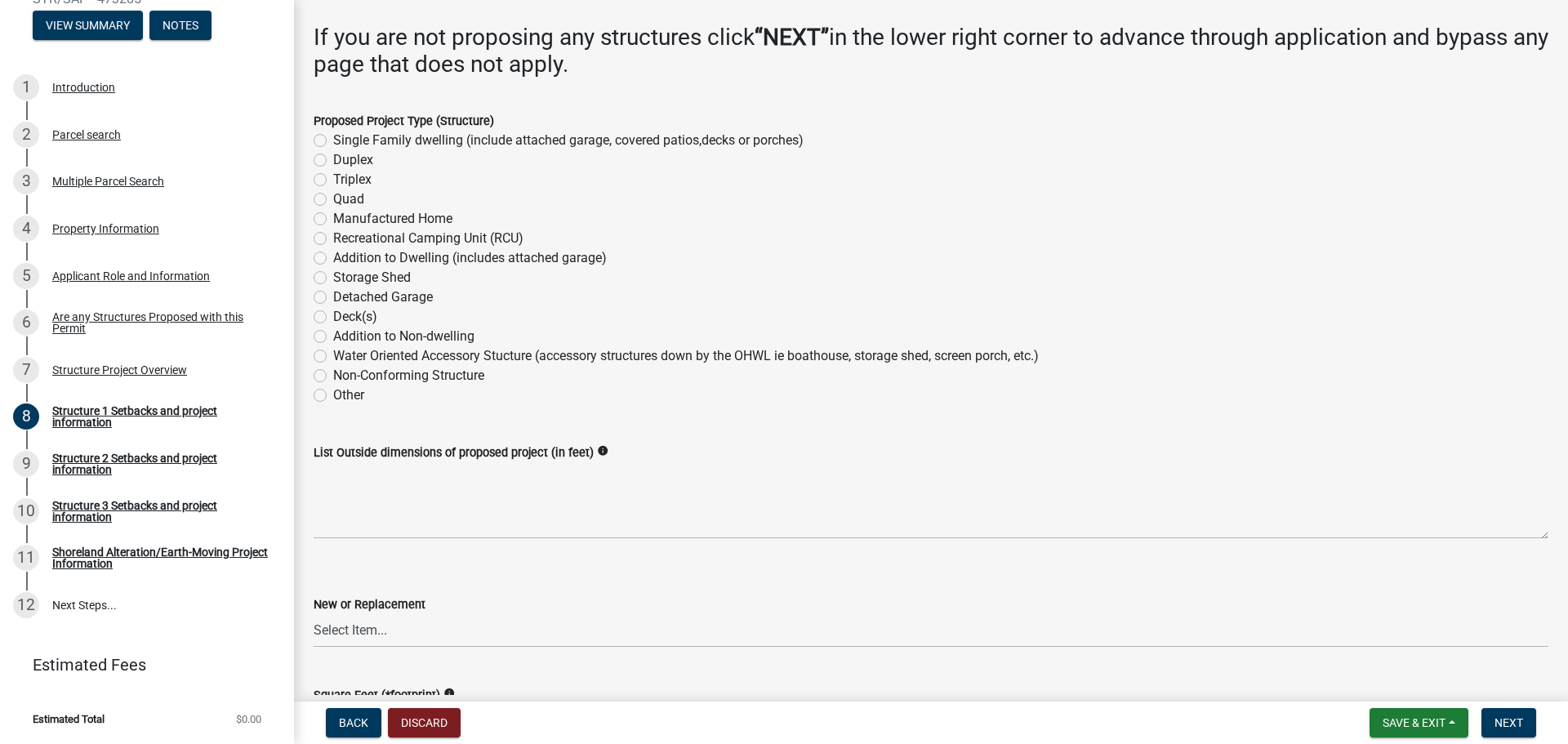
click at [333, 238] on label "Recreational Camping Unit (RCU)" at bounding box center [428, 238] width 190 height 19
click at [333, 238] on input "Recreational Camping Unit (RCU)" at bounding box center [338, 234] width 11 height 11
radio input "true"
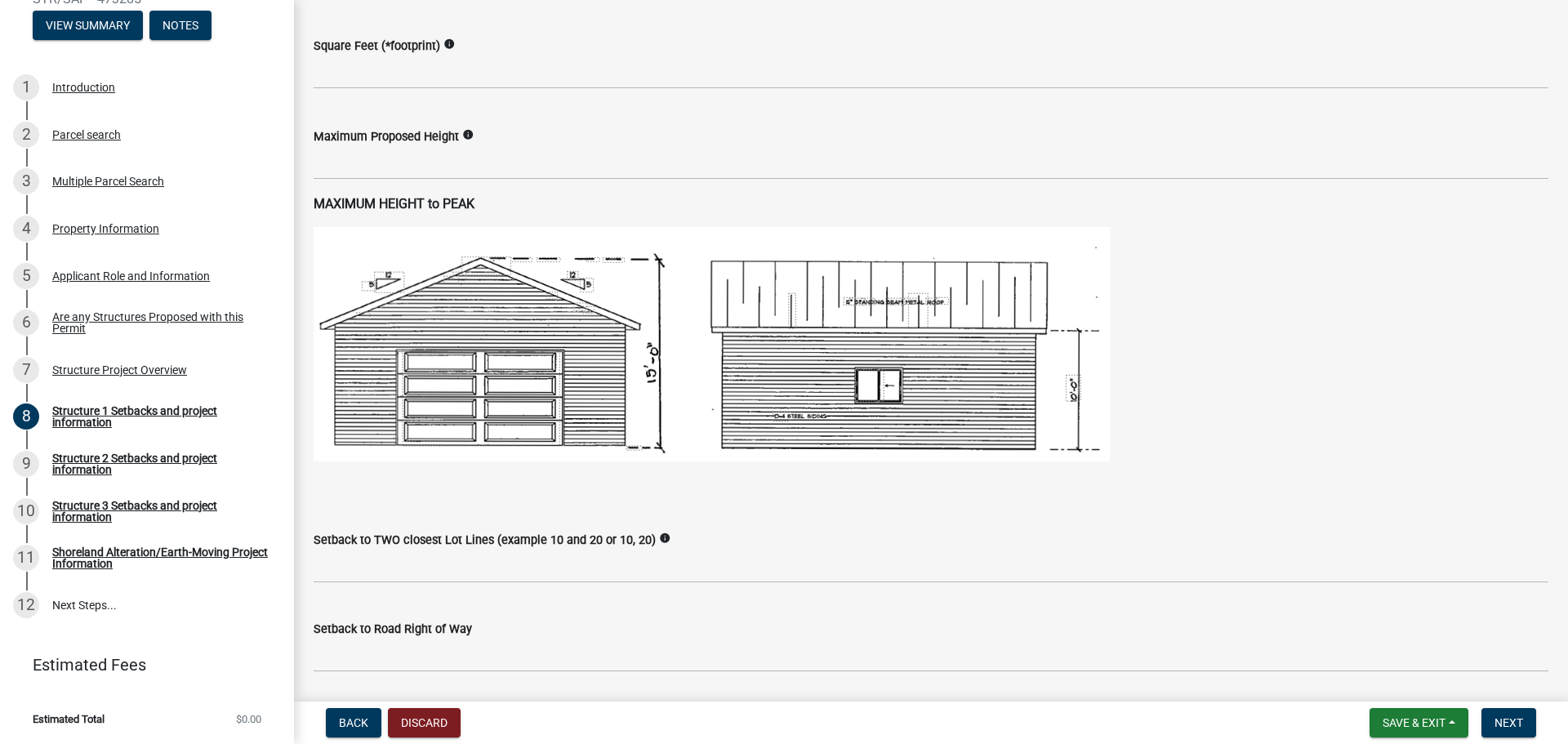
scroll to position [817, 0]
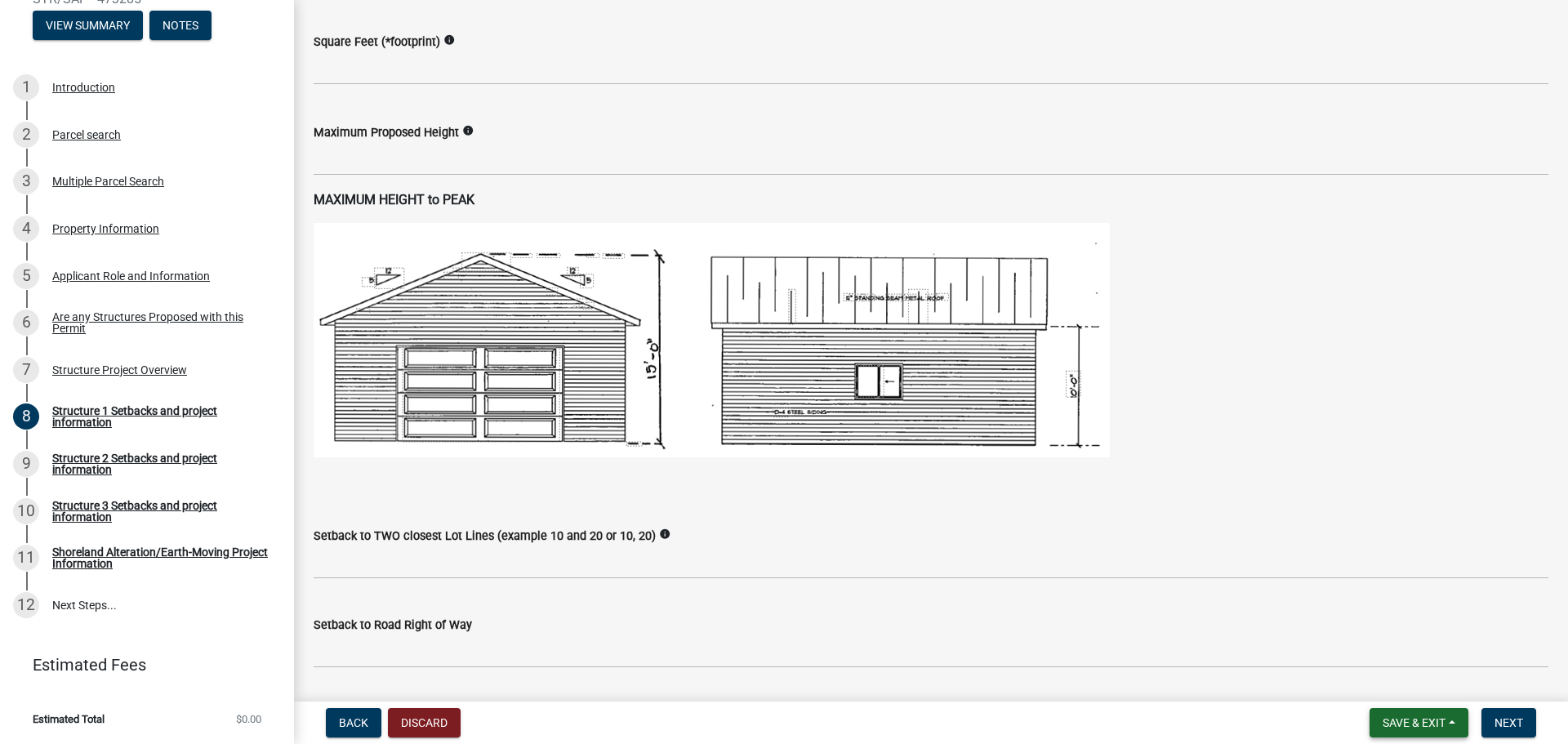
click at [1431, 734] on button "Save & Exit" at bounding box center [1419, 722] width 99 height 29
click at [1388, 641] on button "Save" at bounding box center [1403, 641] width 131 height 39
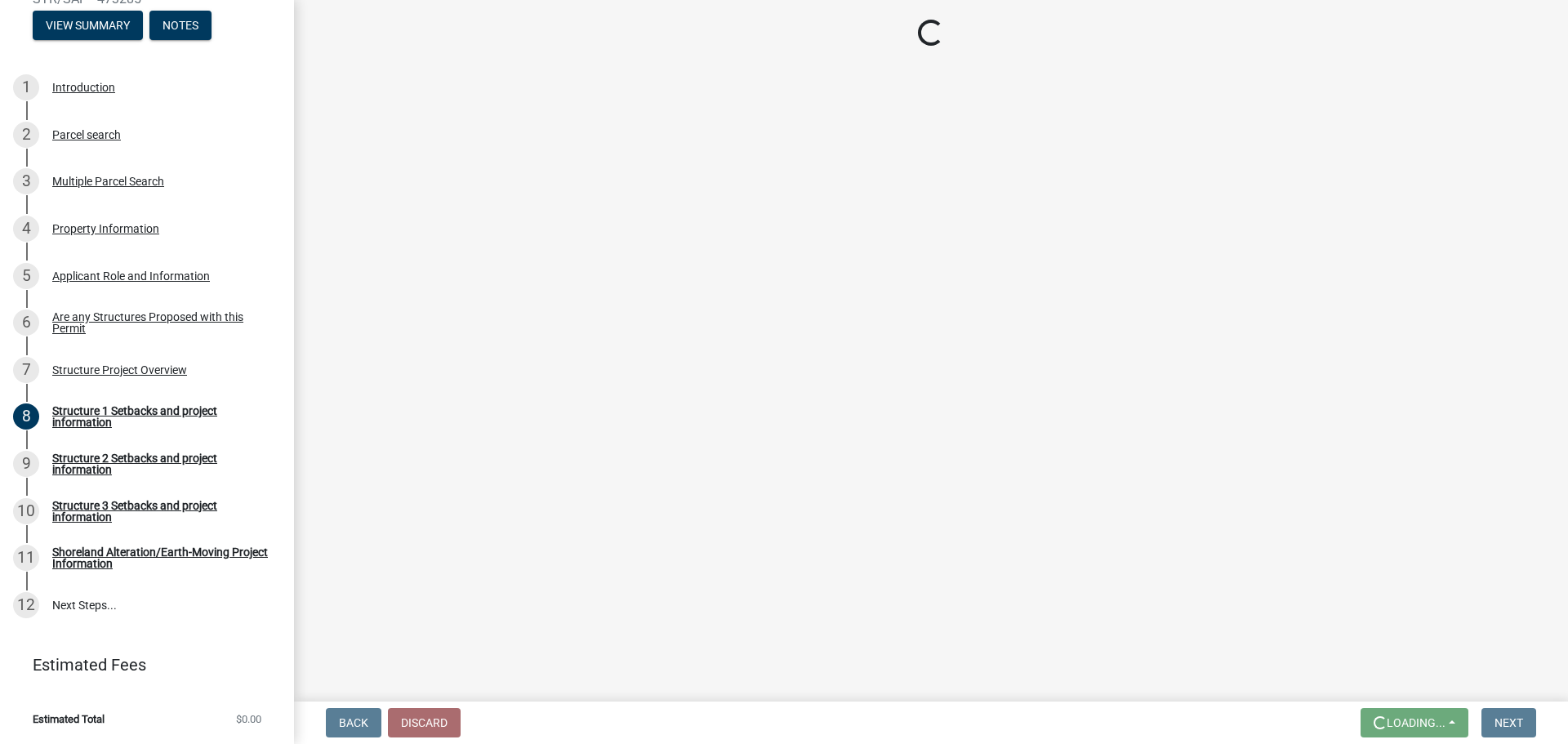
scroll to position [0, 0]
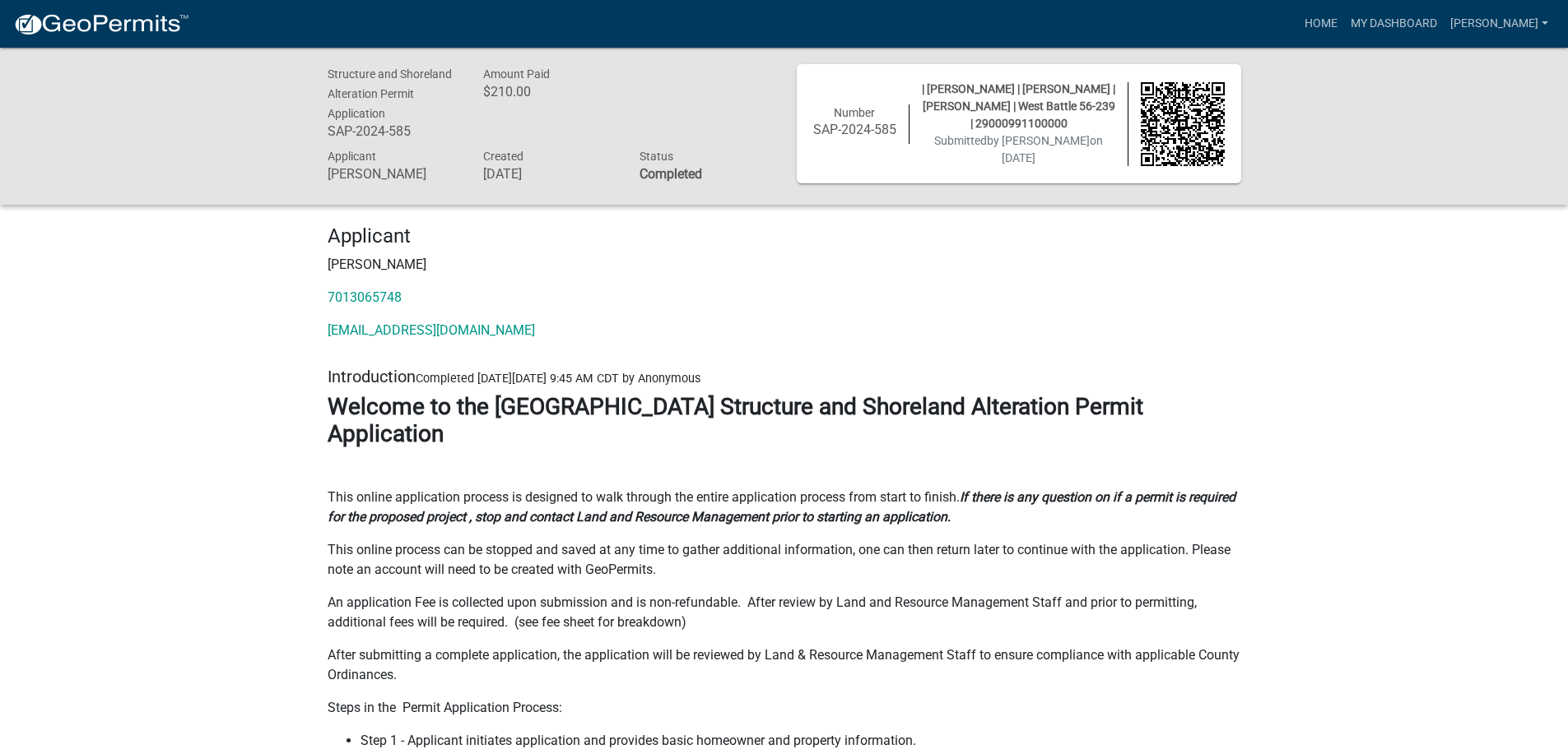
drag, startPoint x: 584, startPoint y: 298, endPoint x: 143, endPoint y: 310, distance: 441.2
